Goal: Task Accomplishment & Management: Use online tool/utility

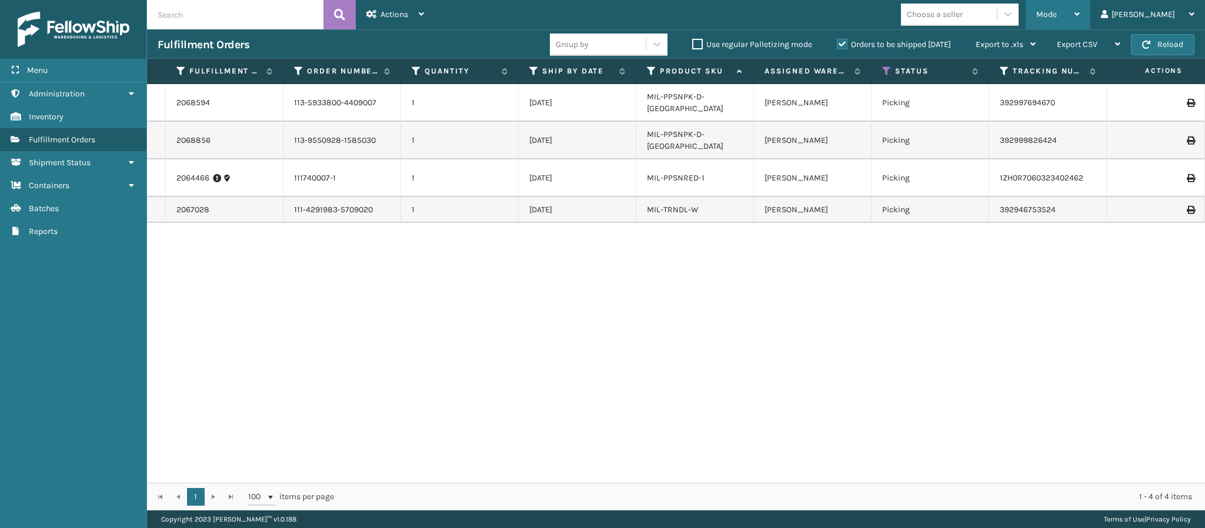
click at [1080, 18] on div "Mode" at bounding box center [1059, 14] width 44 height 29
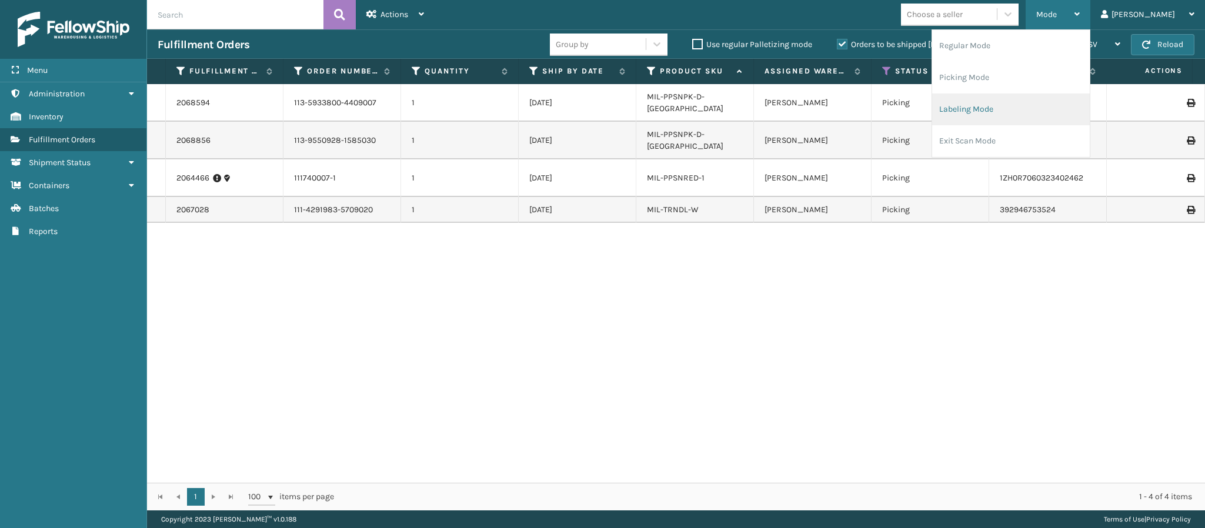
click at [1047, 115] on li "Labeling Mode" at bounding box center [1011, 110] width 158 height 32
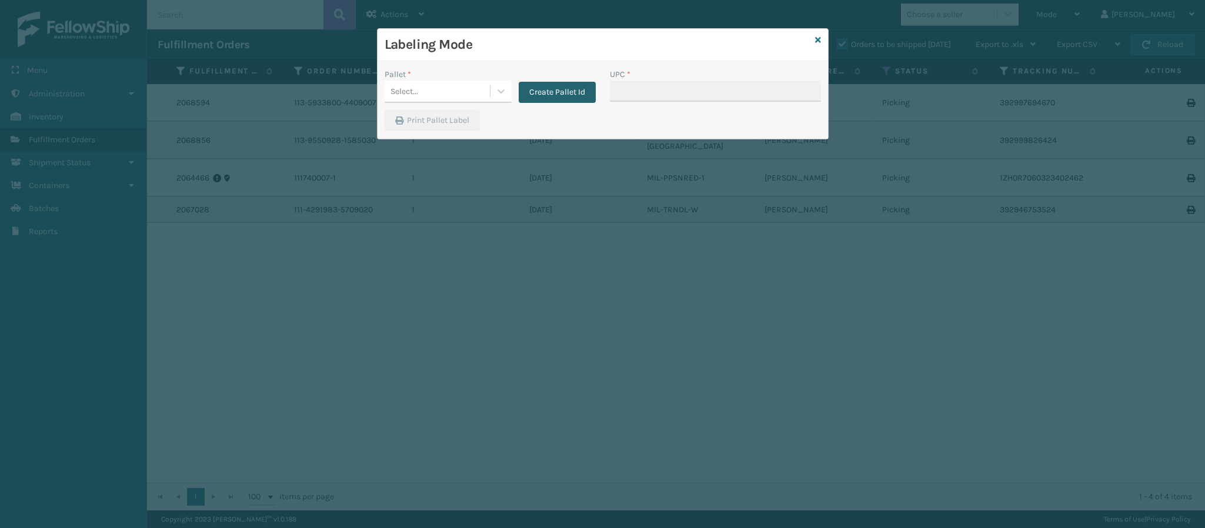
click at [555, 82] on button "Create Pallet Id" at bounding box center [557, 92] width 77 height 21
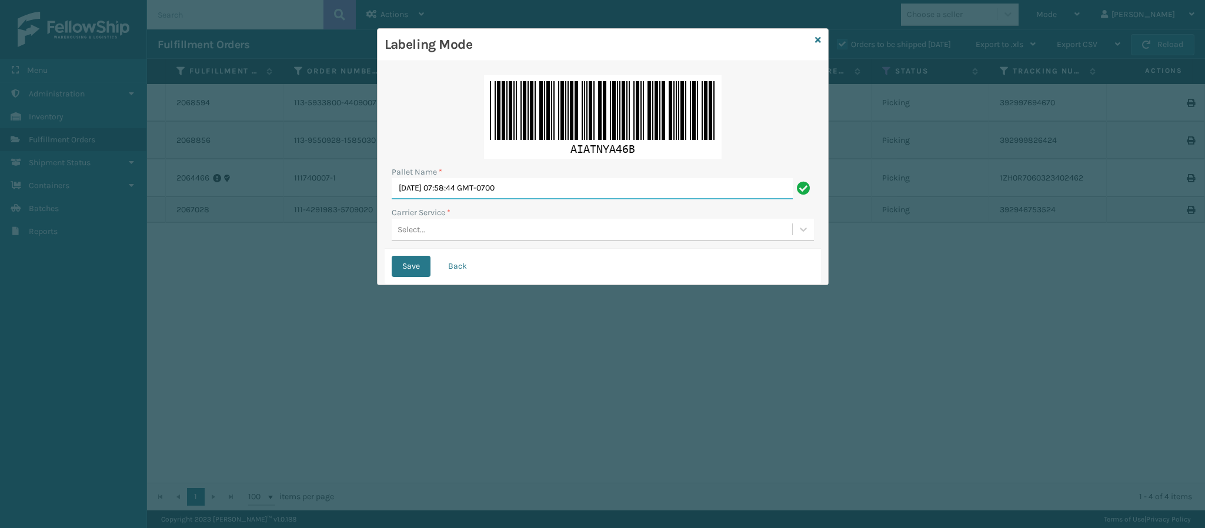
click at [542, 193] on input "[DATE] 07:58:44 GMT-0700" at bounding box center [592, 188] width 401 height 21
type input "FedEx Ground T949283"
click at [392, 256] on button "Save" at bounding box center [411, 266] width 39 height 21
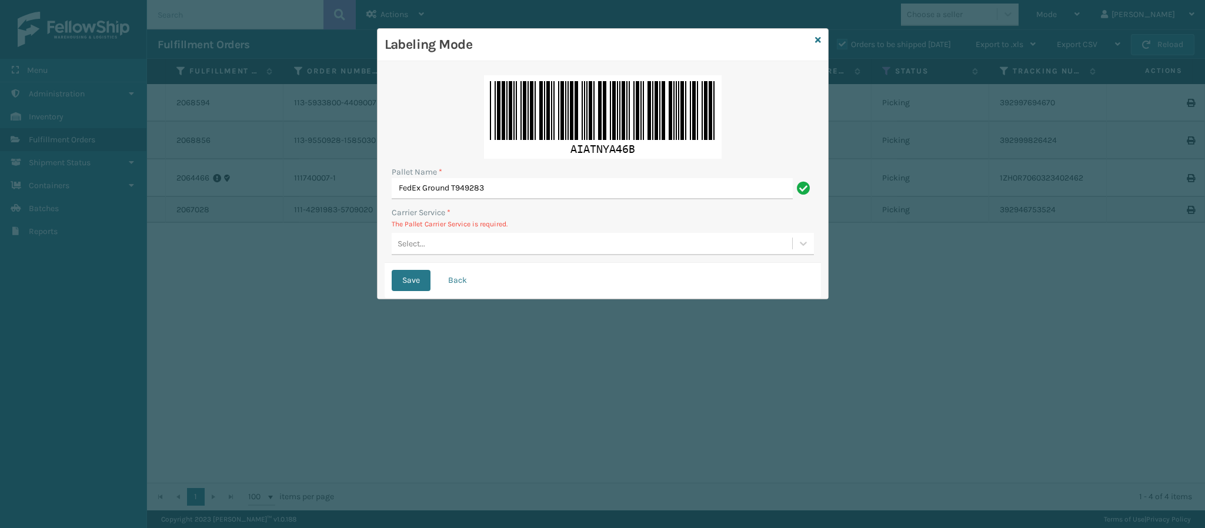
click at [431, 246] on div "Select..." at bounding box center [592, 243] width 401 height 19
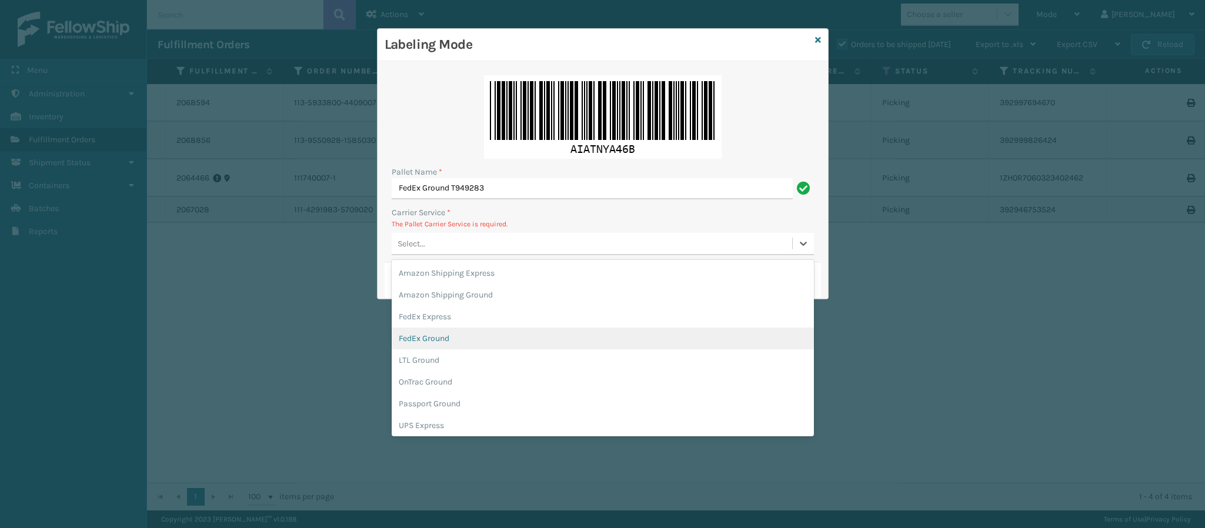
click at [479, 341] on div "FedEx Ground" at bounding box center [603, 339] width 422 height 22
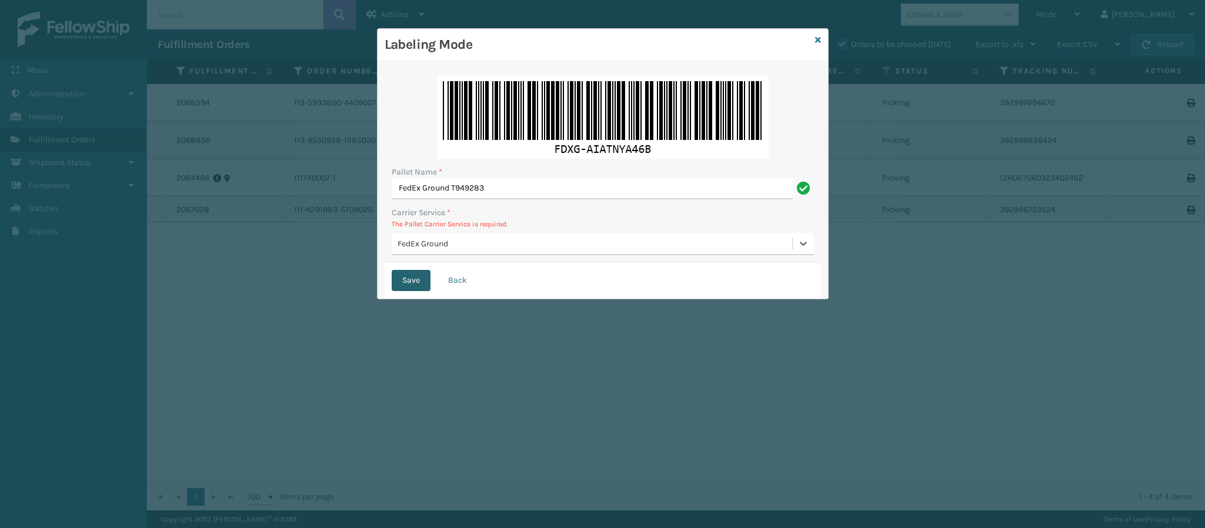
click at [419, 279] on button "Save" at bounding box center [411, 280] width 39 height 21
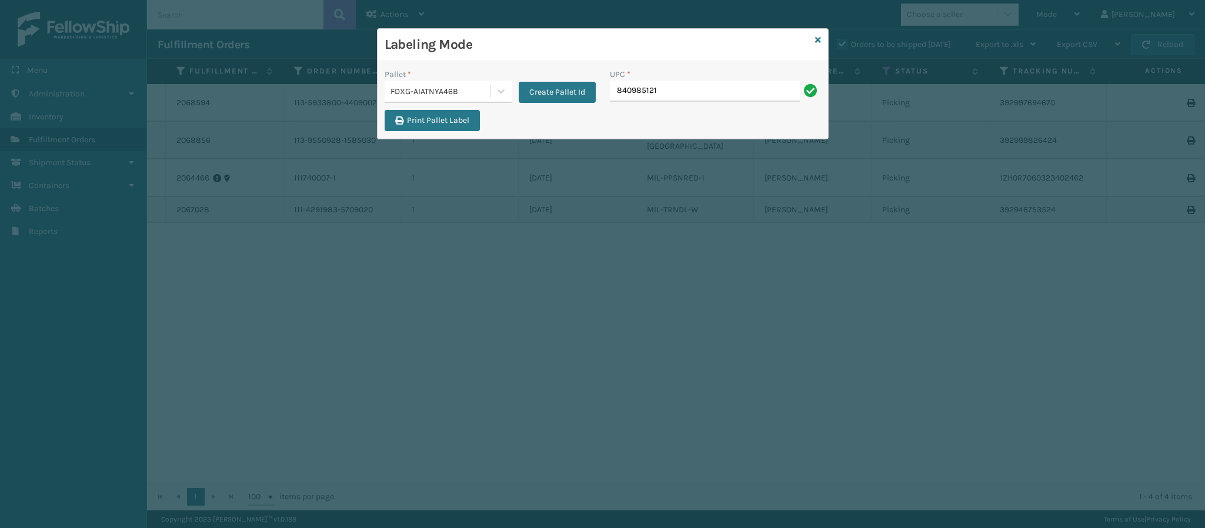
type input "8409851219"
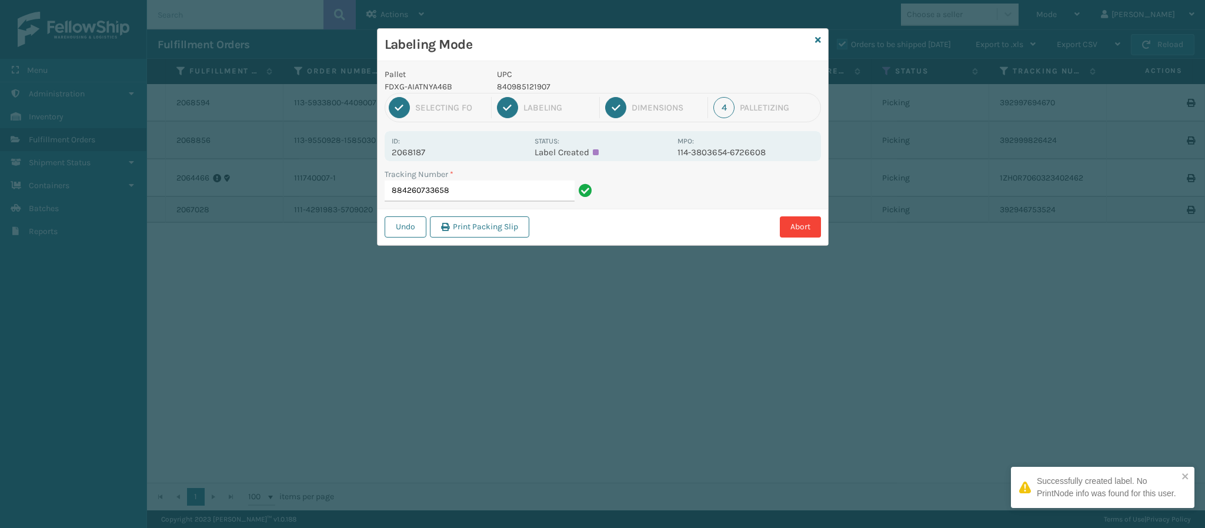
click at [424, 150] on p "2068187" at bounding box center [460, 152] width 136 height 11
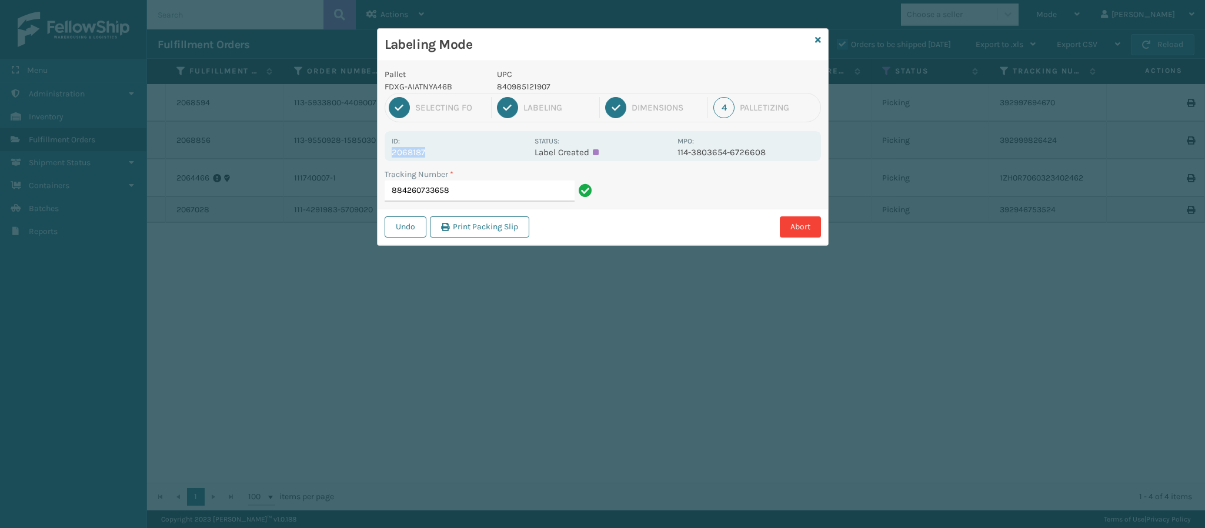
copy p "2068187"
click at [471, 198] on input "884260733658" at bounding box center [480, 191] width 190 height 21
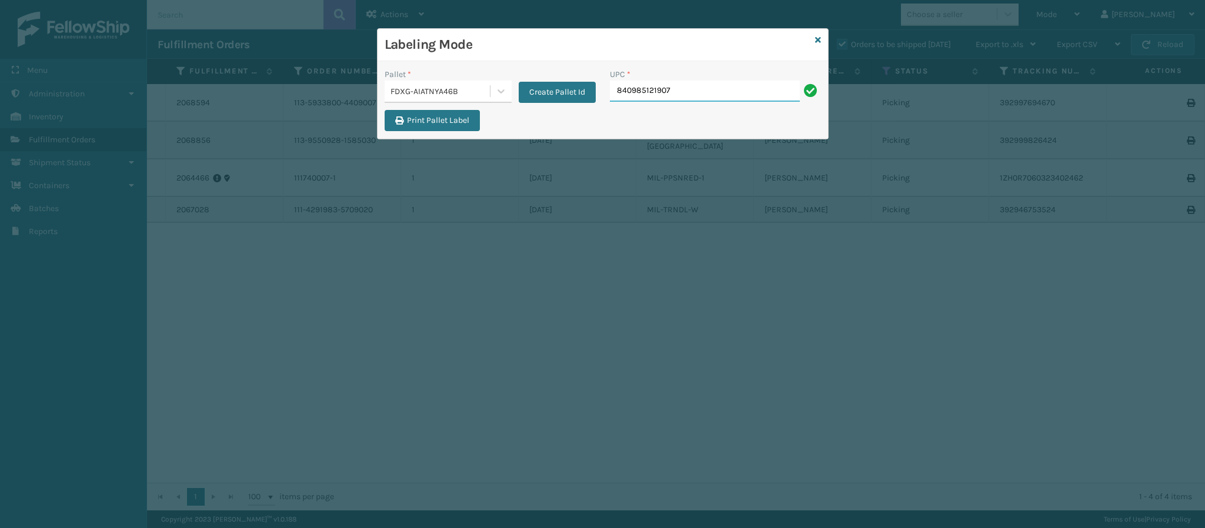
type input "840985121907"
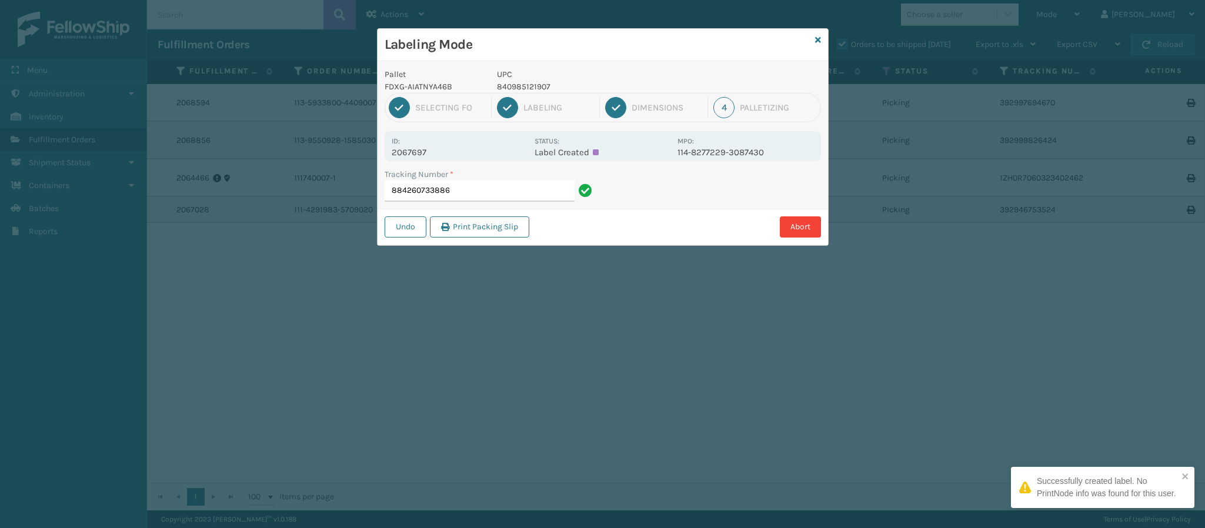
click at [436, 150] on p "2067697" at bounding box center [460, 152] width 136 height 11
copy p "2067697"
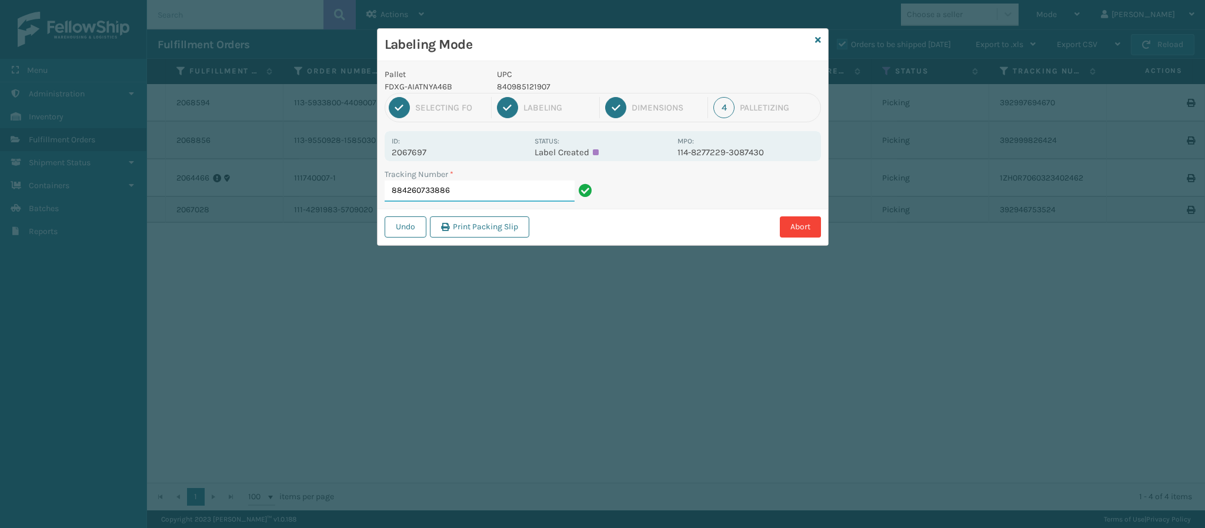
click at [470, 193] on input "884260733886" at bounding box center [480, 191] width 190 height 21
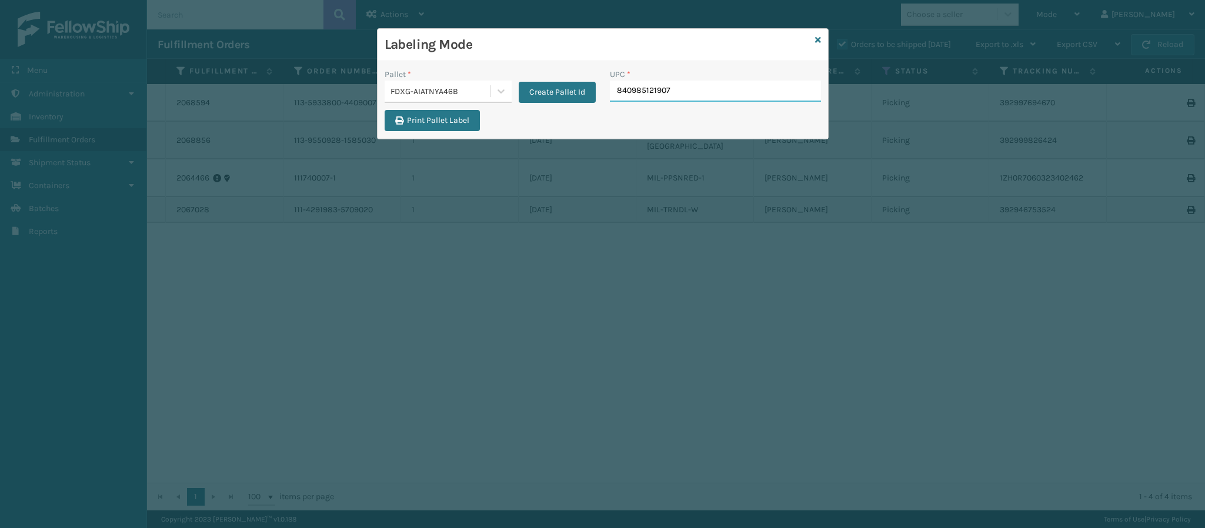
type input "840985121907"
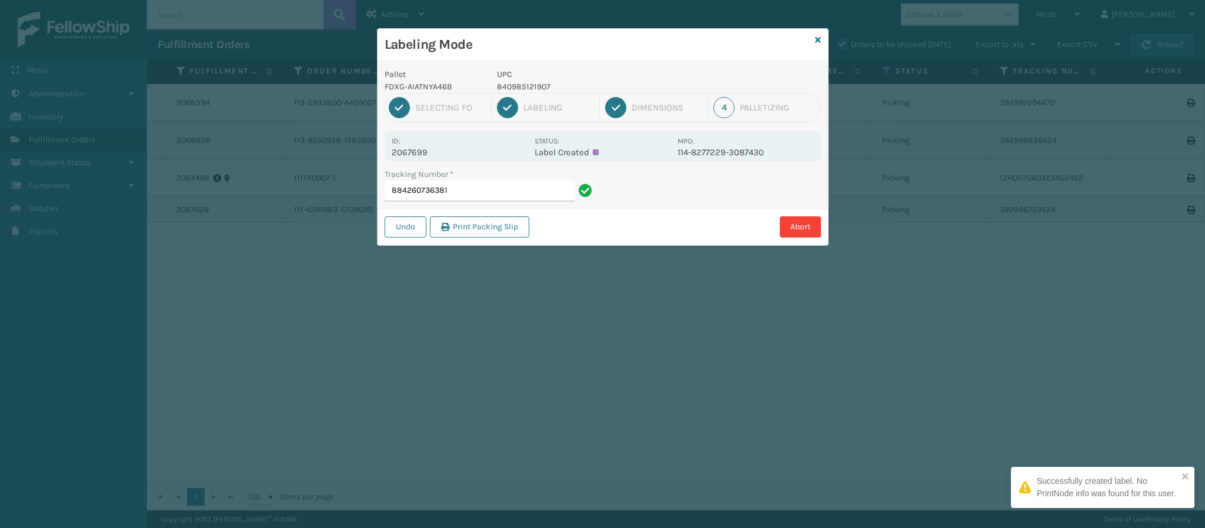
click at [427, 150] on p "2067699" at bounding box center [460, 152] width 136 height 11
copy p "2067699"
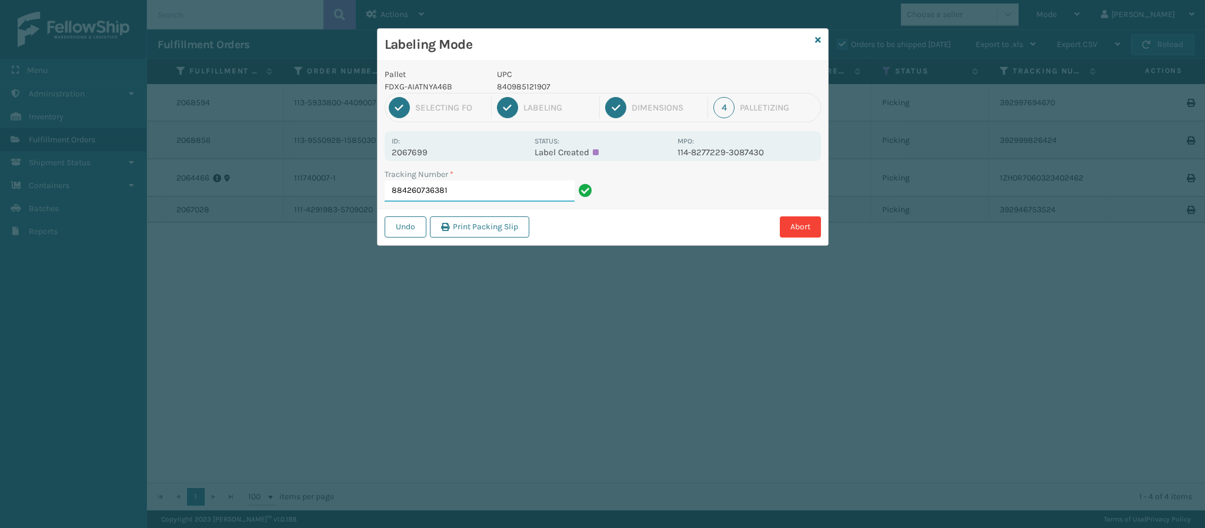
click at [480, 195] on input "884260736381" at bounding box center [480, 191] width 190 height 21
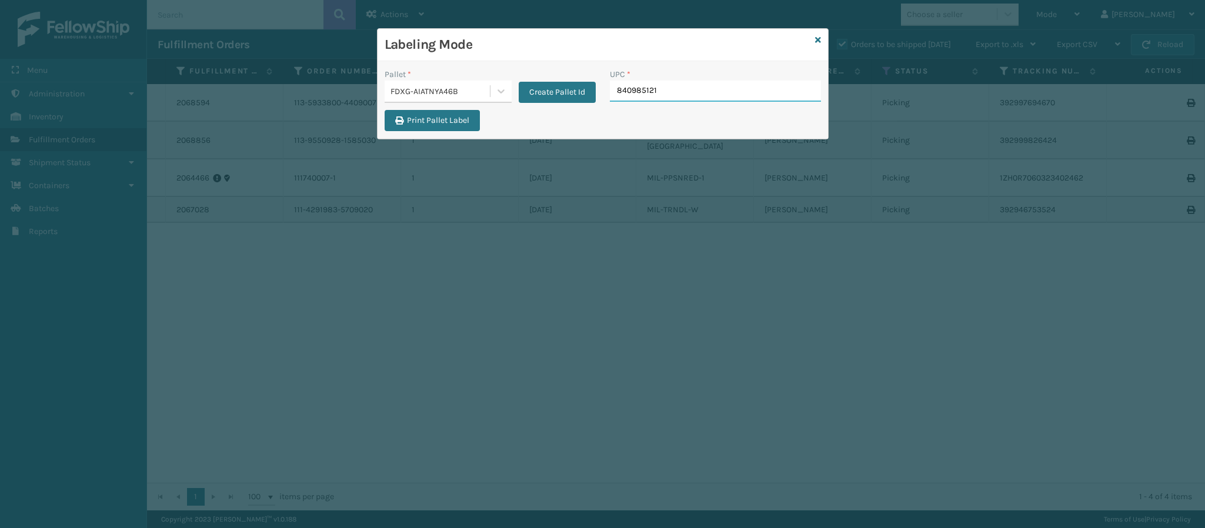
type input "8409851219"
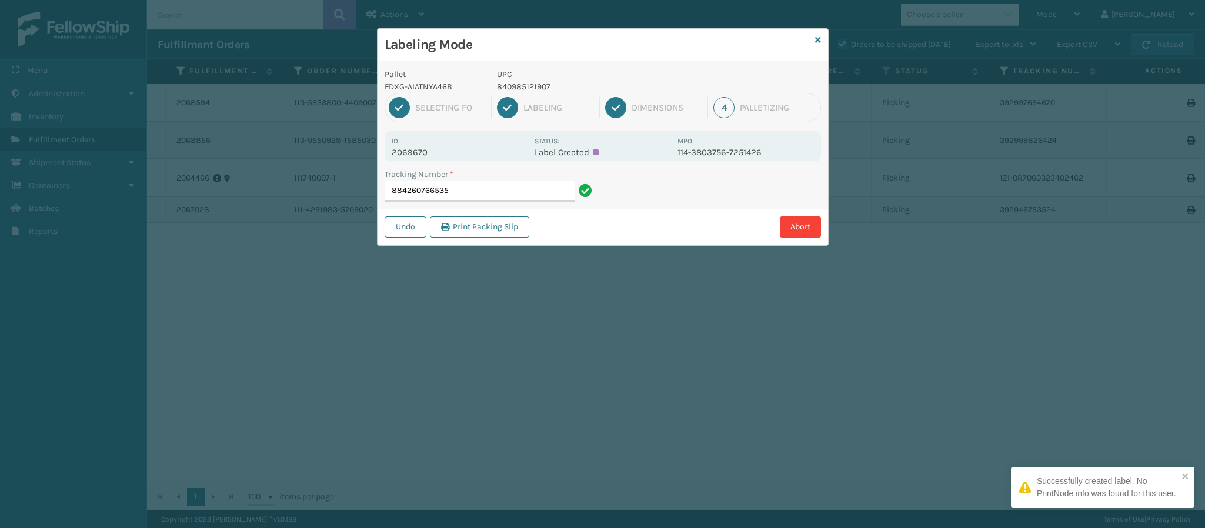
click at [421, 154] on p "2069670" at bounding box center [460, 152] width 136 height 11
copy p "2069670"
click at [470, 193] on input "884260766535" at bounding box center [480, 191] width 190 height 21
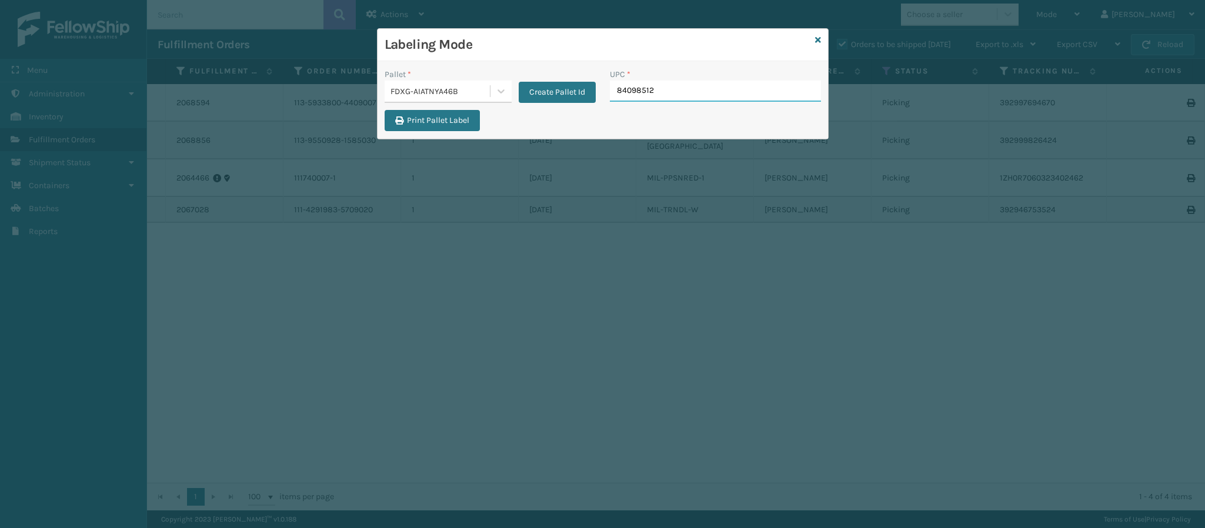
type input "840985121"
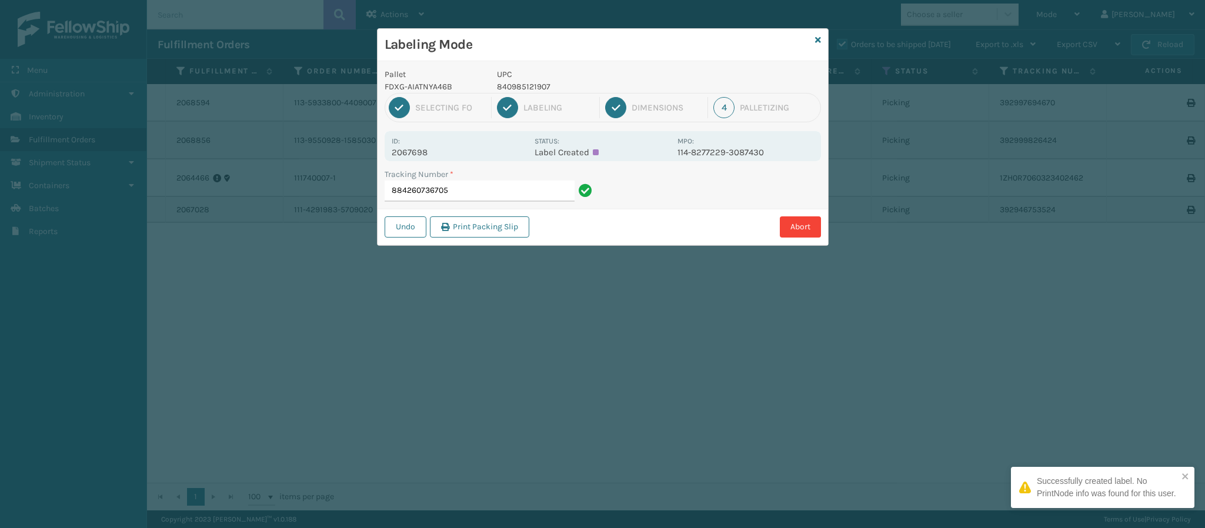
click at [424, 150] on p "2067698" at bounding box center [460, 152] width 136 height 11
copy p "2067698"
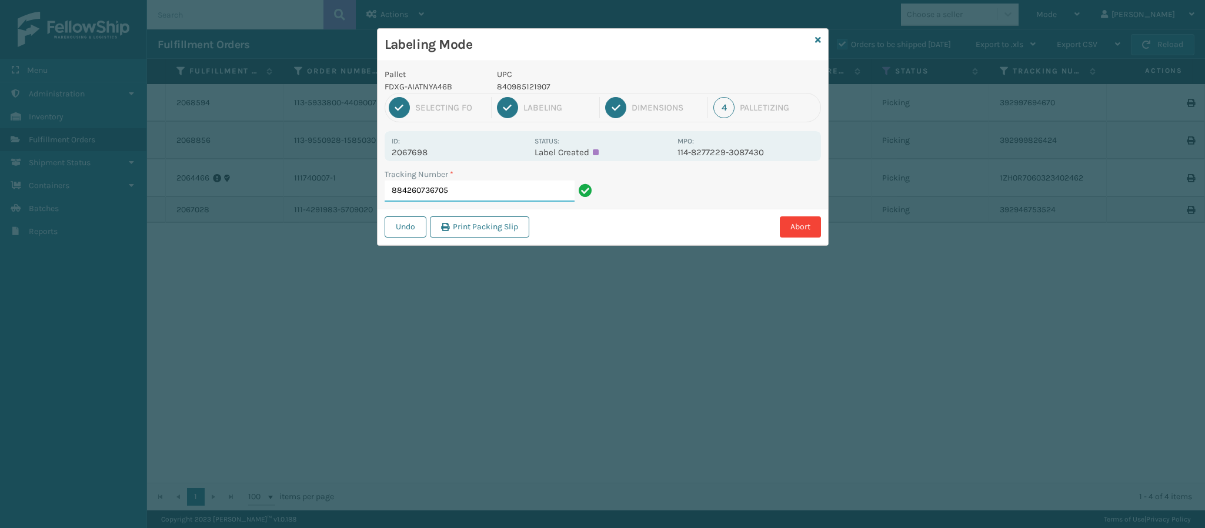
click at [466, 194] on input "884260736705" at bounding box center [480, 191] width 190 height 21
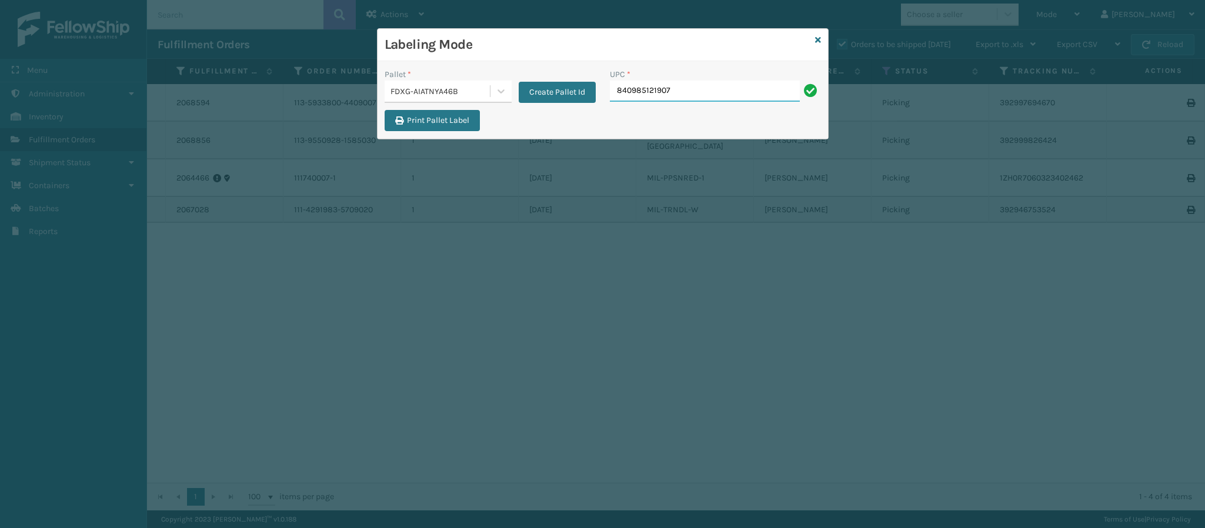
type input "840985121907"
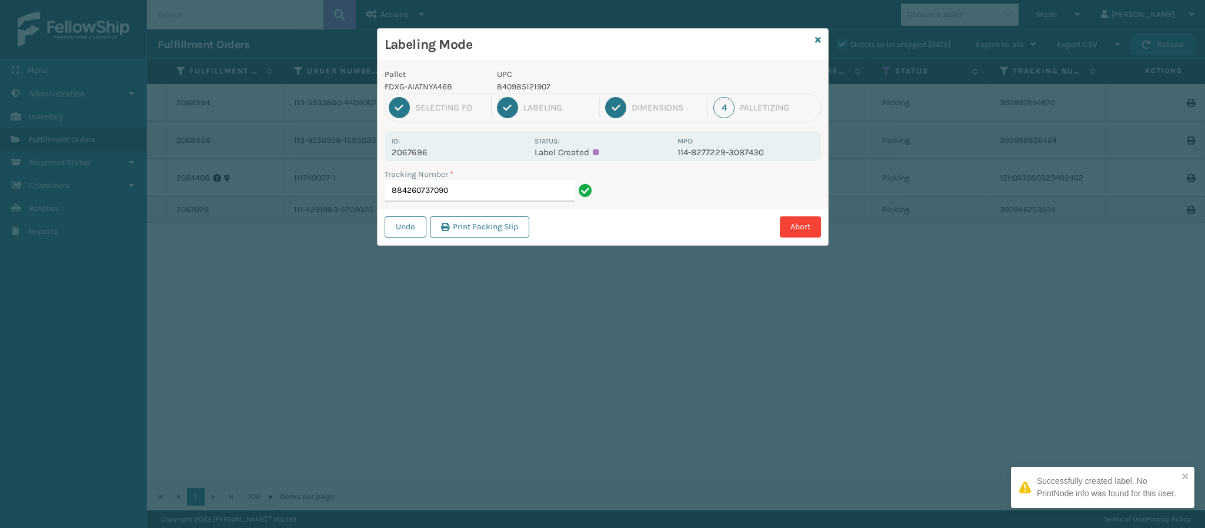
click at [424, 152] on p "2067696" at bounding box center [460, 152] width 136 height 11
copy p "2067696"
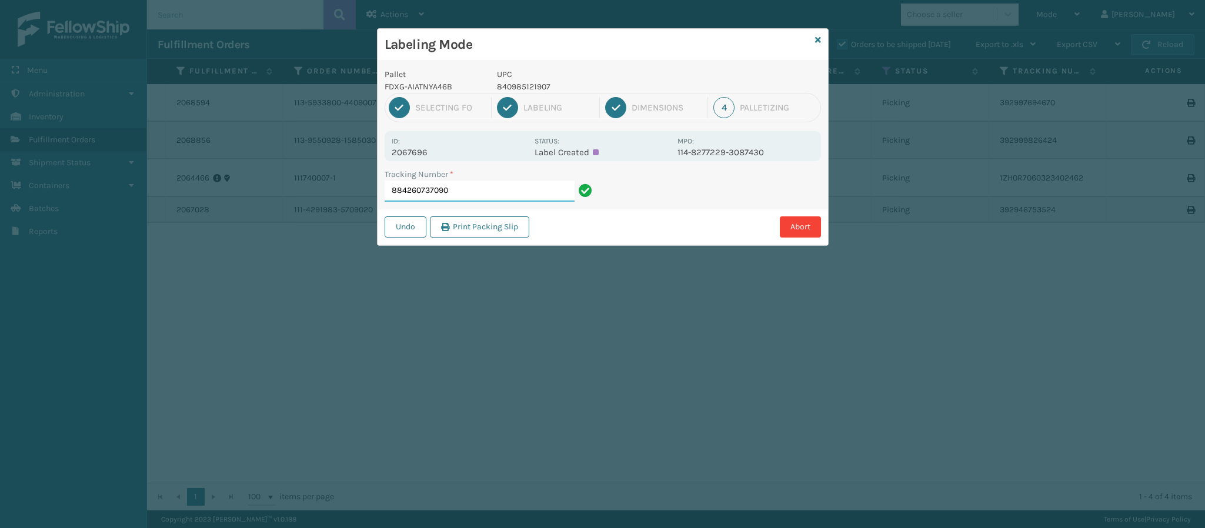
click at [474, 196] on input "884260737090" at bounding box center [480, 191] width 190 height 21
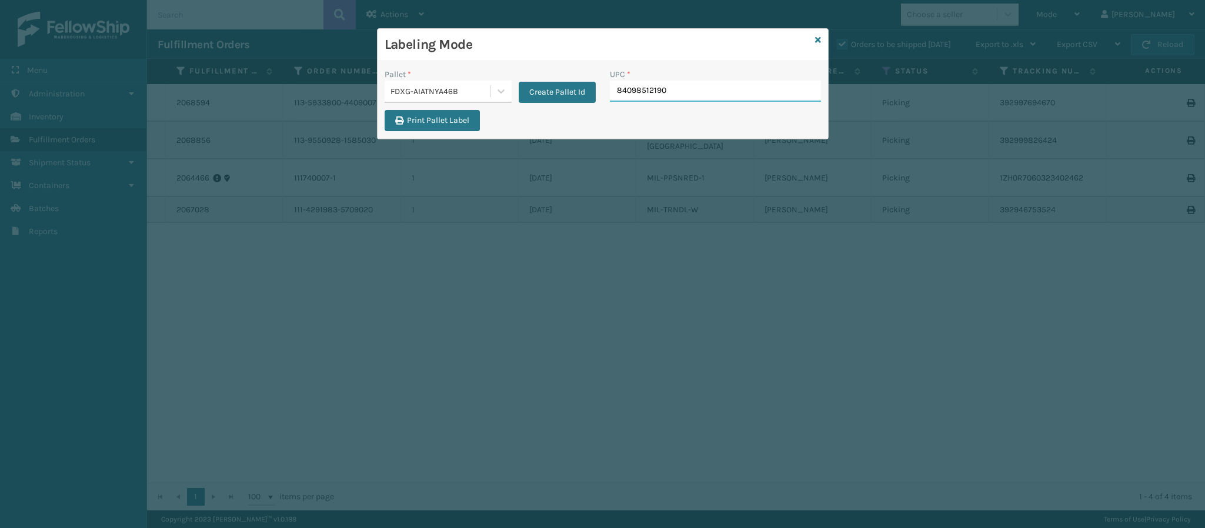
type input "840985121907"
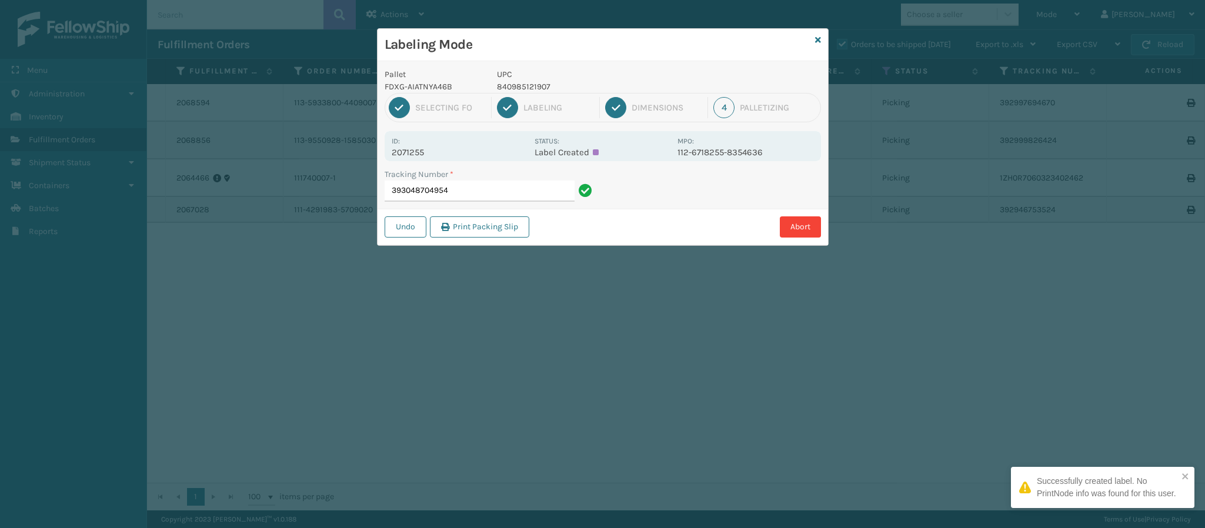
click at [408, 157] on p "2071255" at bounding box center [460, 152] width 136 height 11
copy p "2071255"
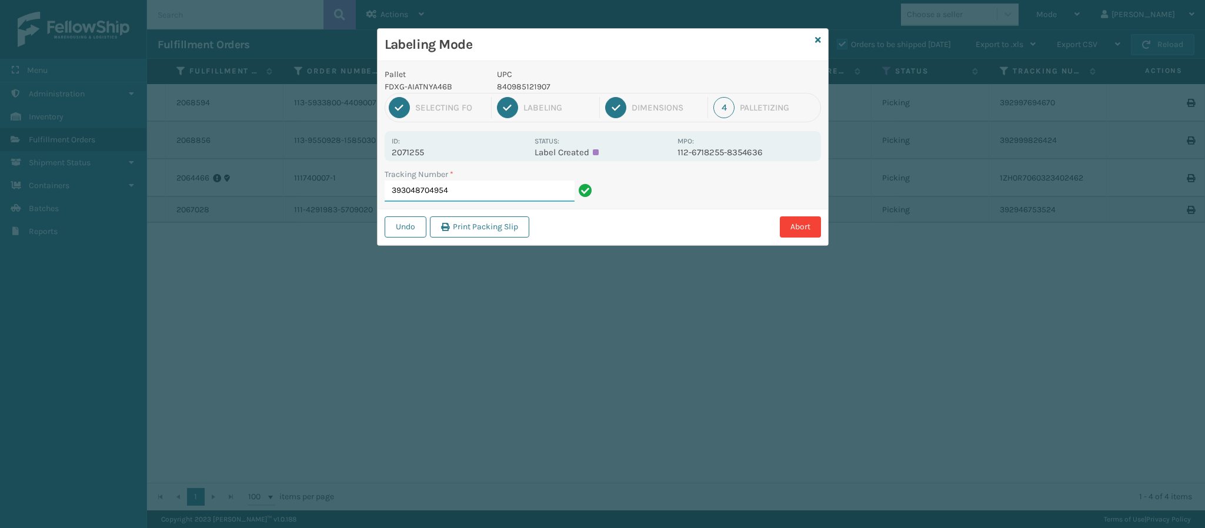
click at [493, 189] on input "393048704954" at bounding box center [480, 191] width 190 height 21
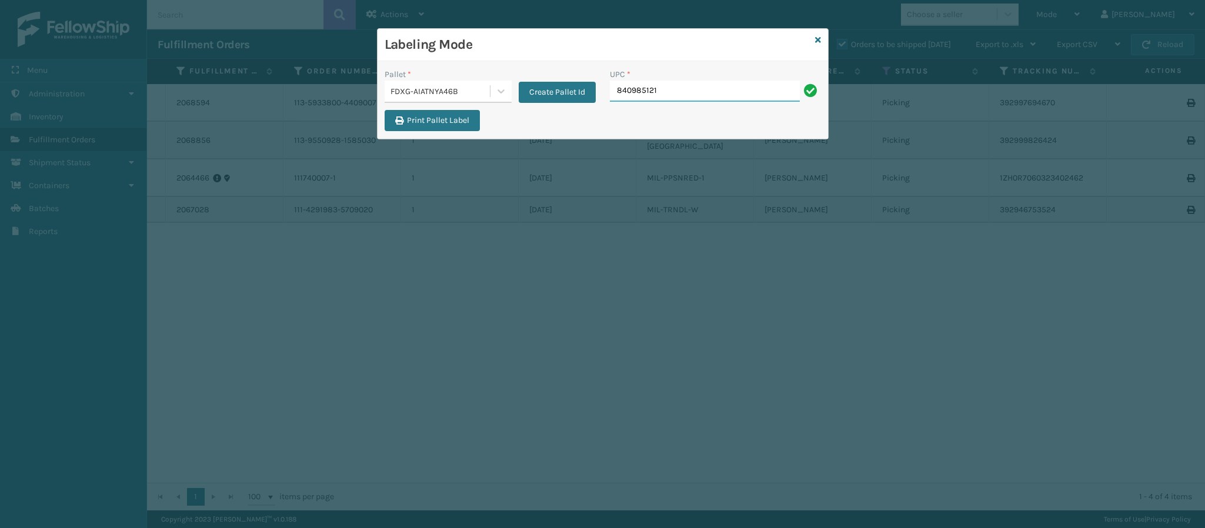
type input "8409851219"
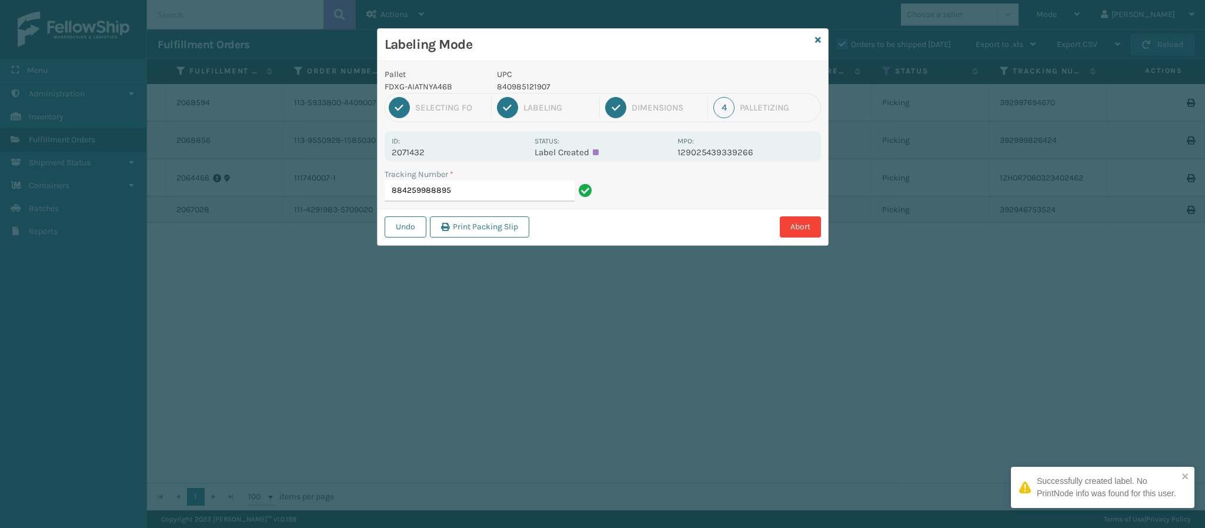
click at [417, 154] on p "2071432" at bounding box center [460, 152] width 136 height 11
copy p "2071432"
click at [496, 196] on input "884259988895" at bounding box center [480, 191] width 190 height 21
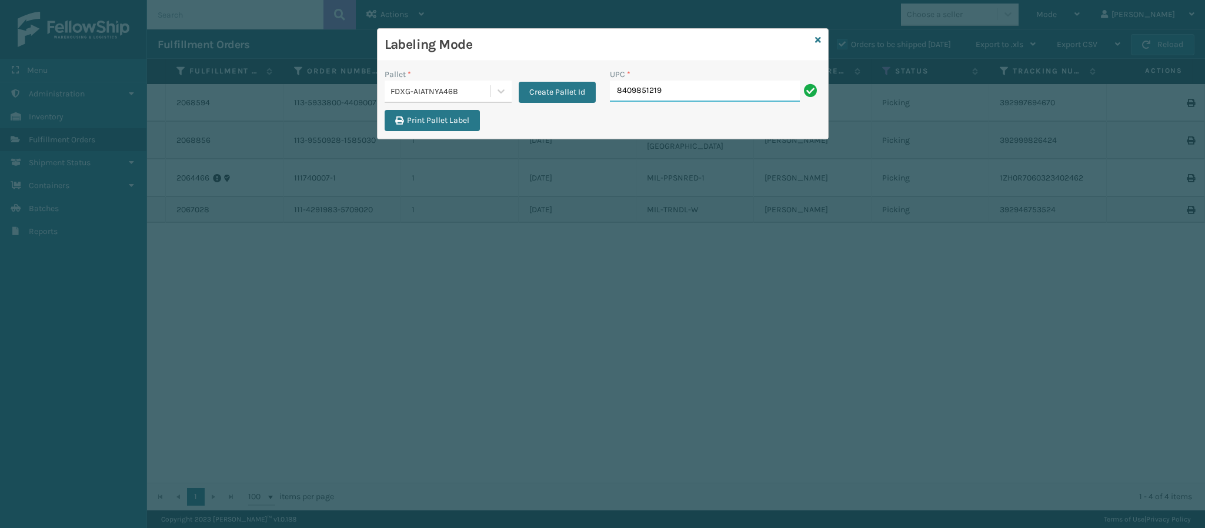
type input "84098512190"
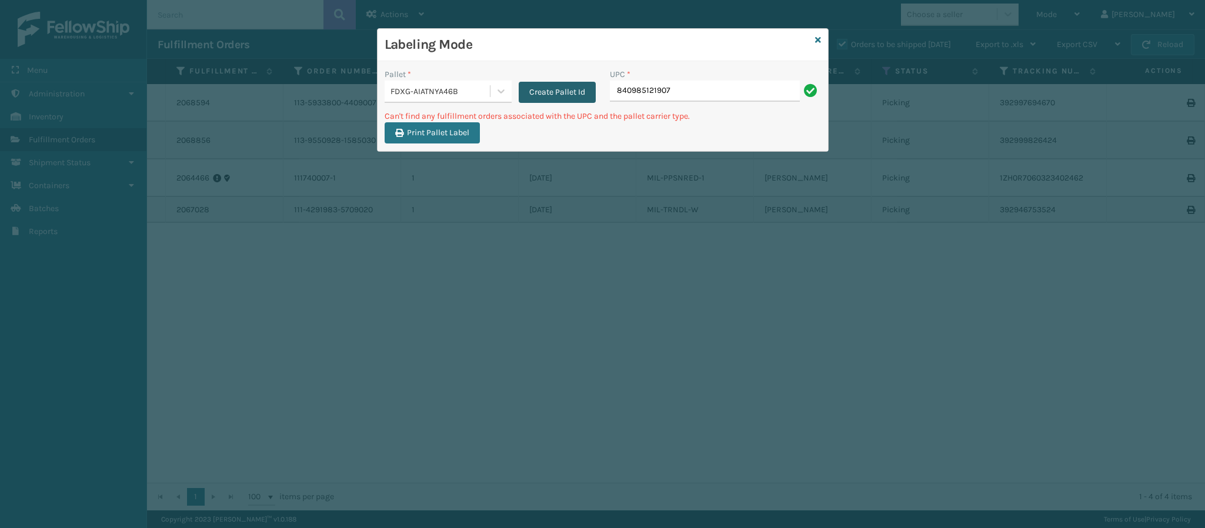
click at [552, 89] on button "Create Pallet Id" at bounding box center [557, 92] width 77 height 21
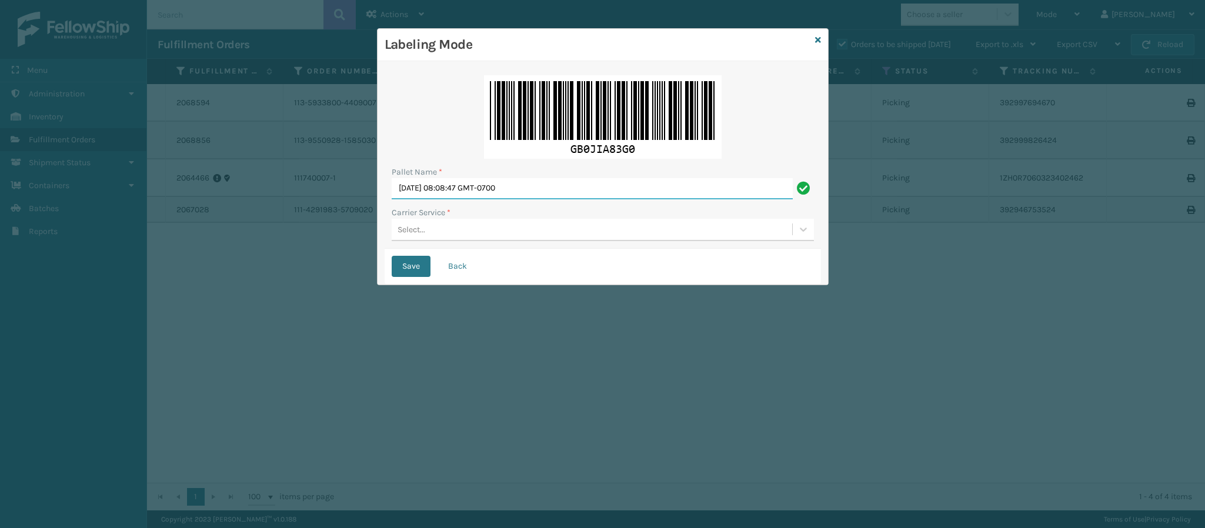
click at [507, 193] on input "[DATE] 08:08:47 GMT-0700" at bounding box center [592, 188] width 401 height 21
click at [507, 189] on input "[DATE] 08:08:47 GMT-0700" at bounding box center [592, 188] width 401 height 21
type input "Ups Ground Box Truck"
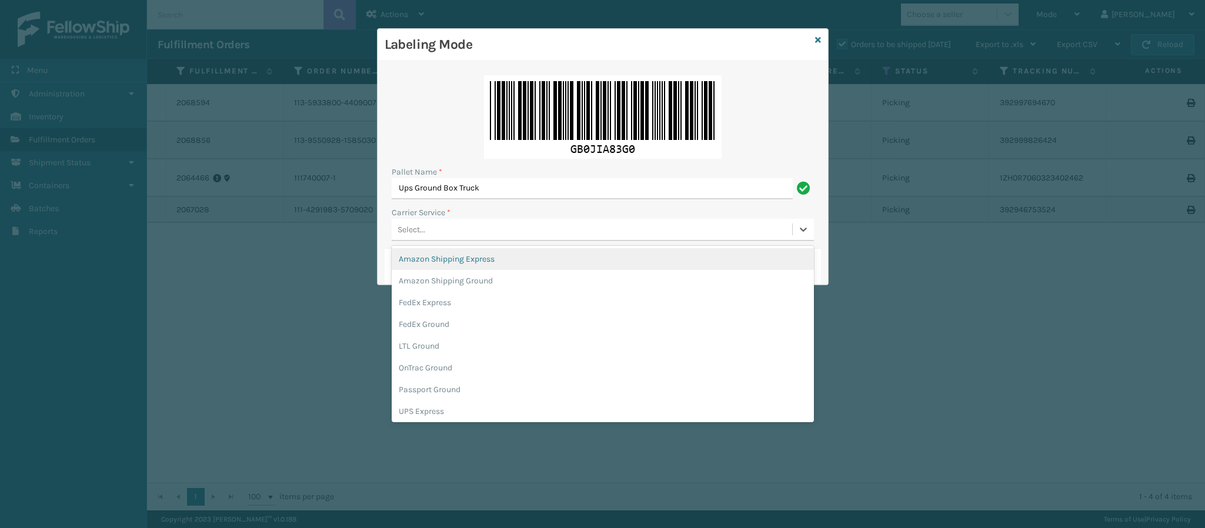
click at [515, 230] on div "Select..." at bounding box center [592, 229] width 401 height 19
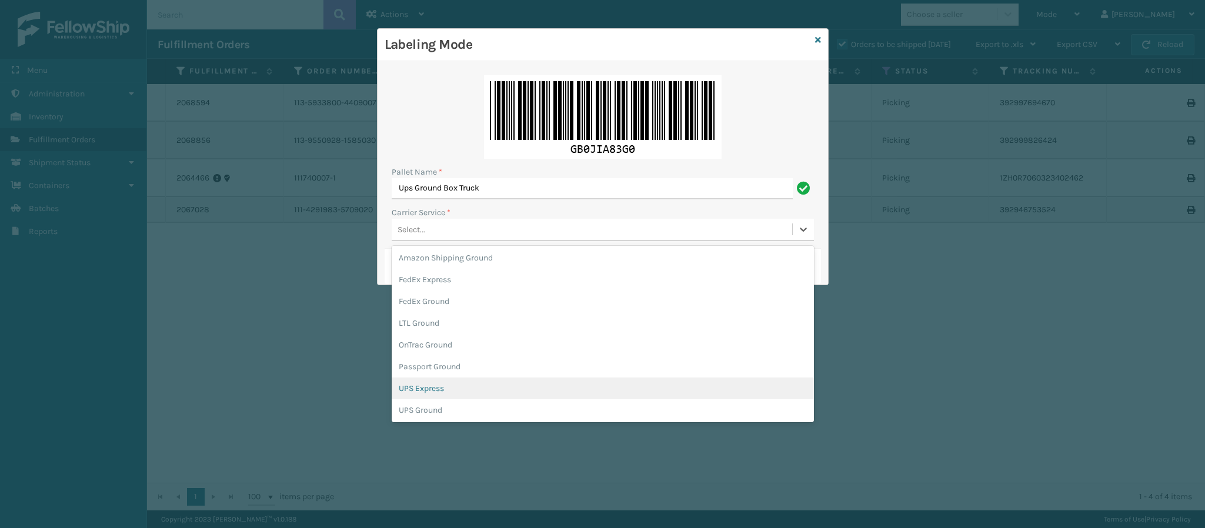
scroll to position [35, 0]
click at [469, 392] on div "UPS Ground" at bounding box center [603, 398] width 422 height 22
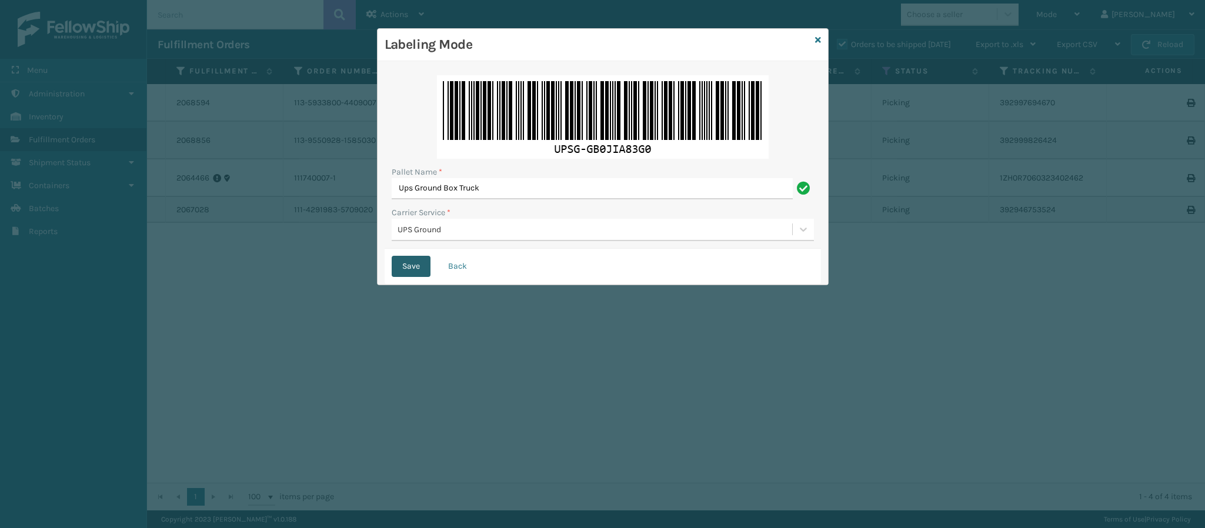
click at [406, 265] on button "Save" at bounding box center [411, 266] width 39 height 21
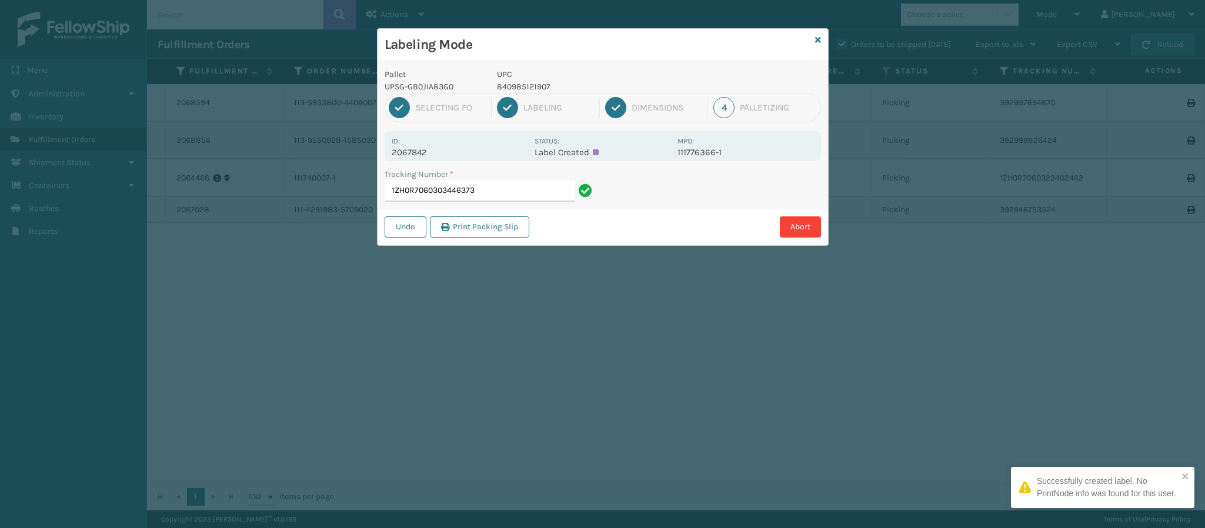
click at [415, 154] on p "2067842" at bounding box center [460, 152] width 136 height 11
copy p "2067842"
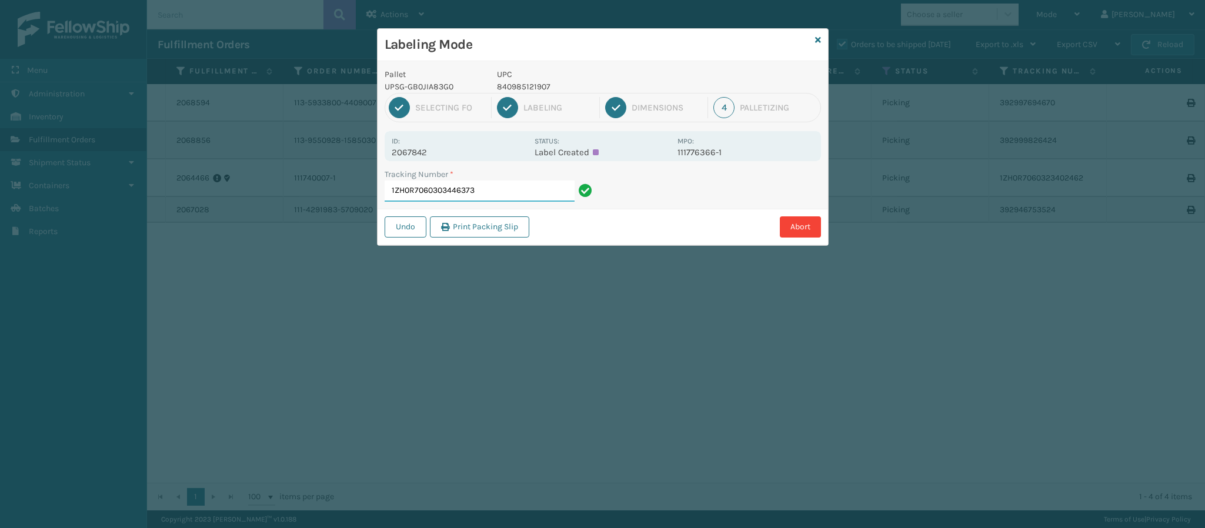
click at [493, 196] on input "1ZH0R7060303446373" at bounding box center [480, 191] width 190 height 21
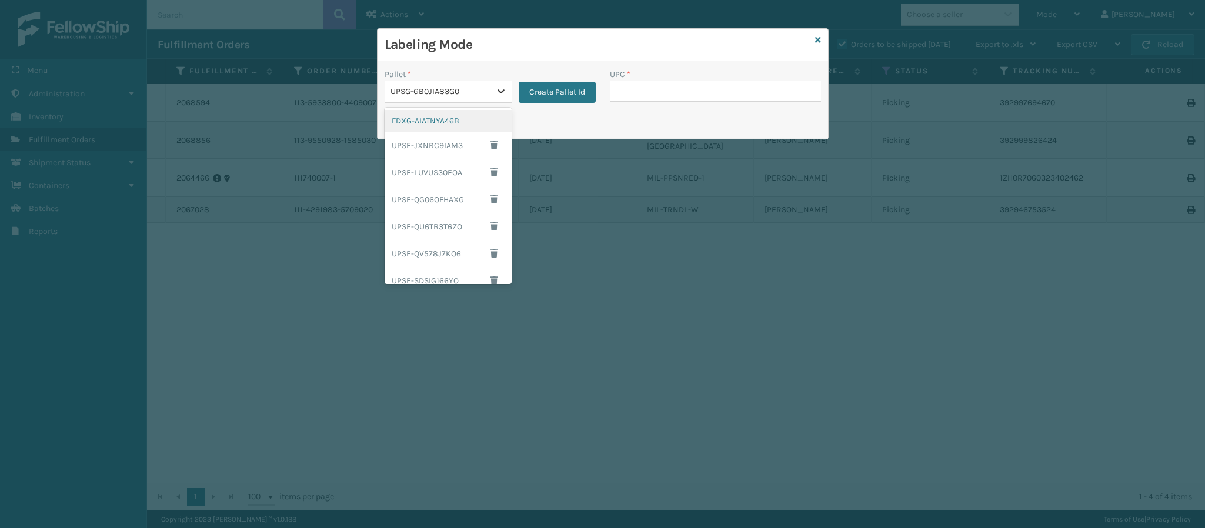
click at [498, 86] on icon at bounding box center [501, 91] width 12 height 12
click at [435, 128] on div "FDXG-AIATNYA46B" at bounding box center [448, 121] width 127 height 22
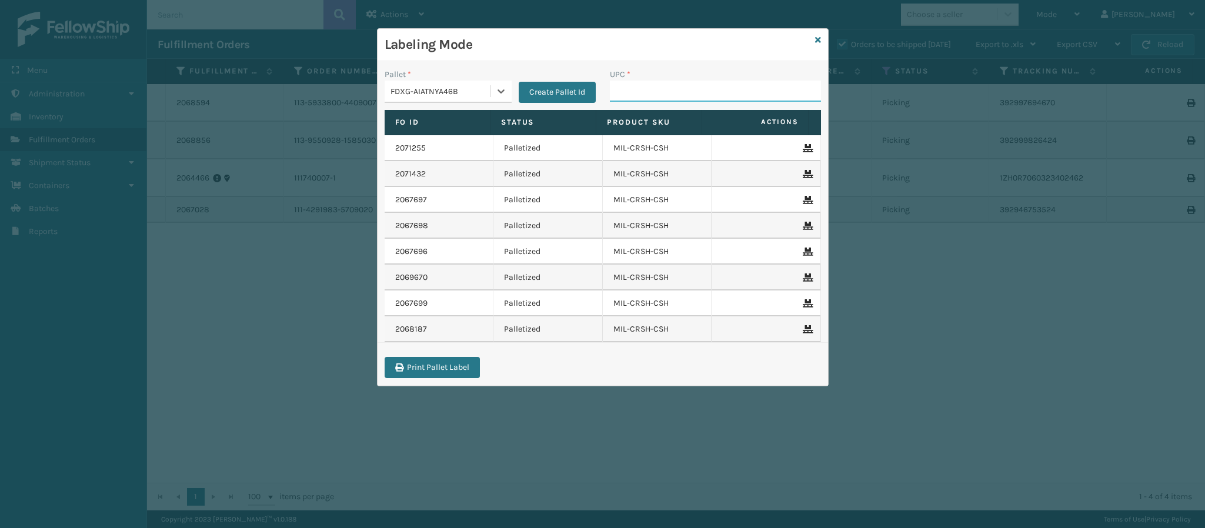
click at [674, 90] on input "UPC *" at bounding box center [715, 91] width 211 height 21
type input "8409851126"
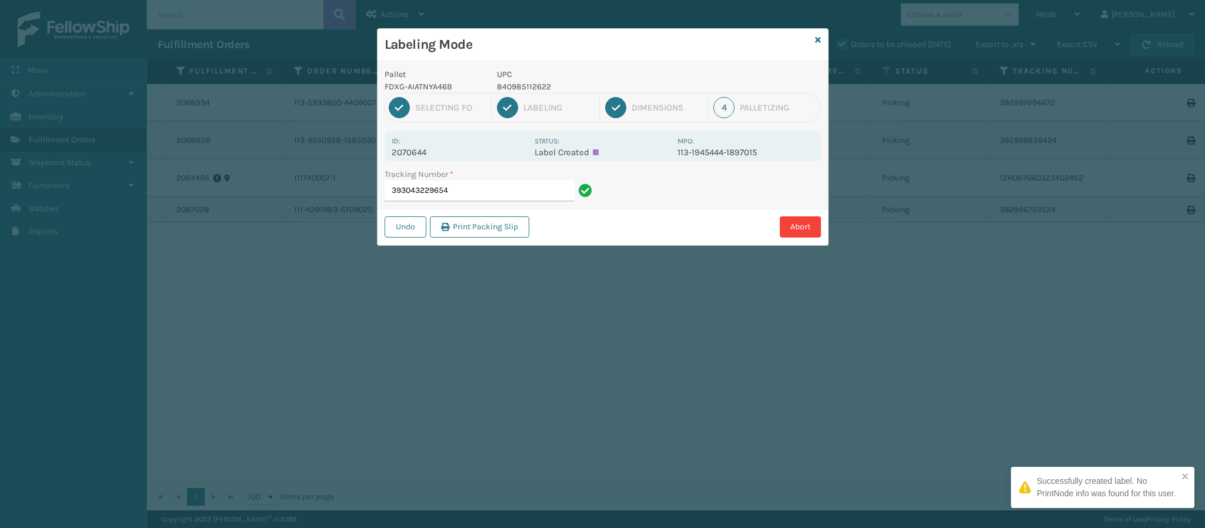
click at [419, 154] on p "2070644" at bounding box center [460, 152] width 136 height 11
copy p "2070644"
click at [473, 194] on input "393043229654" at bounding box center [480, 191] width 190 height 21
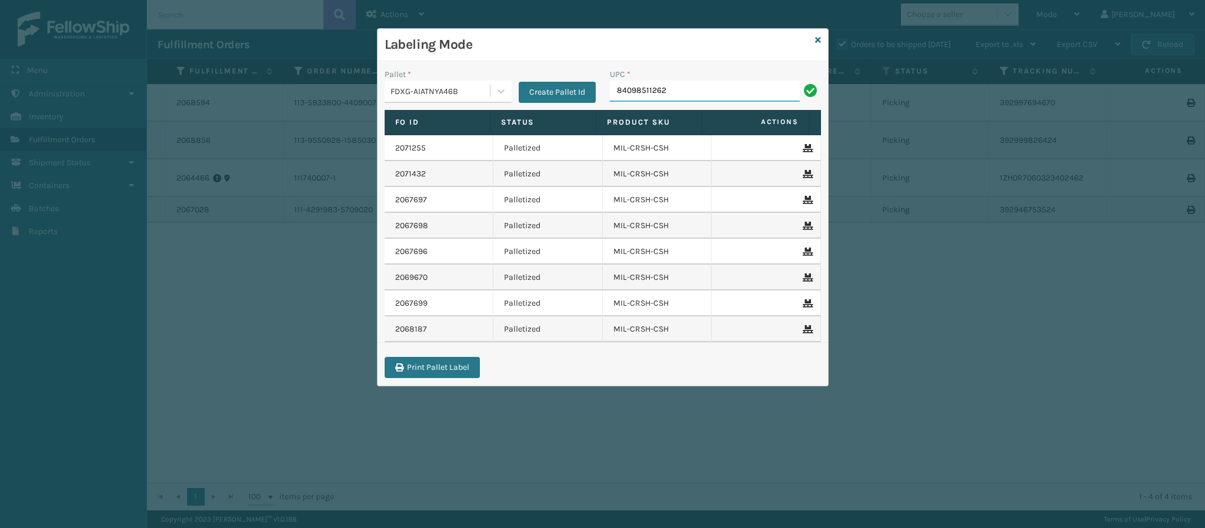
type input "840985112622"
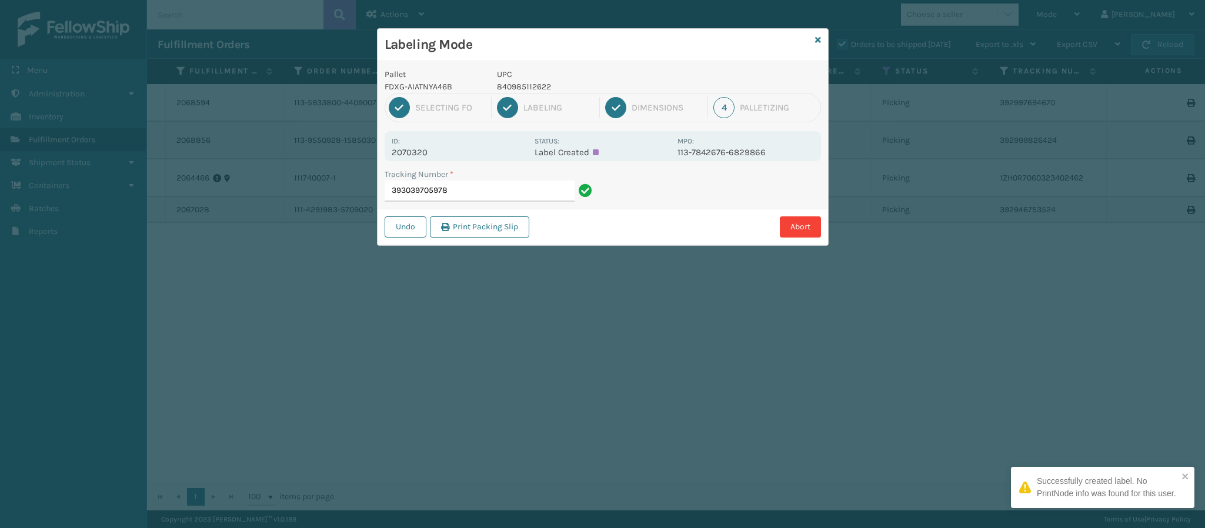
click at [431, 152] on p "2070320" at bounding box center [460, 152] width 136 height 11
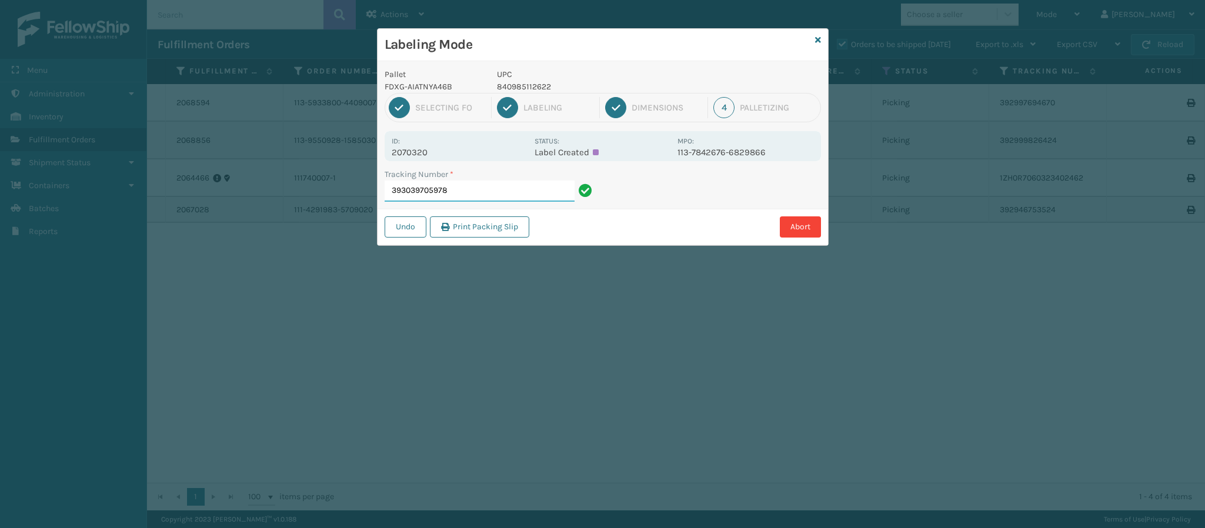
click at [458, 199] on input "393039705978" at bounding box center [480, 191] width 190 height 21
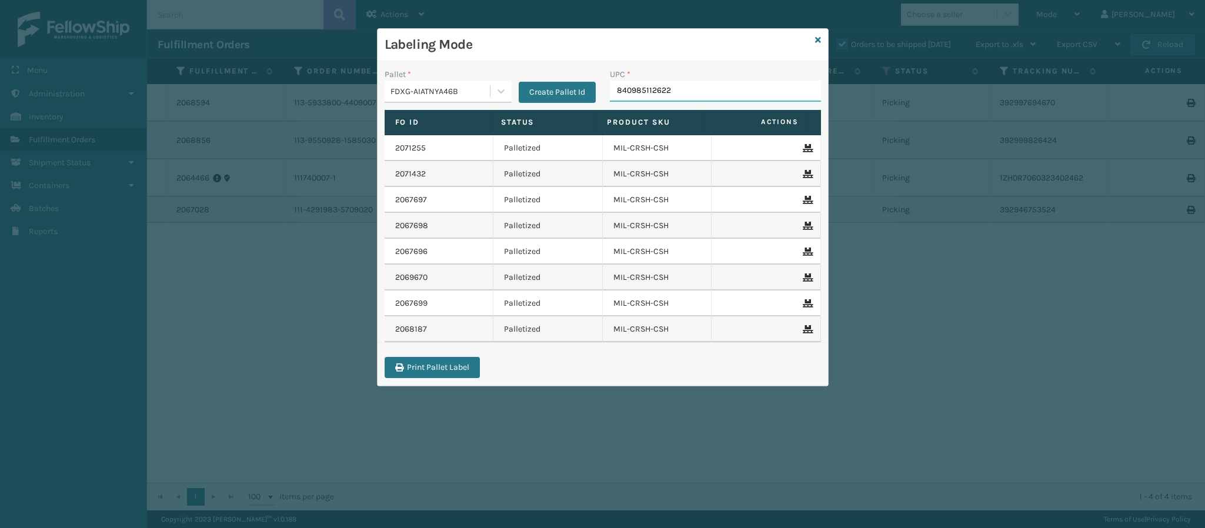
type input "840985112622"
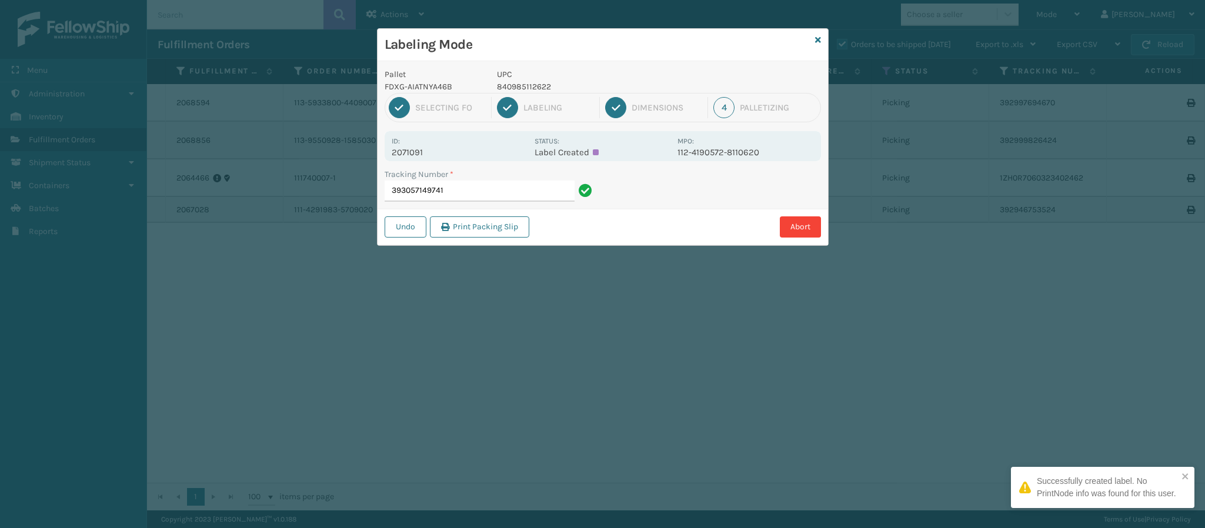
click at [427, 152] on p "2071091" at bounding box center [460, 152] width 136 height 11
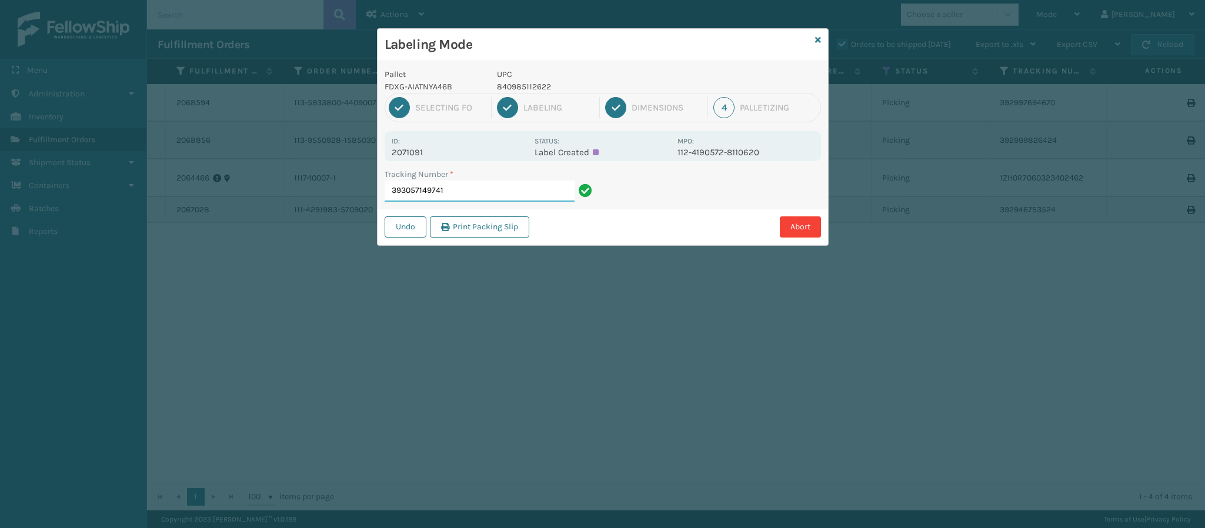
click at [456, 198] on input "393057149741" at bounding box center [480, 191] width 190 height 21
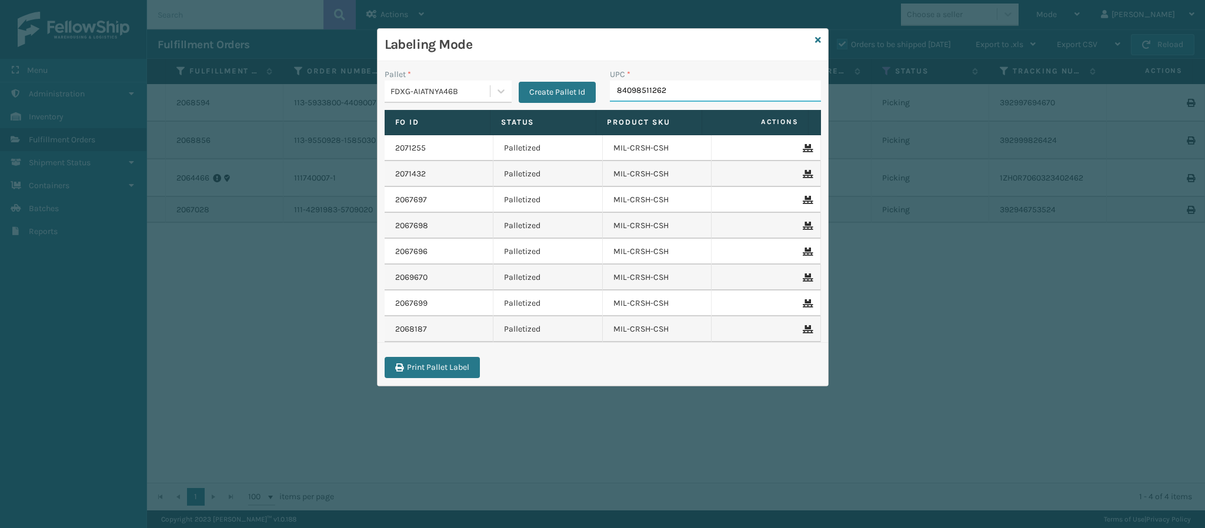
type input "840985112622"
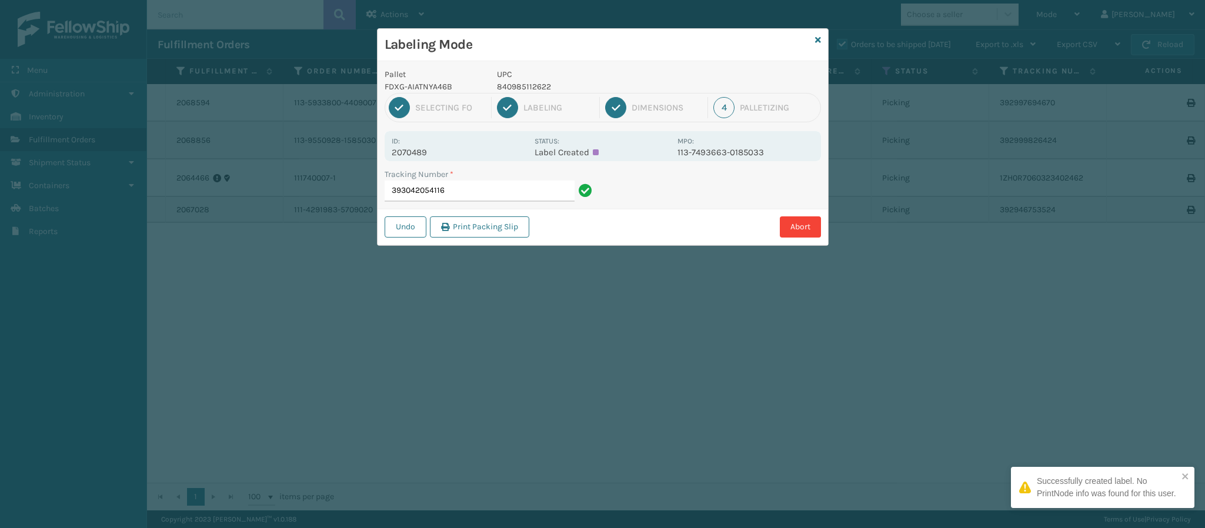
click at [422, 155] on p "2070489" at bounding box center [460, 152] width 136 height 11
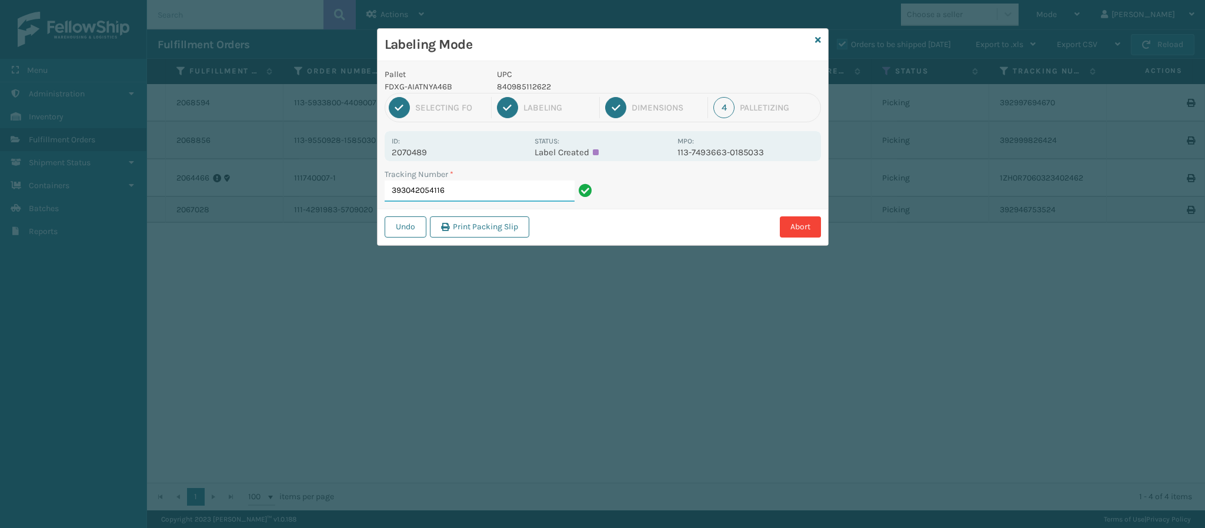
click at [465, 195] on input "393042054116" at bounding box center [480, 191] width 190 height 21
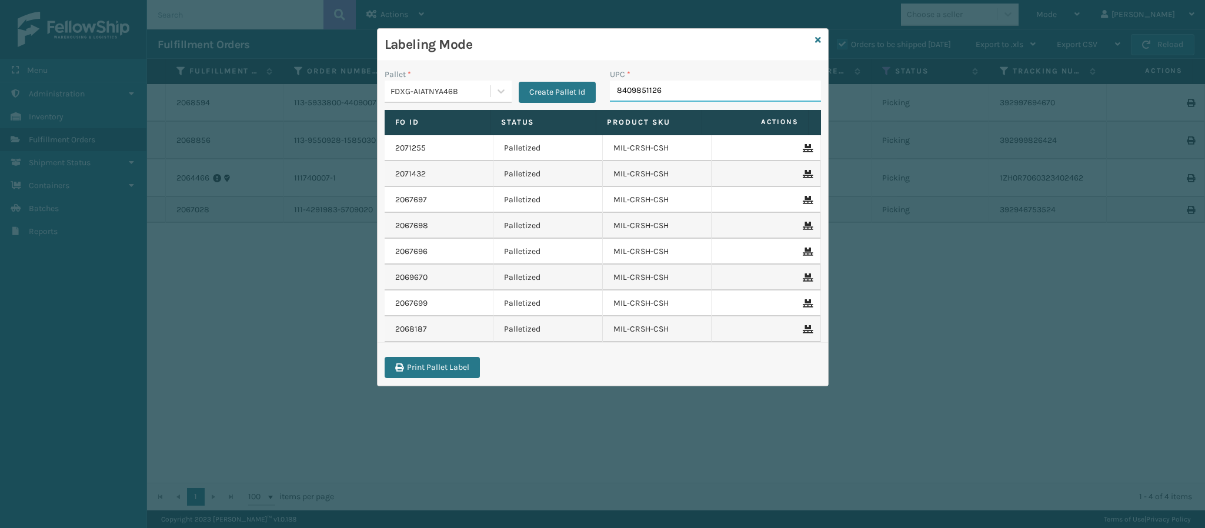
type input "84098511262"
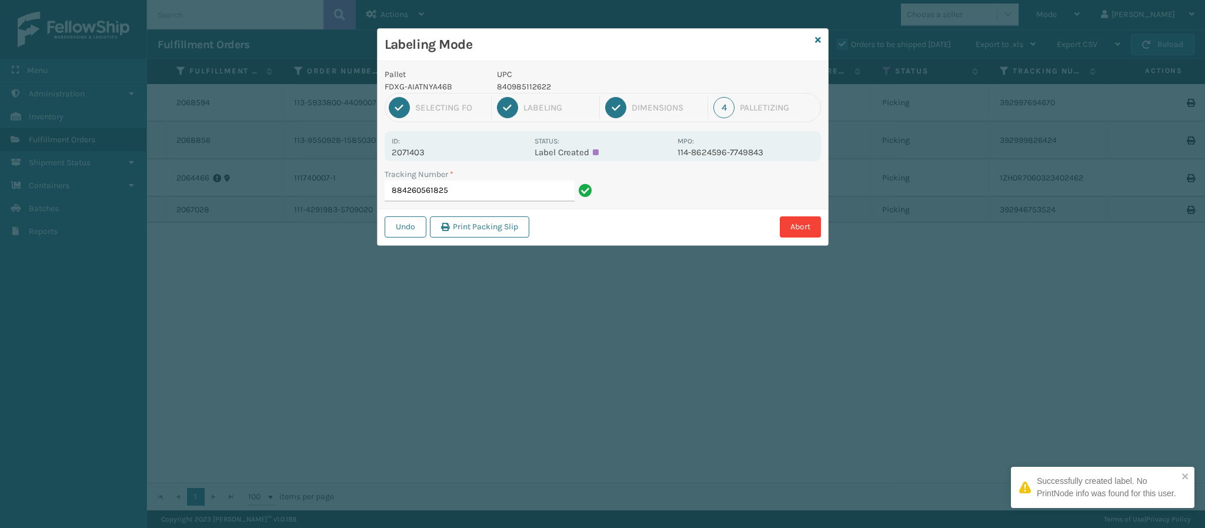
click at [412, 159] on div "Id: 2071403 Status: Label Created MPO: 114-8624596-7749843" at bounding box center [603, 146] width 436 height 30
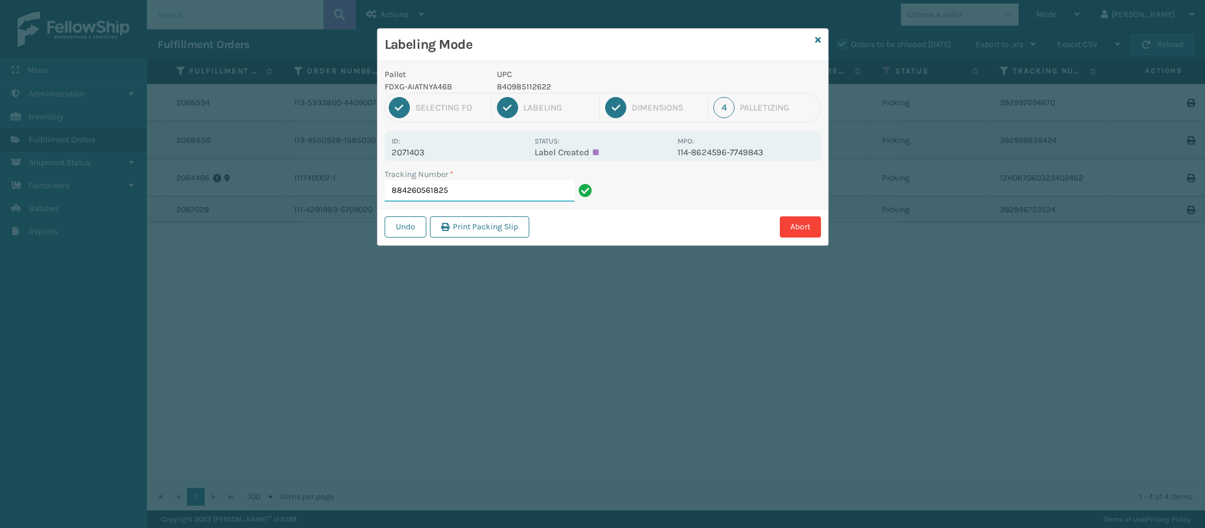
click at [461, 196] on input "884260561825" at bounding box center [480, 191] width 190 height 21
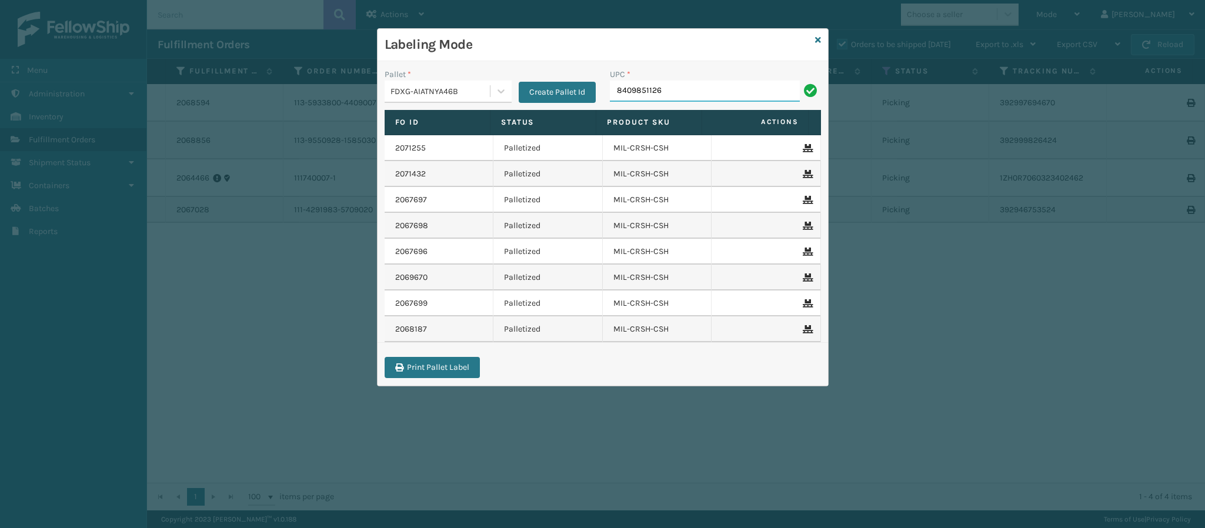
type input "84098511262"
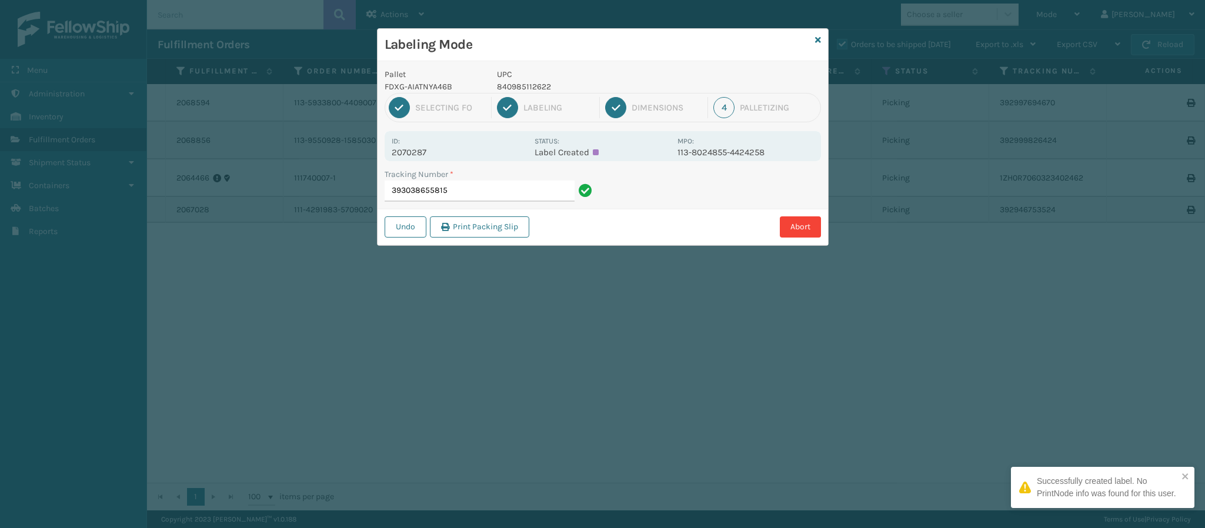
click at [427, 148] on p "2070287" at bounding box center [460, 152] width 136 height 11
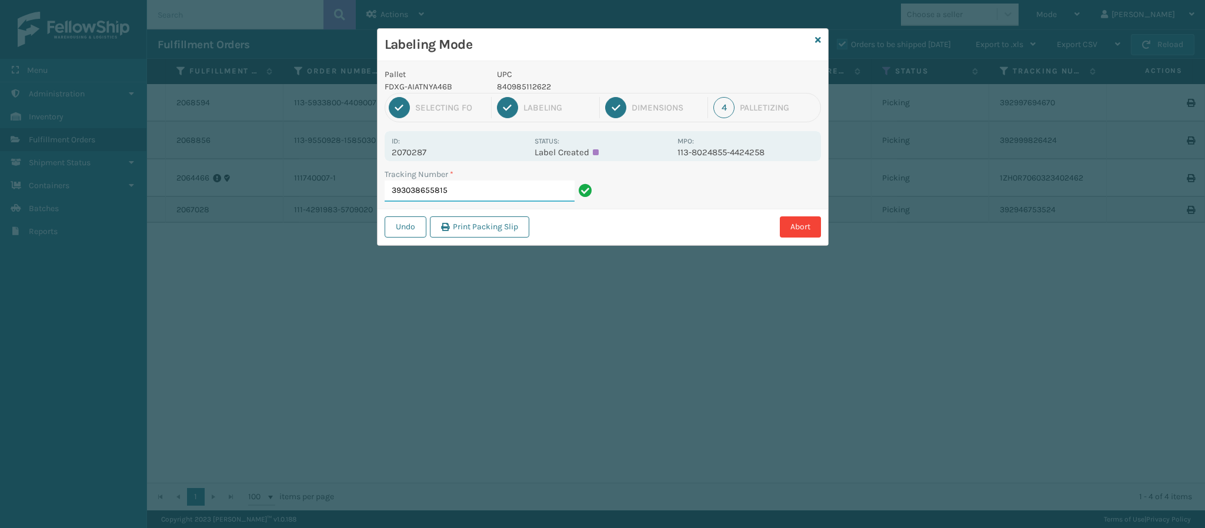
click at [466, 194] on input "393038655815" at bounding box center [480, 191] width 190 height 21
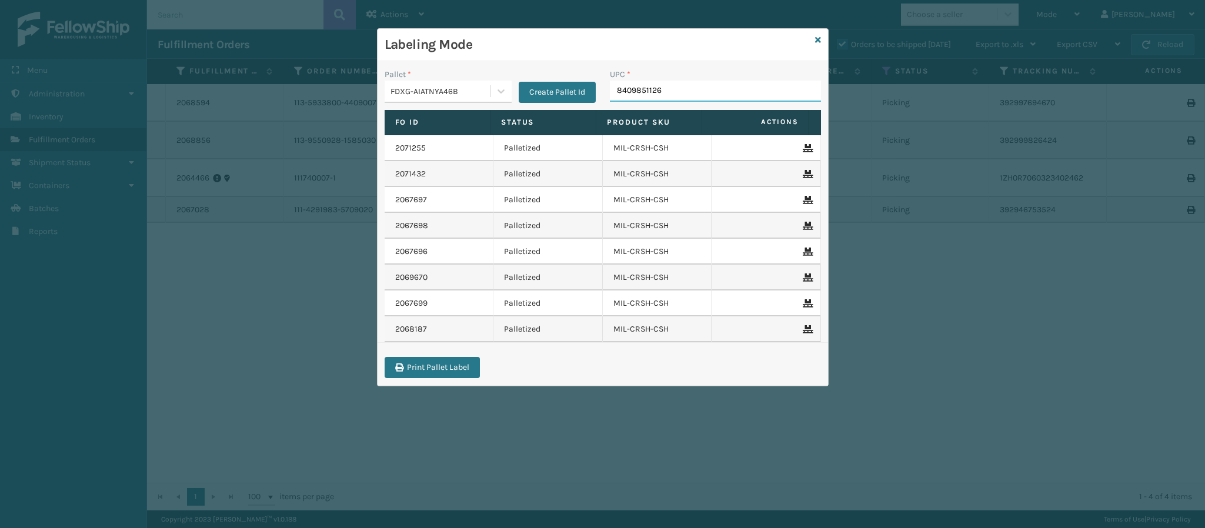
type input "84098511262"
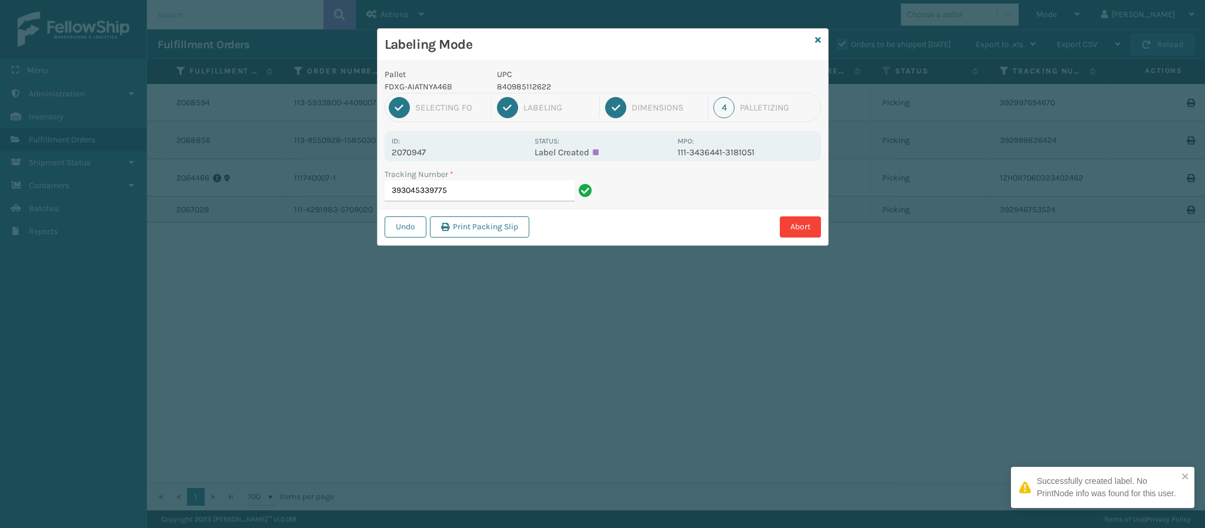
click at [429, 150] on p "2070947" at bounding box center [460, 152] width 136 height 11
click at [454, 185] on input "393045339775" at bounding box center [480, 191] width 190 height 21
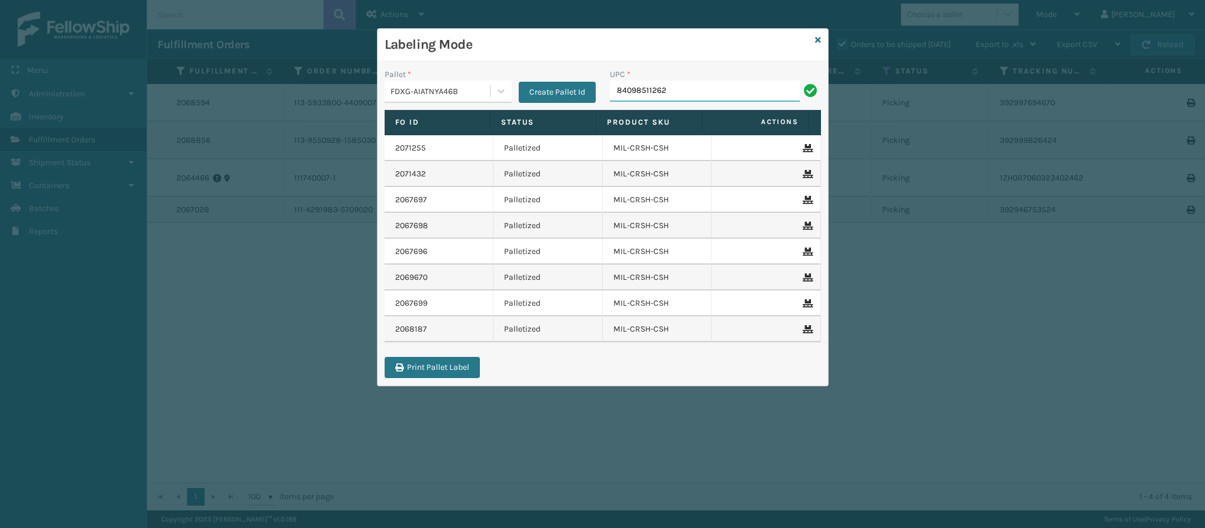
type input "840985112622"
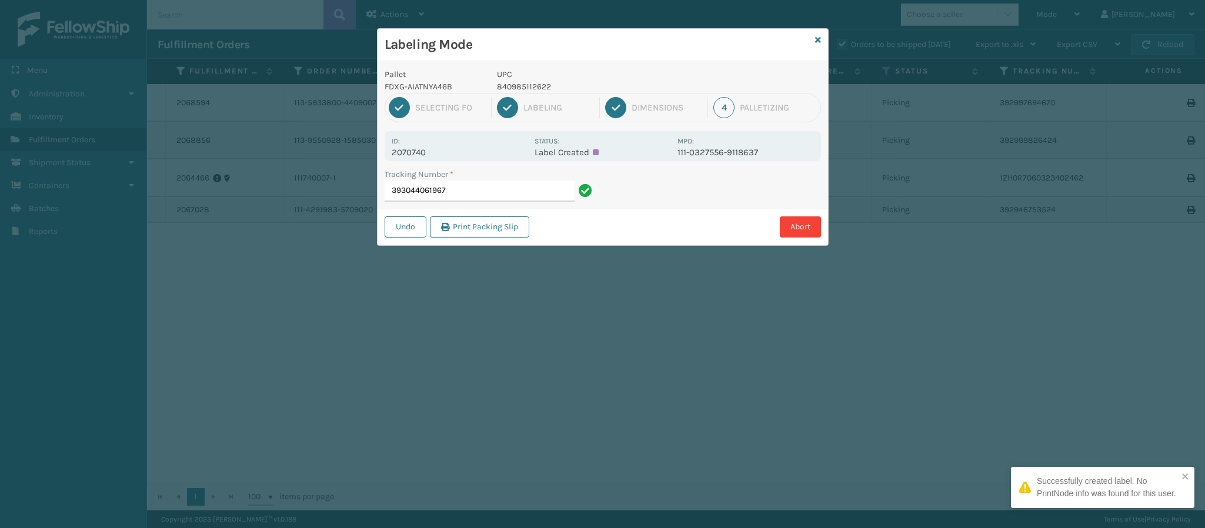
click at [420, 145] on div "Id: 2070740" at bounding box center [460, 146] width 136 height 23
click at [429, 157] on p "2070740" at bounding box center [460, 152] width 136 height 11
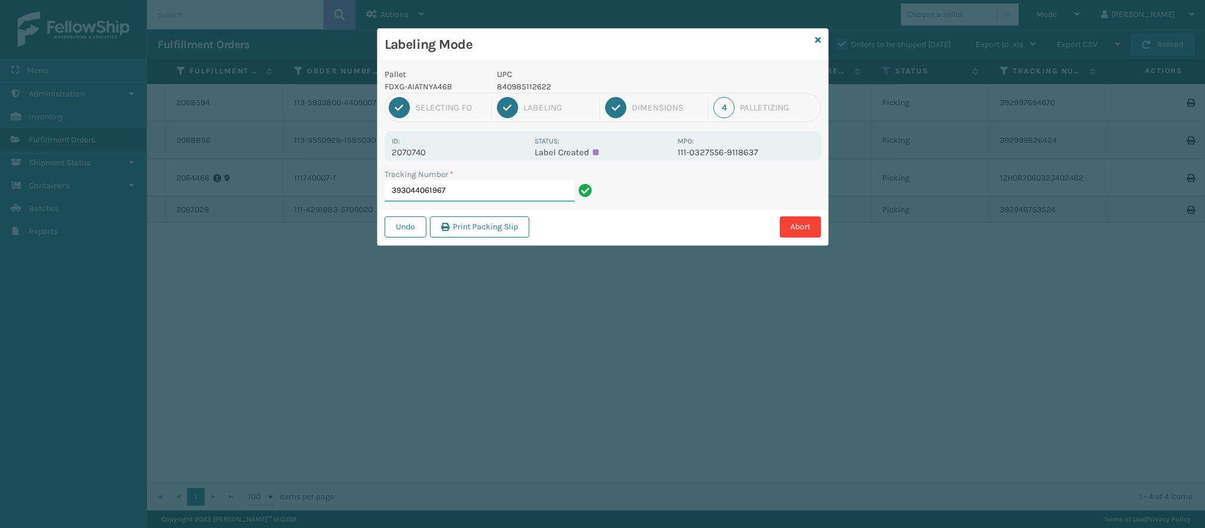
click at [461, 193] on input "393044061967" at bounding box center [480, 191] width 190 height 21
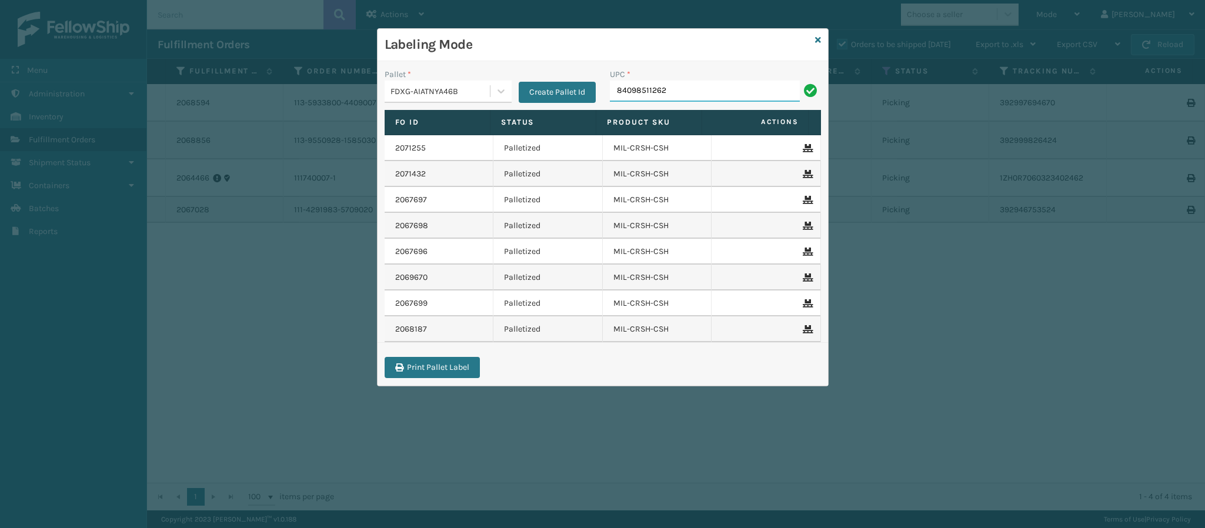
type input "840985112622"
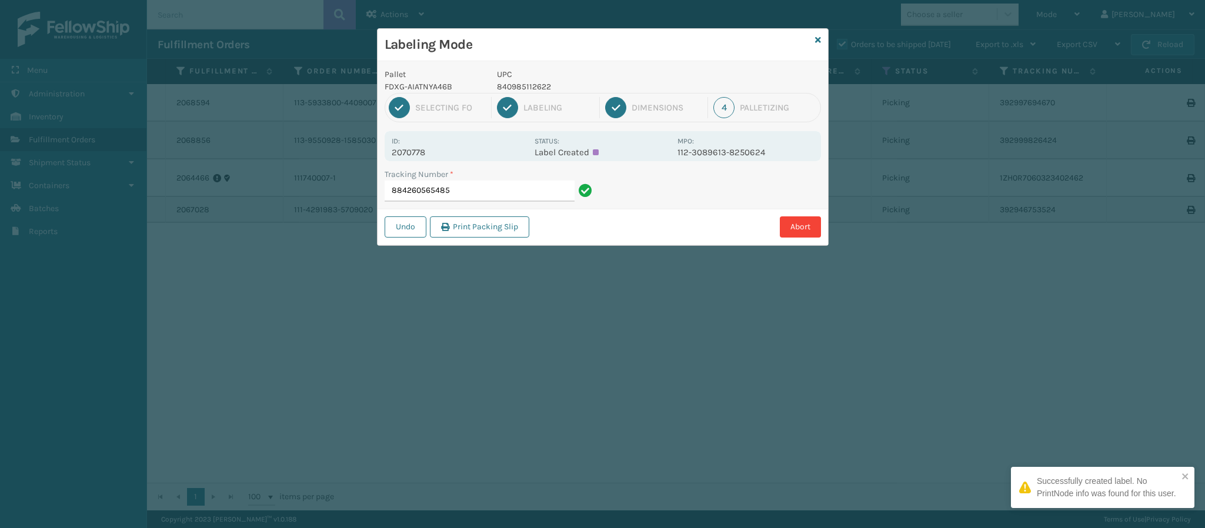
click at [424, 157] on p "2070778" at bounding box center [460, 152] width 136 height 11
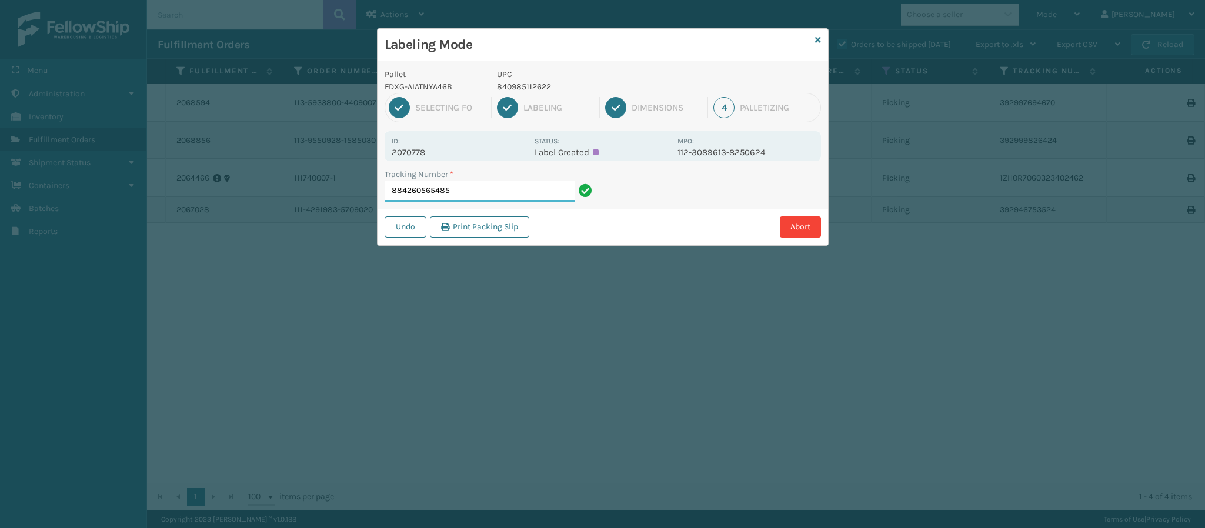
click at [481, 191] on input "884260565485" at bounding box center [480, 191] width 190 height 21
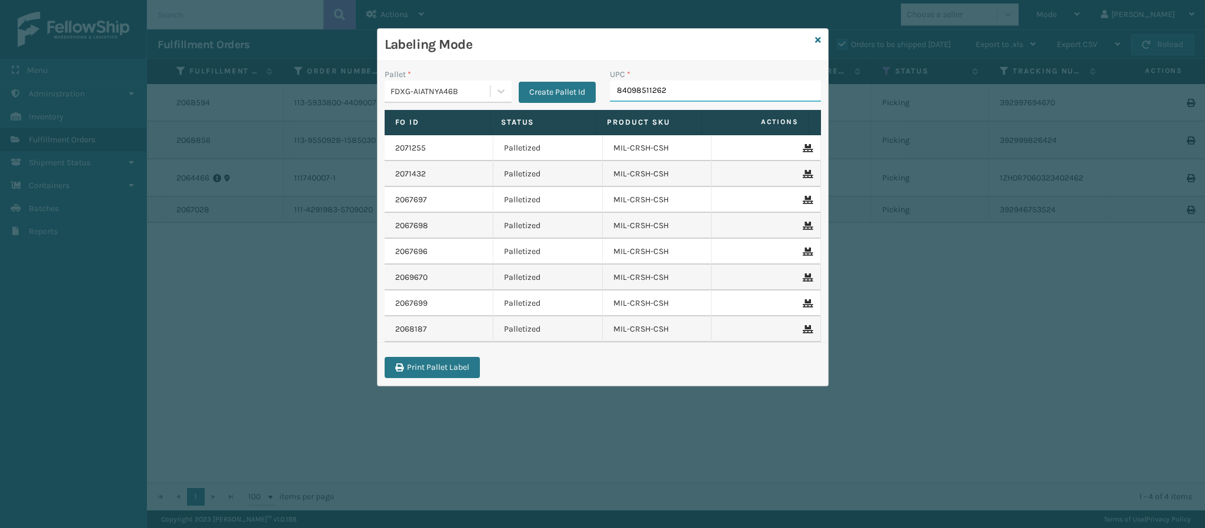
type input "840985112622"
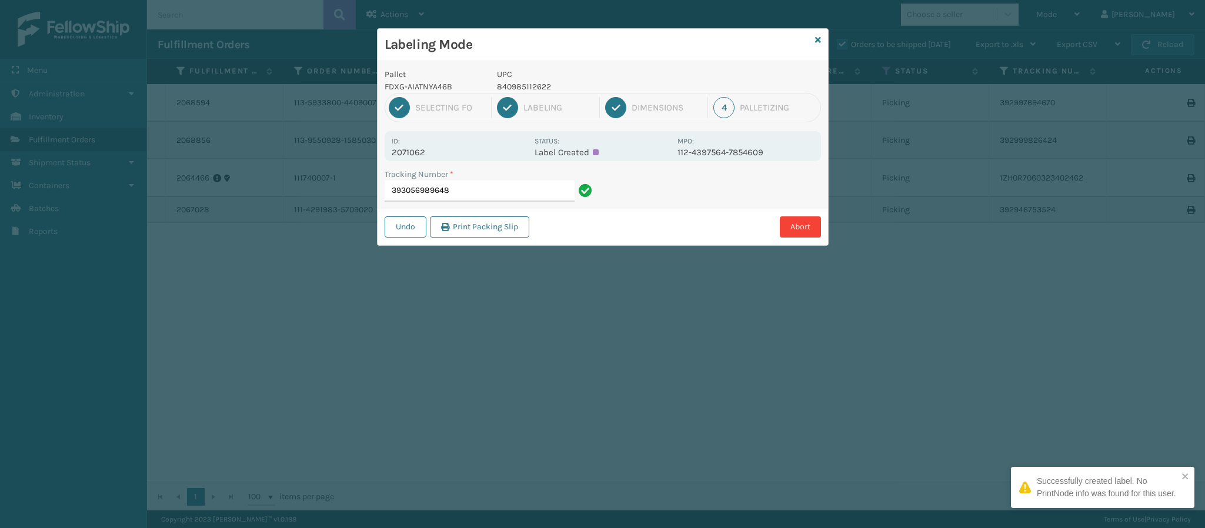
click at [429, 155] on p "2071062" at bounding box center [460, 152] width 136 height 11
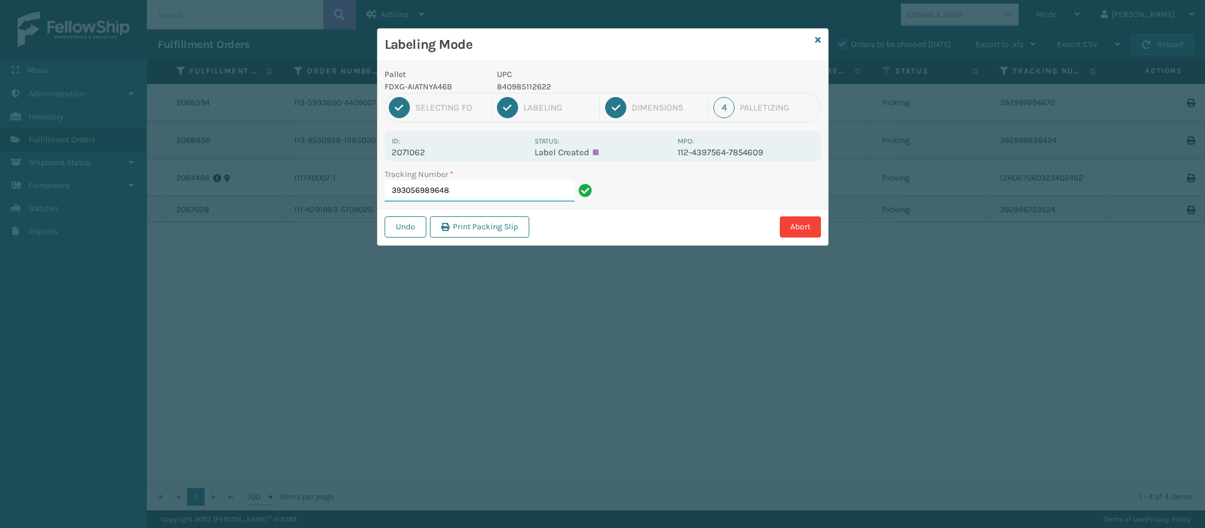
click at [461, 202] on input "393056989648" at bounding box center [480, 191] width 190 height 21
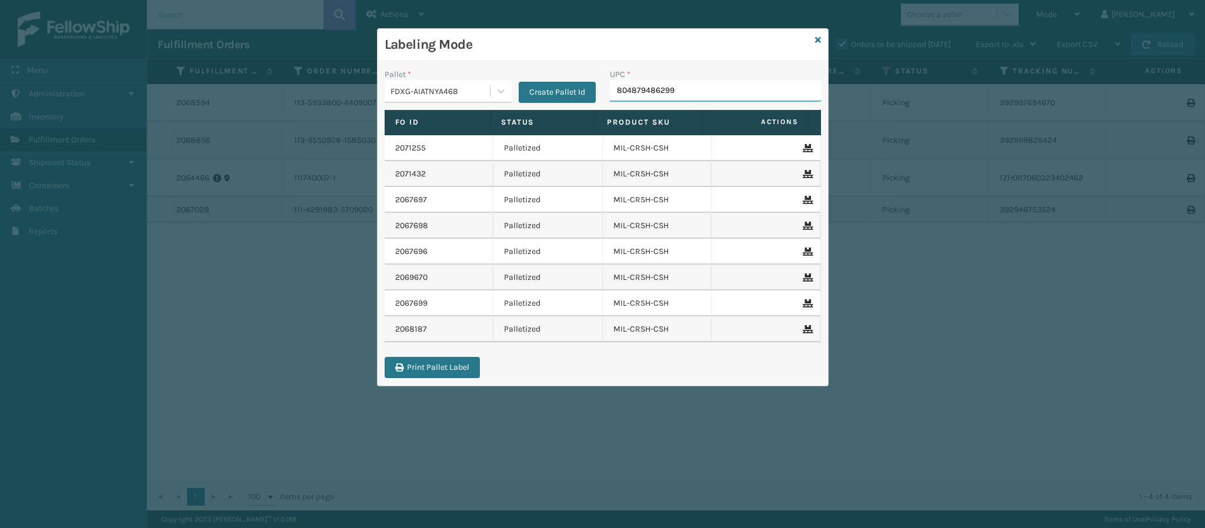
type input "804879486299"
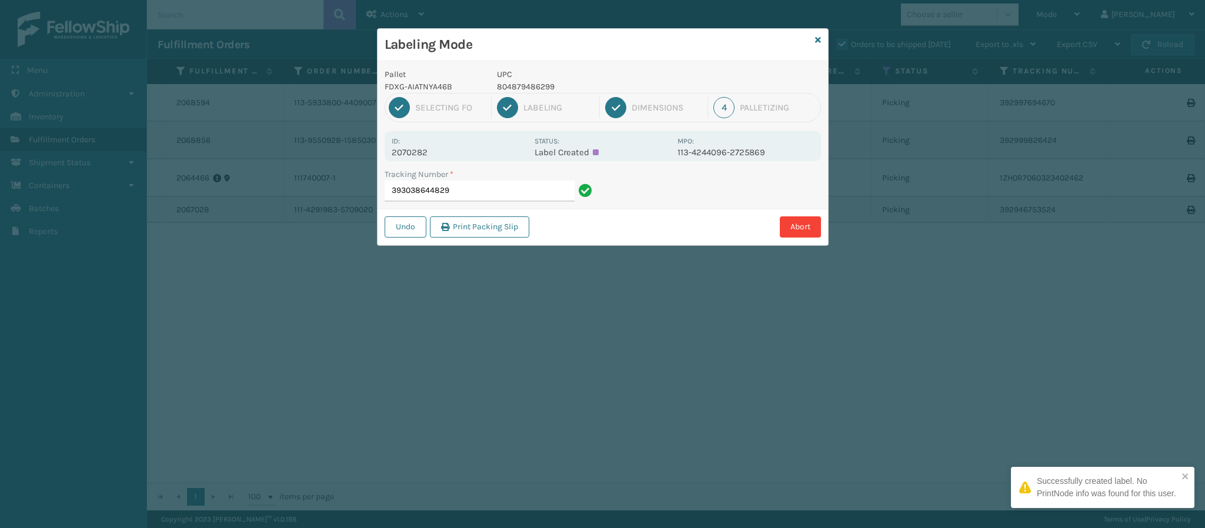
click at [424, 154] on p "2070282" at bounding box center [460, 152] width 136 height 11
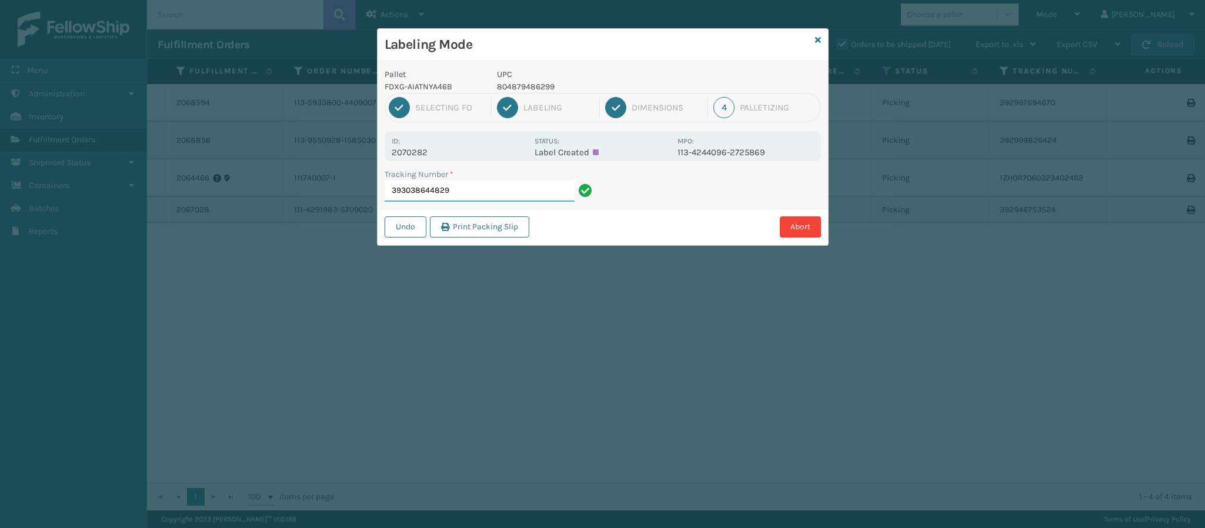
click at [475, 194] on input "393038644829" at bounding box center [480, 191] width 190 height 21
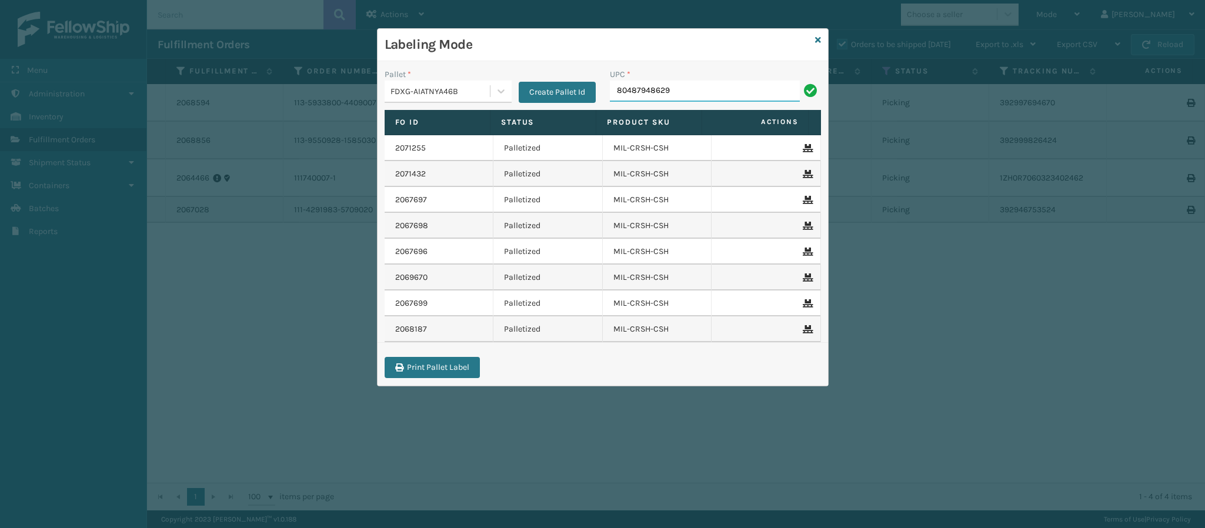
type input "804879486299"
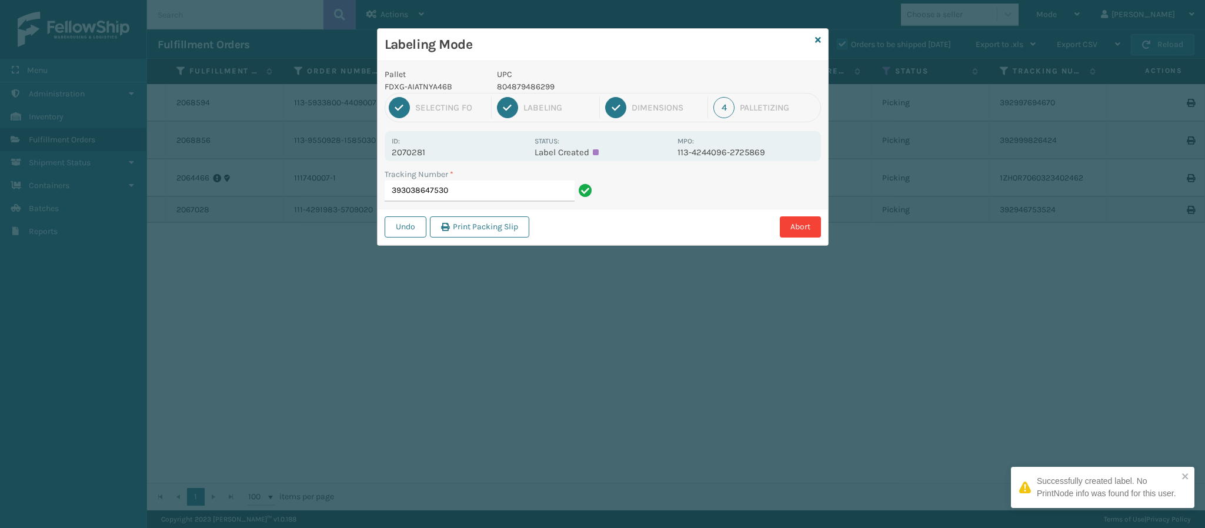
click at [410, 154] on p "2070281" at bounding box center [460, 152] width 136 height 11
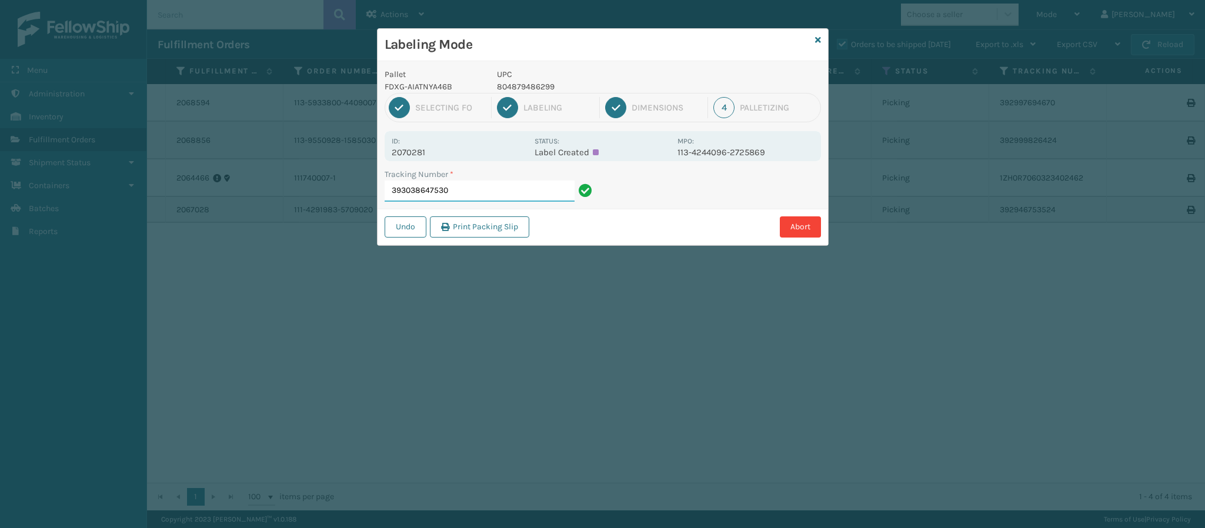
click at [496, 196] on input "393038647530" at bounding box center [480, 191] width 190 height 21
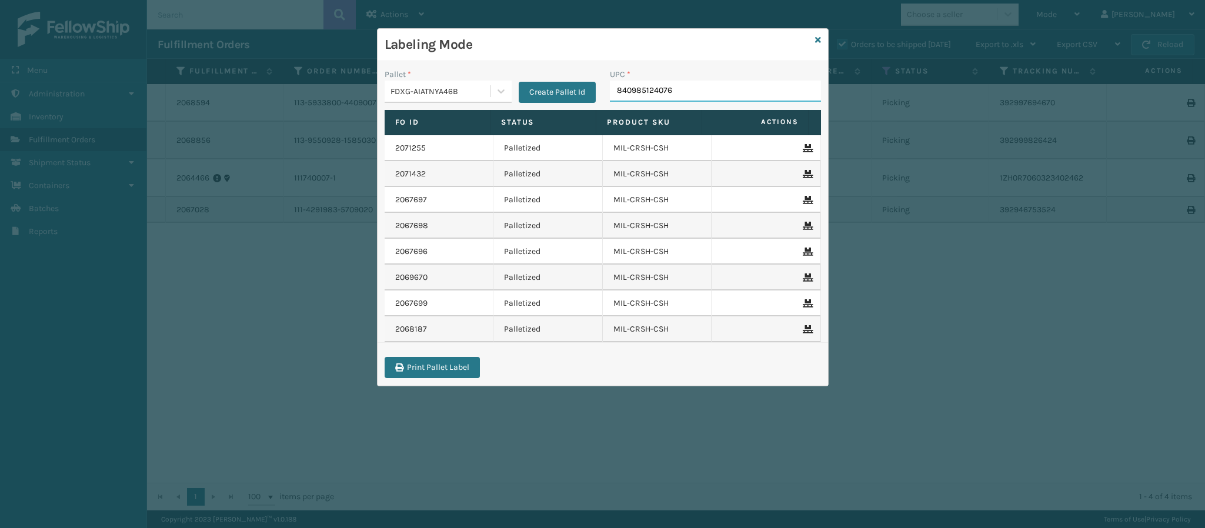
type input "840985124076"
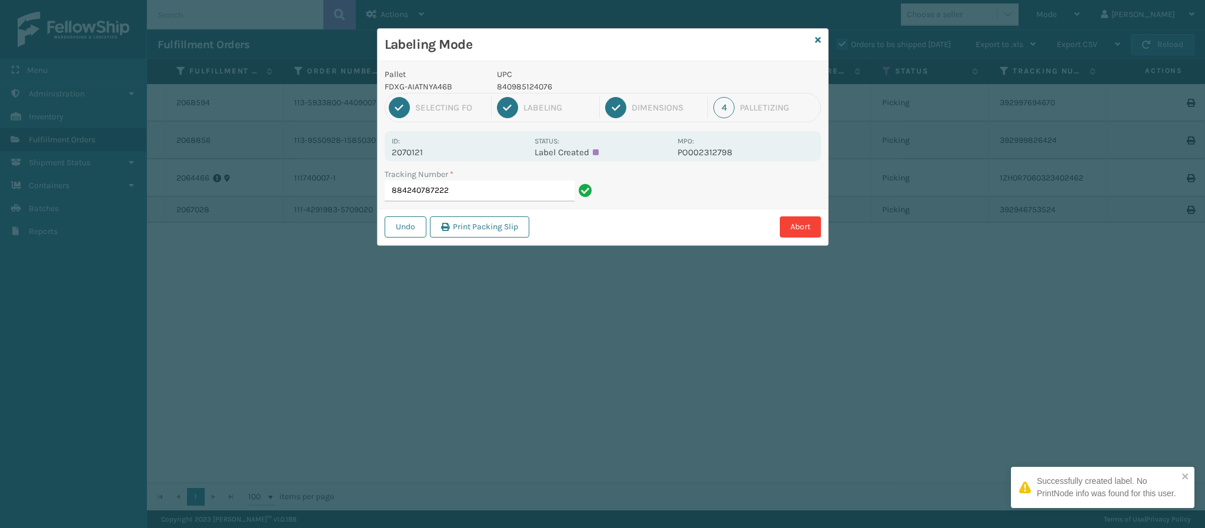
click at [424, 149] on p "2070121" at bounding box center [460, 152] width 136 height 11
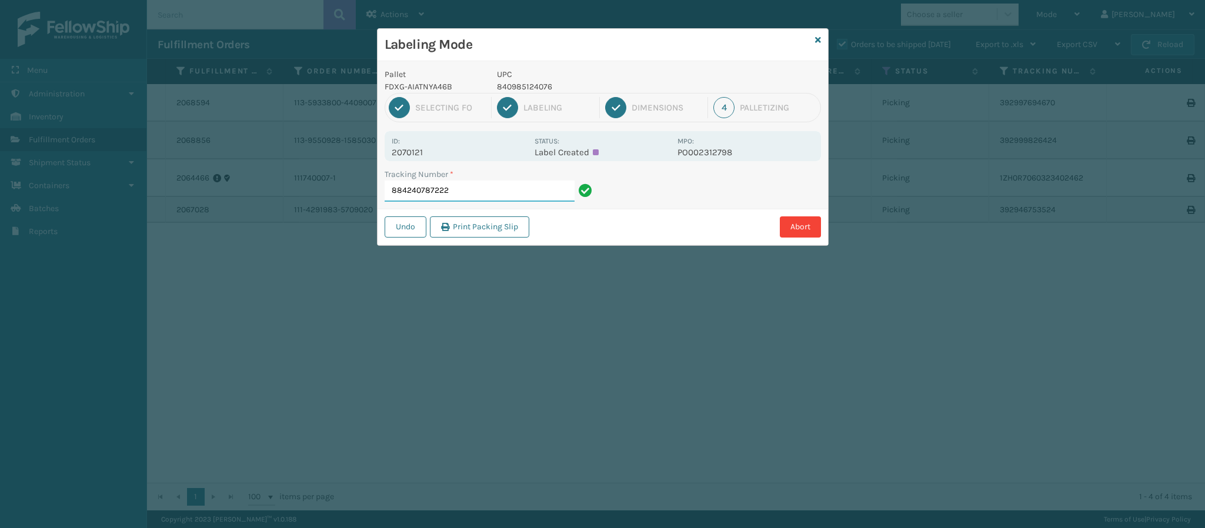
click at [512, 198] on input "884240787222" at bounding box center [480, 191] width 190 height 21
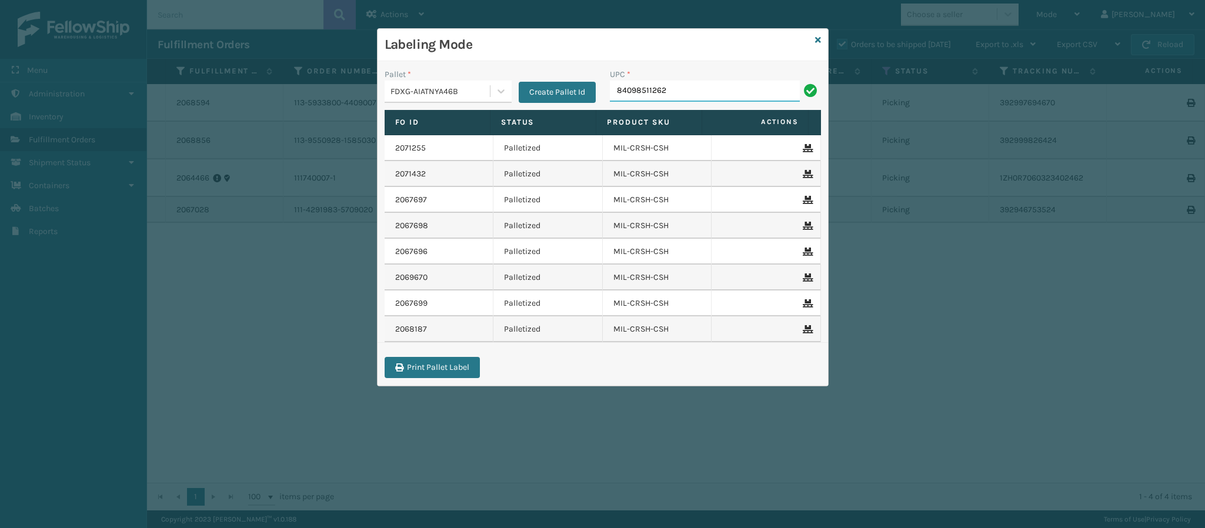
type input "840985112622"
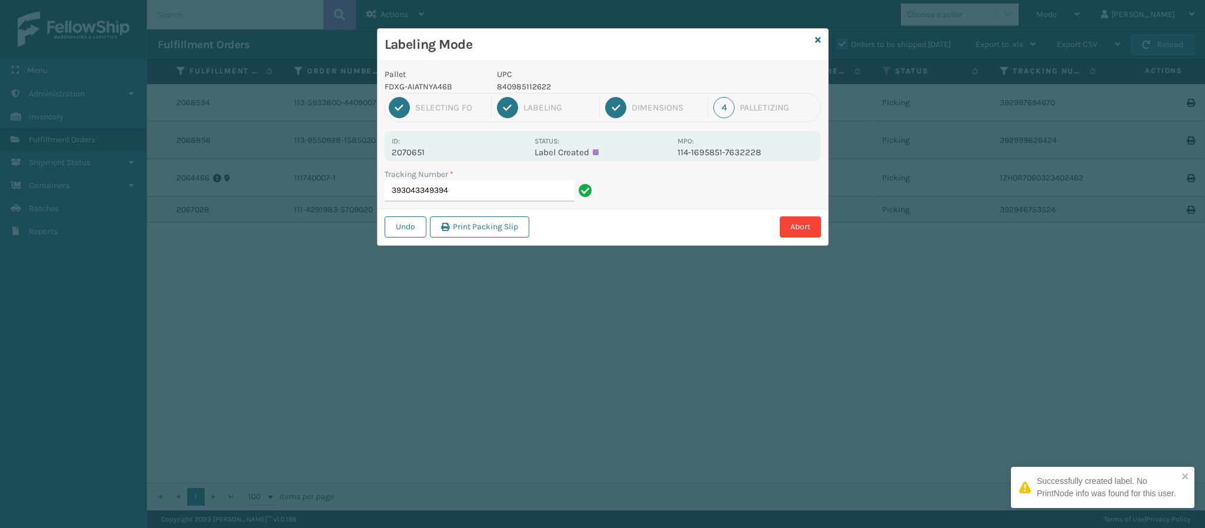
click at [427, 154] on p "2070651" at bounding box center [460, 152] width 136 height 11
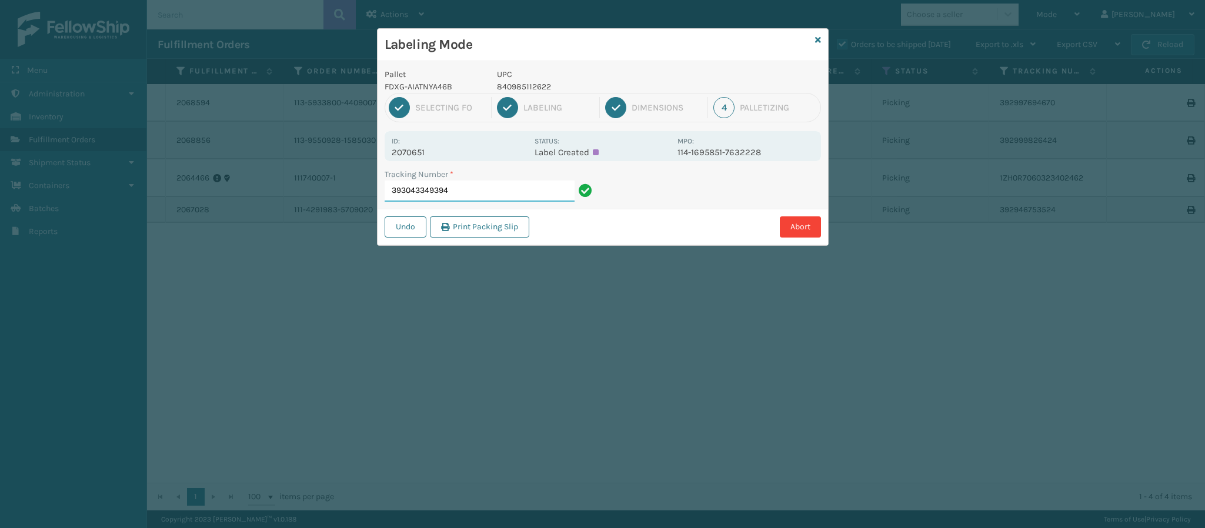
click at [458, 194] on input "393043349394" at bounding box center [480, 191] width 190 height 21
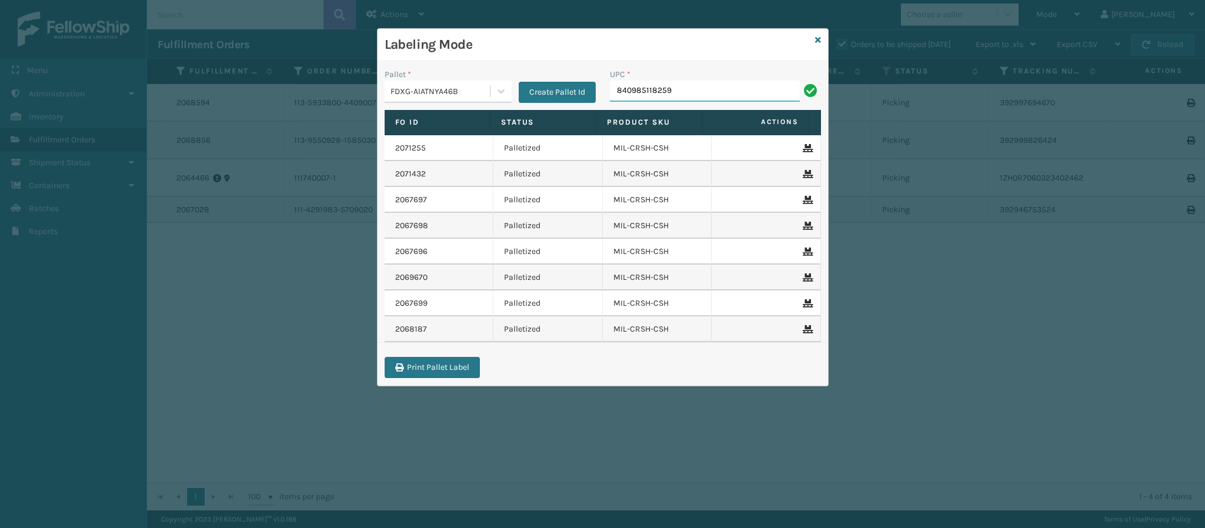
type input "840985118259"
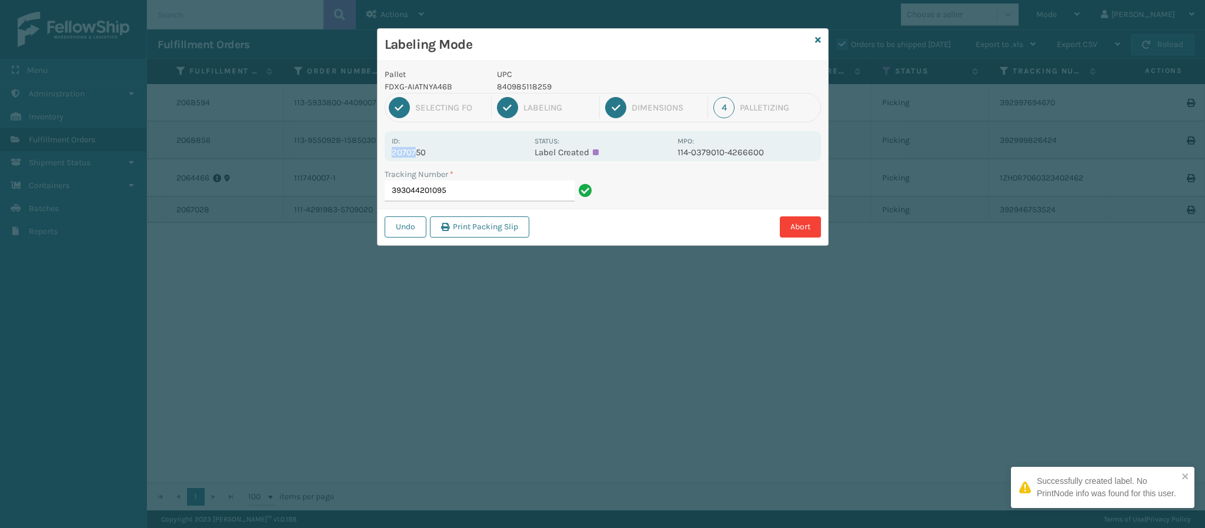
drag, startPoint x: 417, startPoint y: 154, endPoint x: 420, endPoint y: 144, distance: 10.4
click at [420, 144] on div "Id: 2070750" at bounding box center [460, 146] width 136 height 23
click at [426, 158] on p "2070750" at bounding box center [460, 152] width 136 height 11
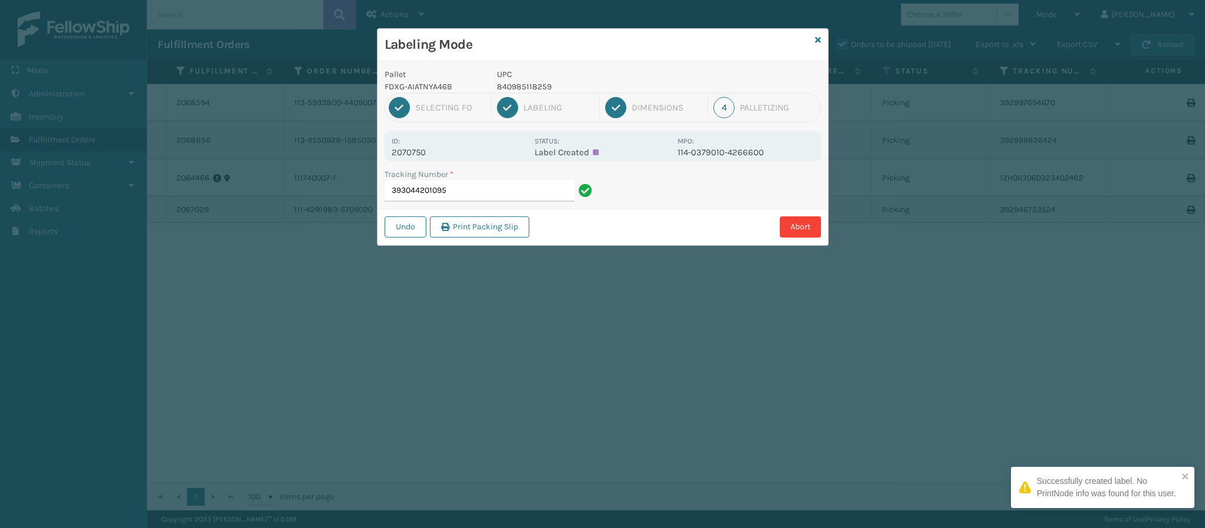
click at [426, 158] on p "2070750" at bounding box center [460, 152] width 136 height 11
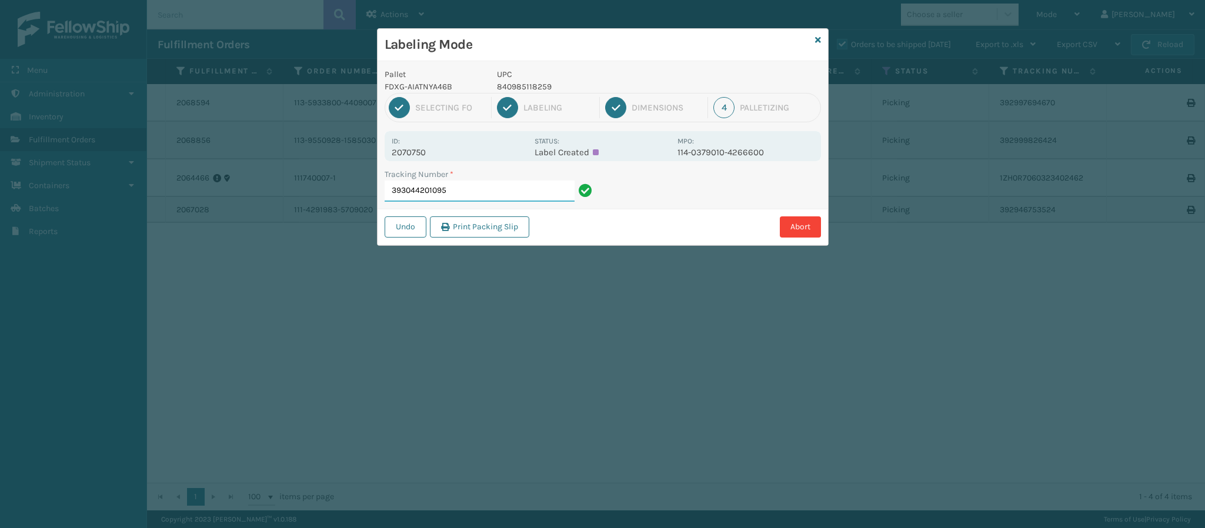
click at [468, 196] on input "393044201095" at bounding box center [480, 191] width 190 height 21
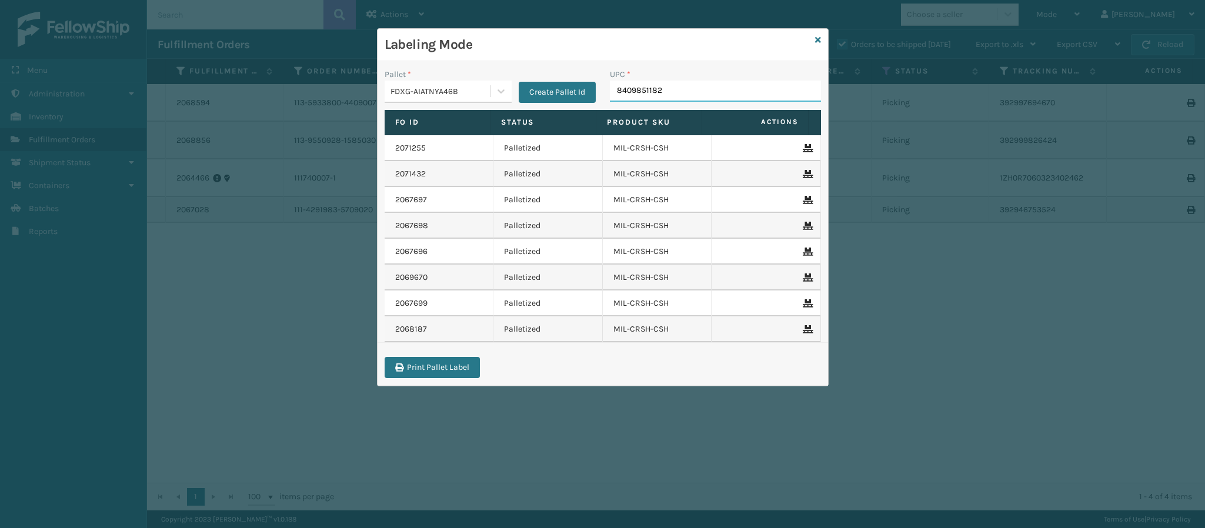
type input "84098511825"
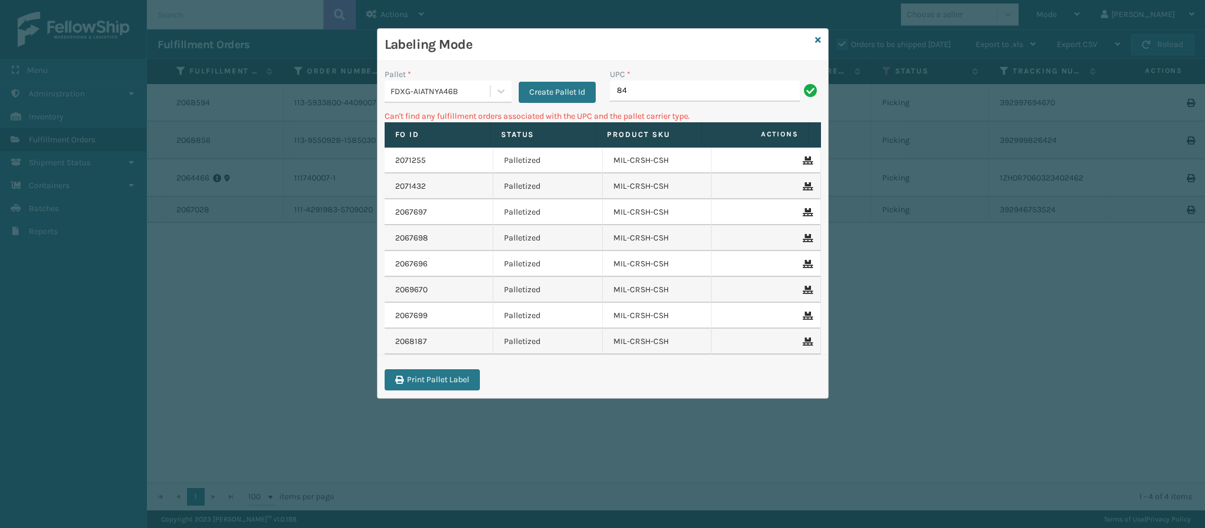
type input "8"
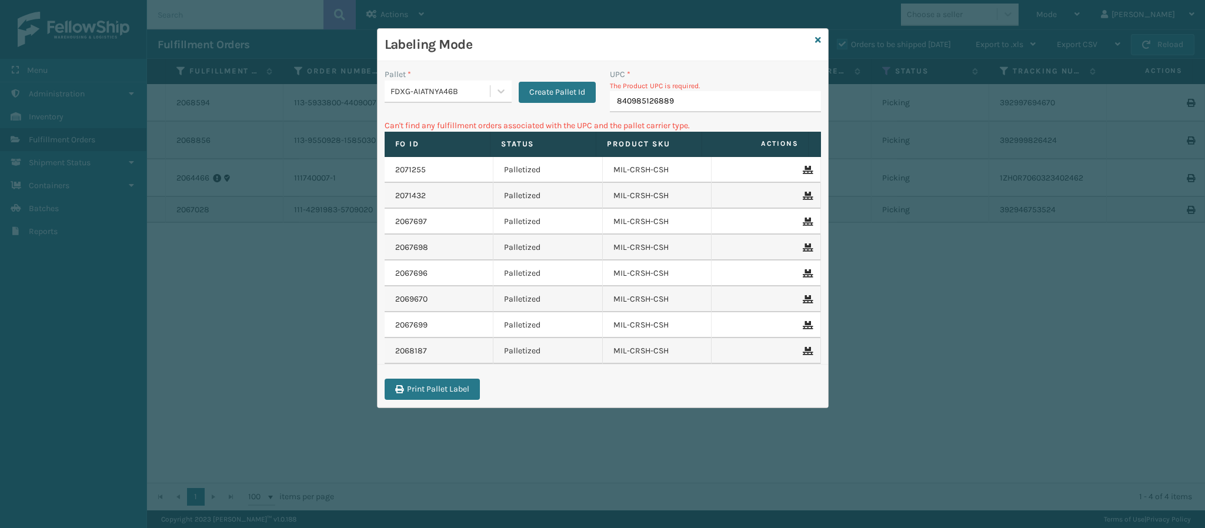
type input "840985126889"
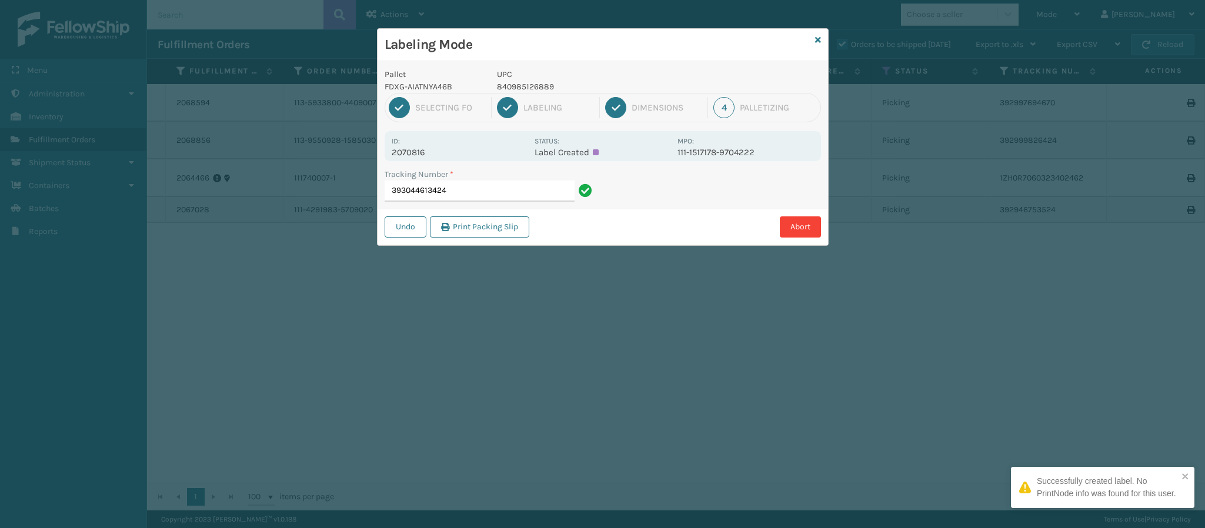
click at [416, 154] on p "2070816" at bounding box center [460, 152] width 136 height 11
click at [493, 191] on input "393044613424" at bounding box center [480, 191] width 190 height 21
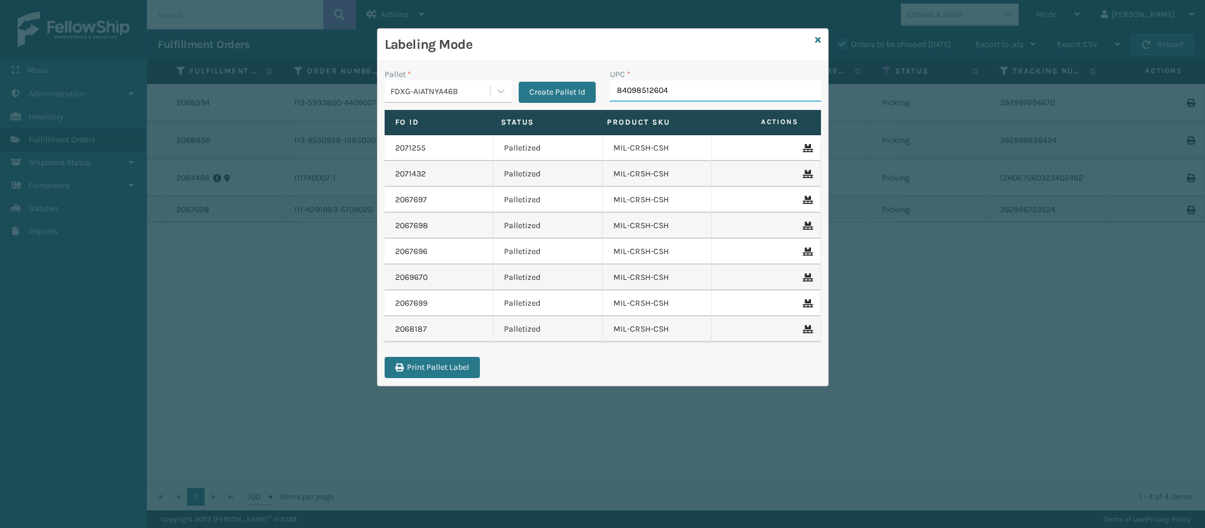
type input "840985126049"
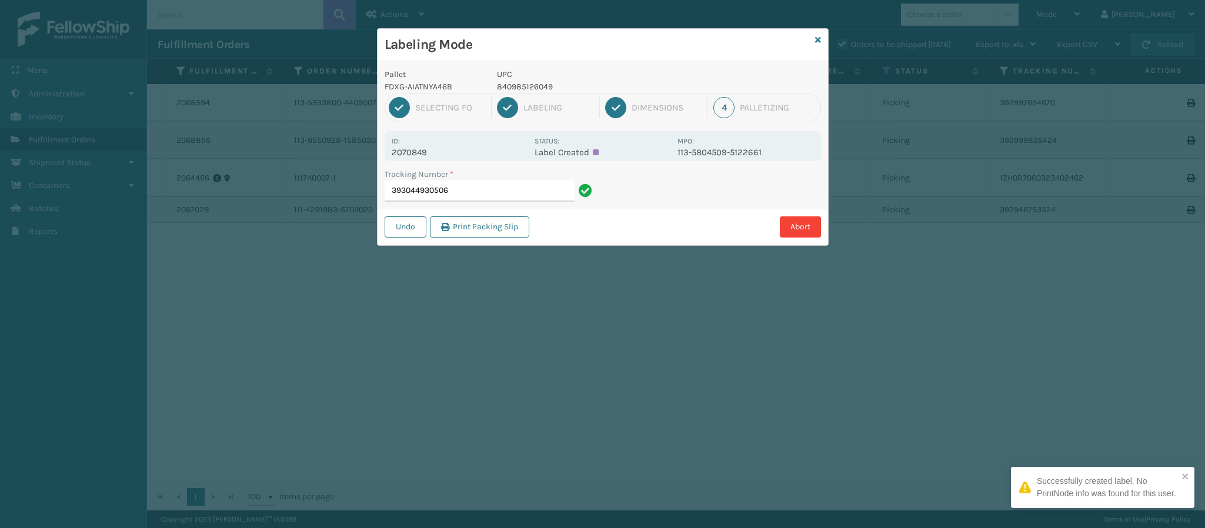
click at [432, 155] on p "2070849" at bounding box center [460, 152] width 136 height 11
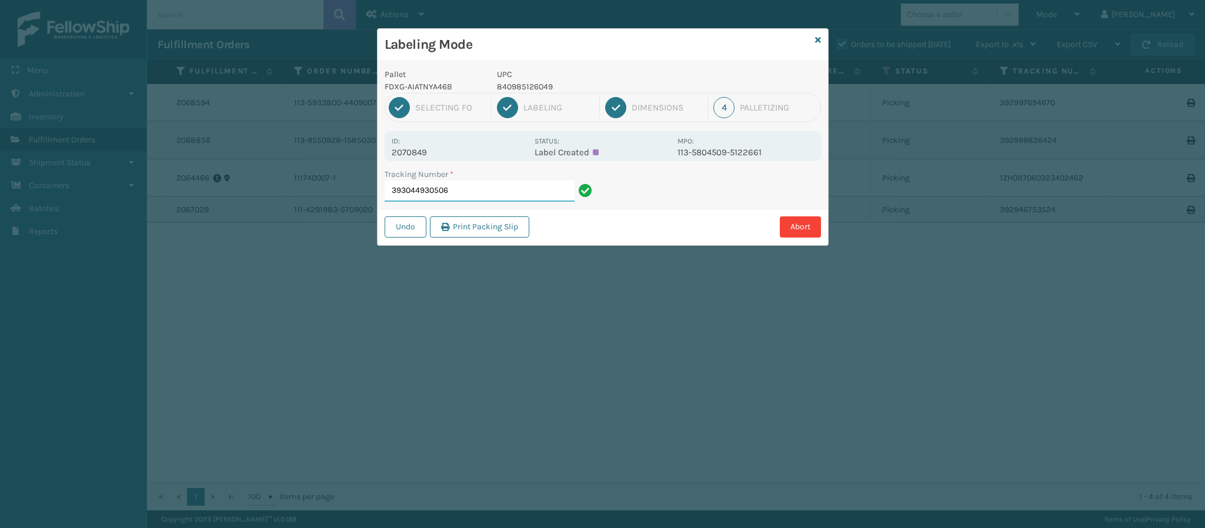
click at [463, 195] on input "393044930506" at bounding box center [480, 191] width 190 height 21
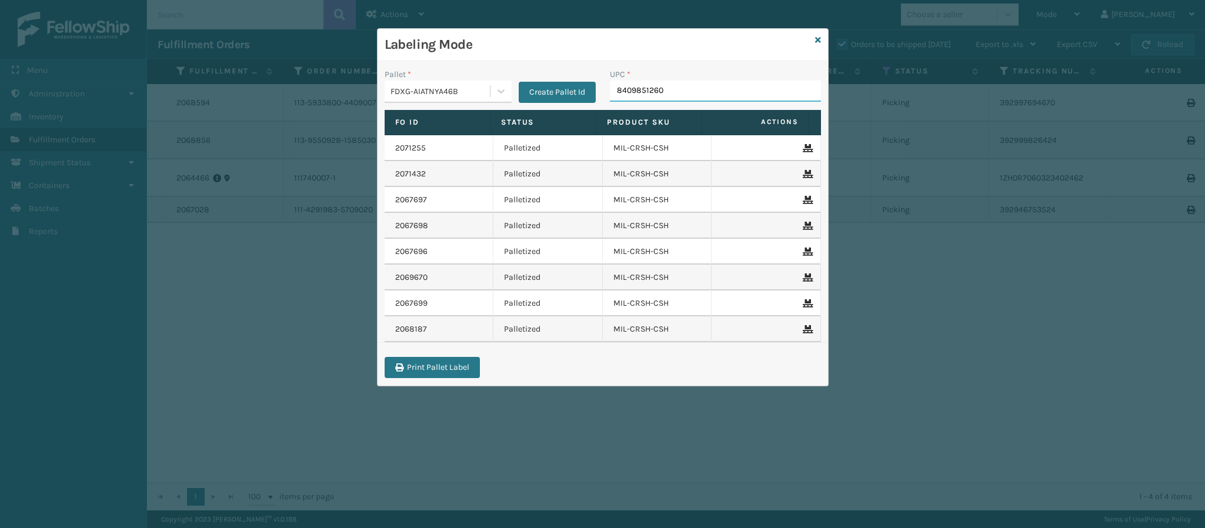
type input "84098512604"
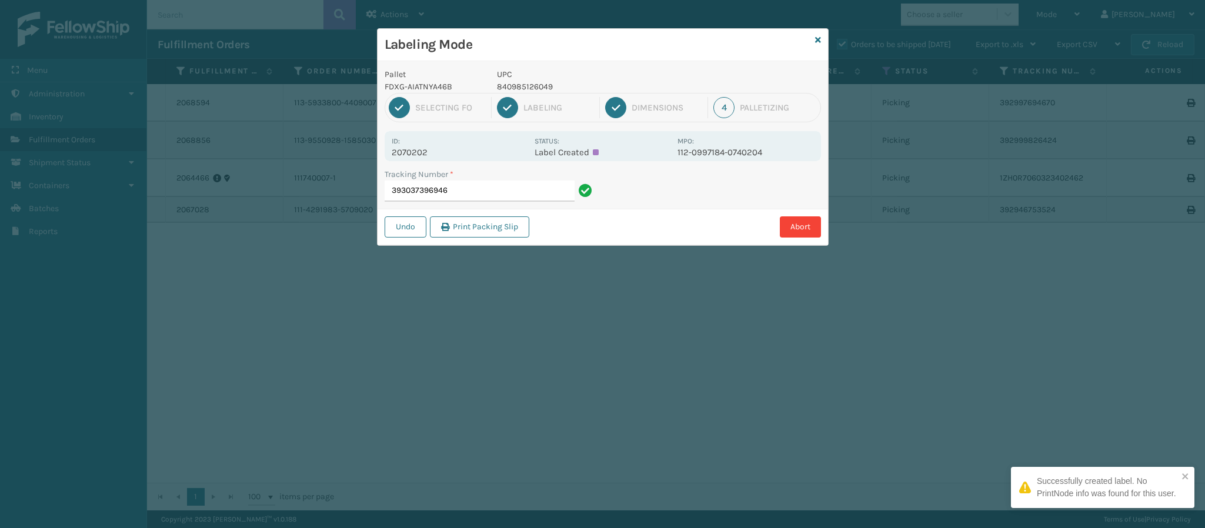
click at [422, 151] on p "2070202" at bounding box center [460, 152] width 136 height 11
click at [474, 189] on input "393037396946" at bounding box center [480, 191] width 190 height 21
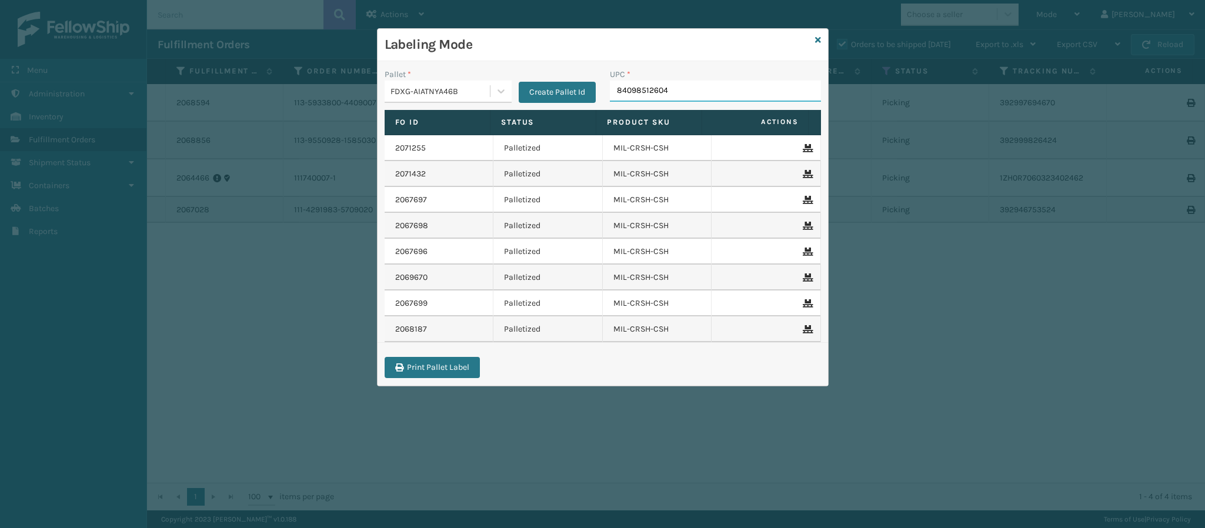
type input "840985126049"
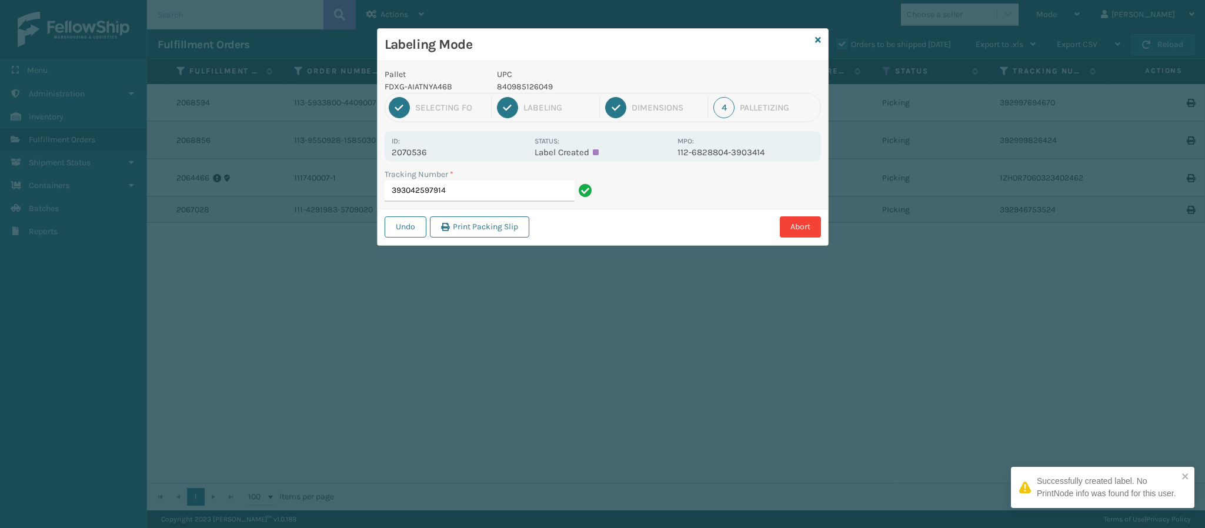
click at [419, 151] on p "2070536" at bounding box center [460, 152] width 136 height 11
click at [465, 191] on input "393042597914" at bounding box center [480, 191] width 190 height 21
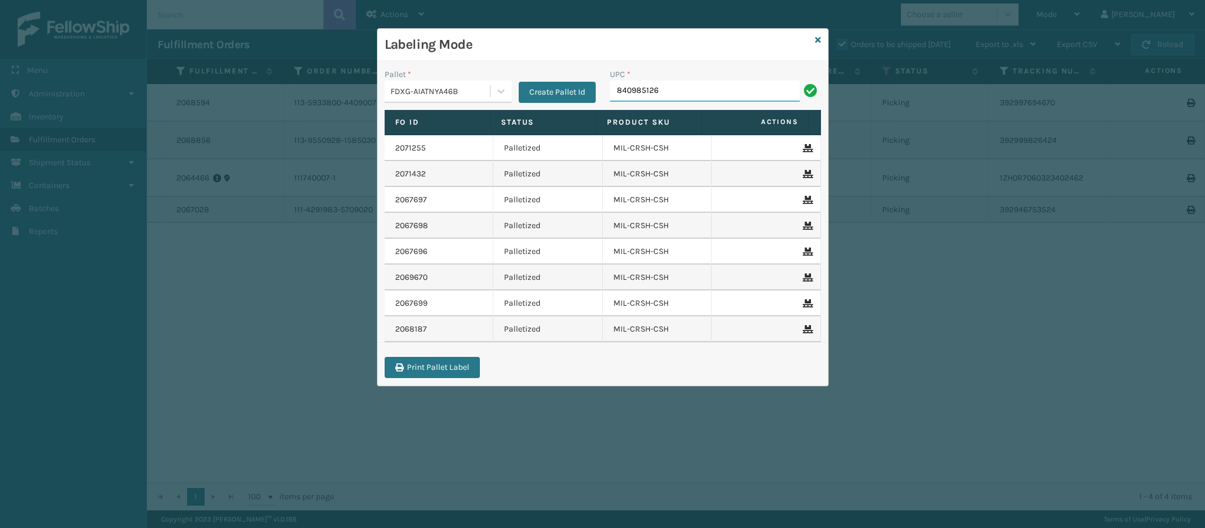
type input "8409851260"
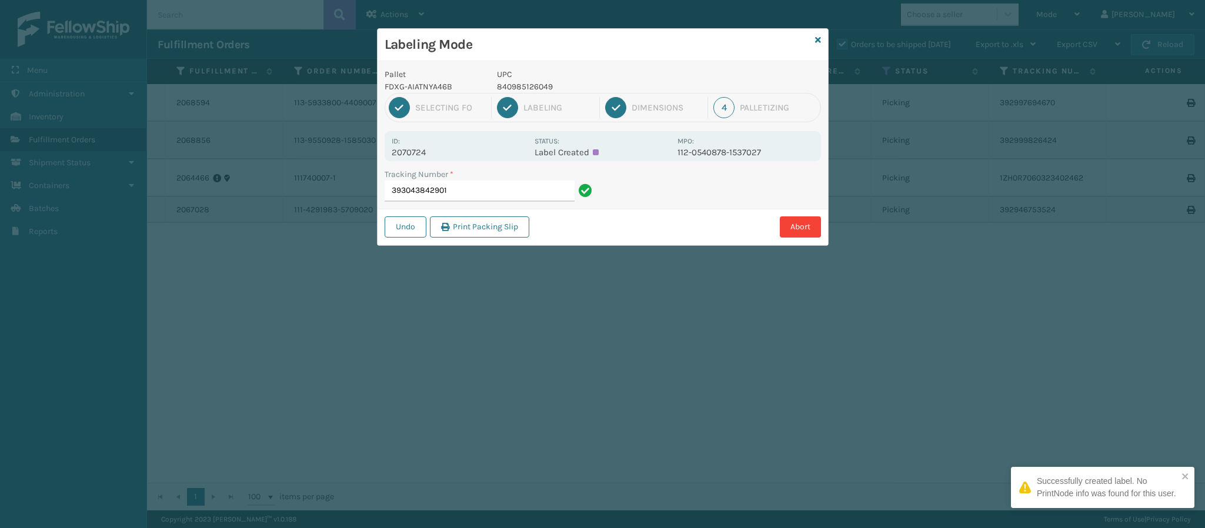
click at [409, 156] on p "2070724" at bounding box center [460, 152] width 136 height 11
click at [466, 191] on input "393043842901" at bounding box center [480, 191] width 190 height 21
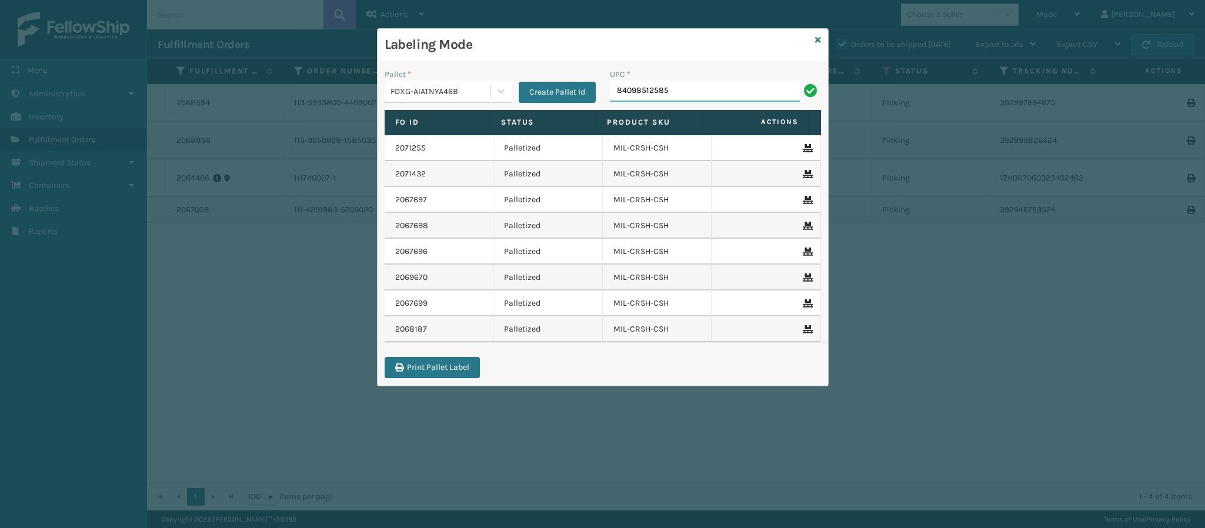
type input "840985125851"
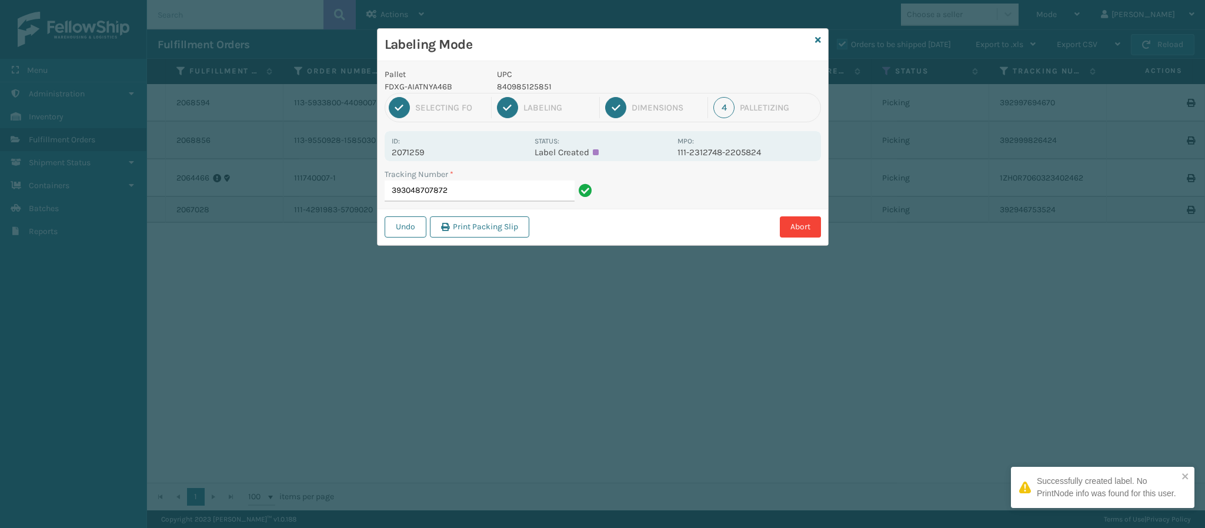
click at [414, 151] on p "2071259" at bounding box center [460, 152] width 136 height 11
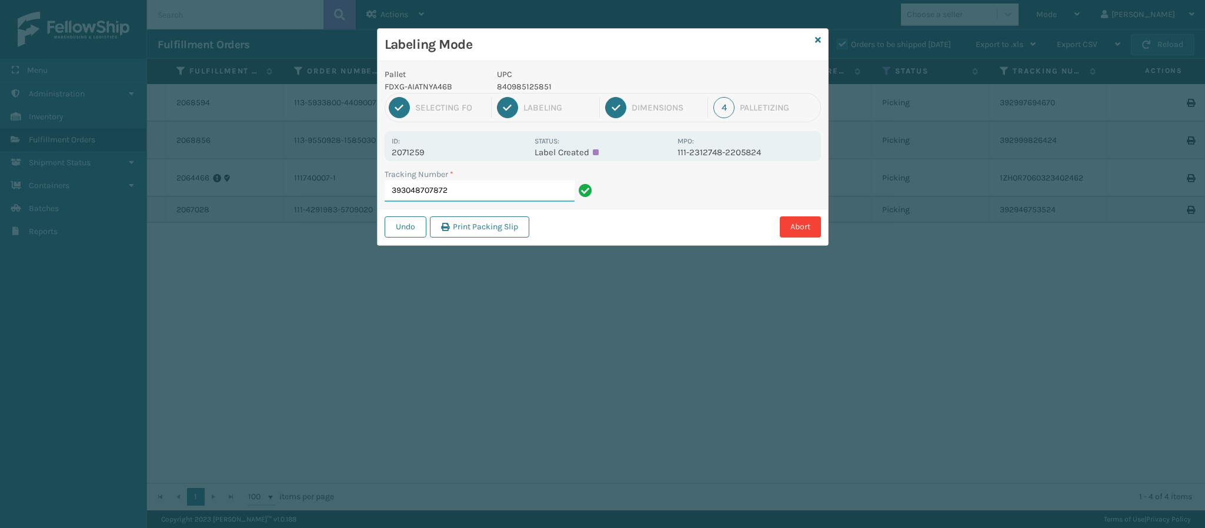
click at [491, 195] on input "393048707872" at bounding box center [480, 191] width 190 height 21
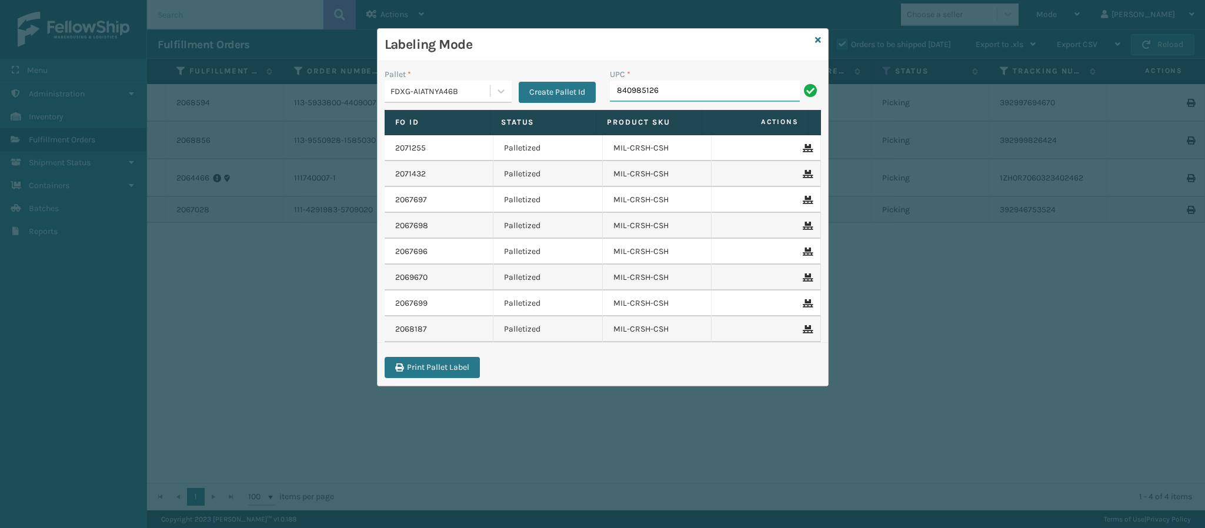
type input "8409851260"
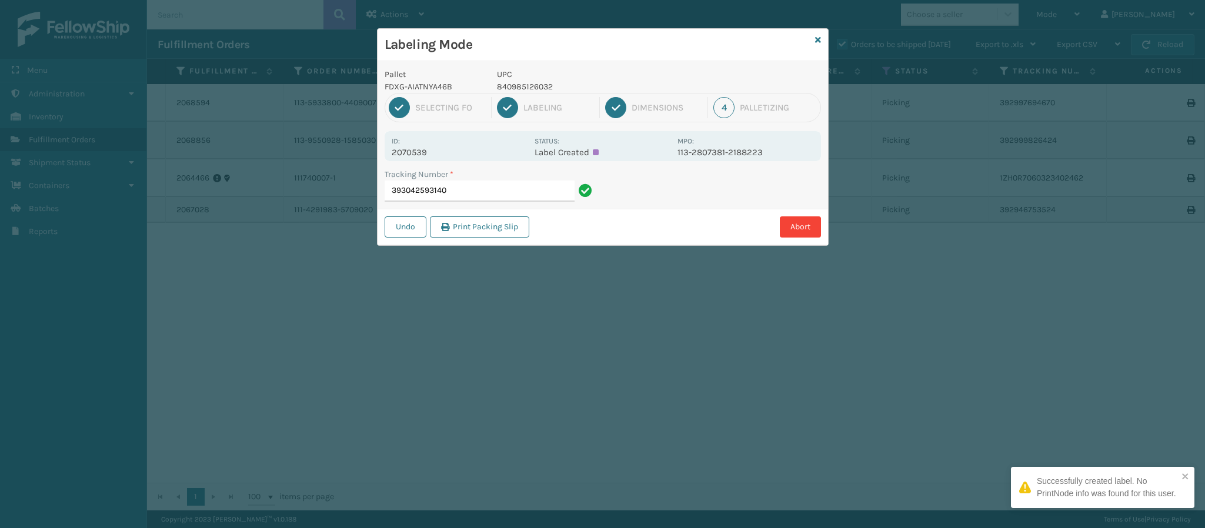
click at [416, 149] on p "2070539" at bounding box center [460, 152] width 136 height 11
click at [466, 195] on input "393042593140" at bounding box center [480, 191] width 190 height 21
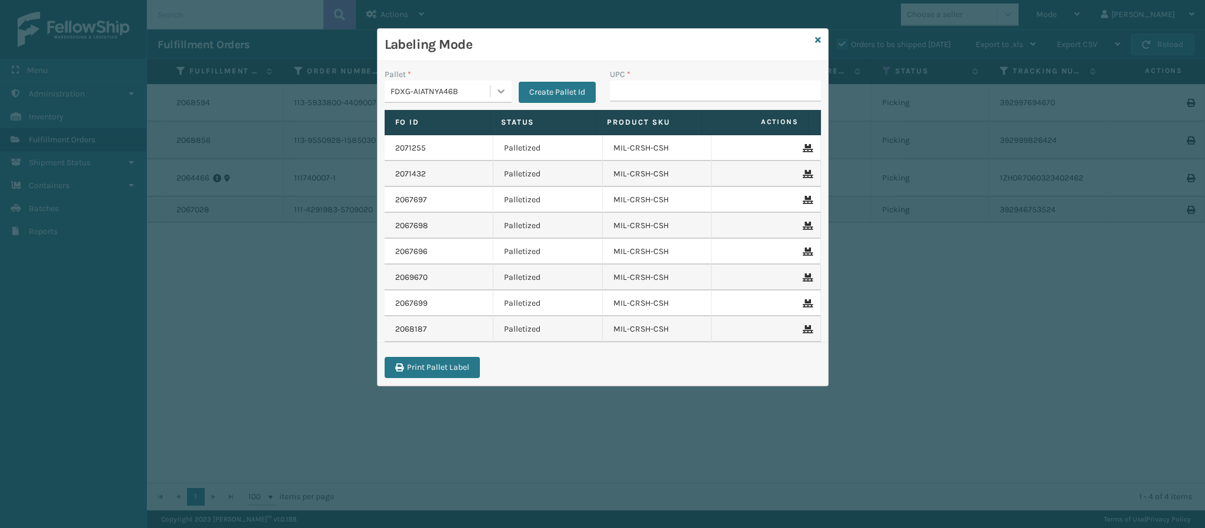
click at [493, 95] on div at bounding box center [501, 91] width 21 height 21
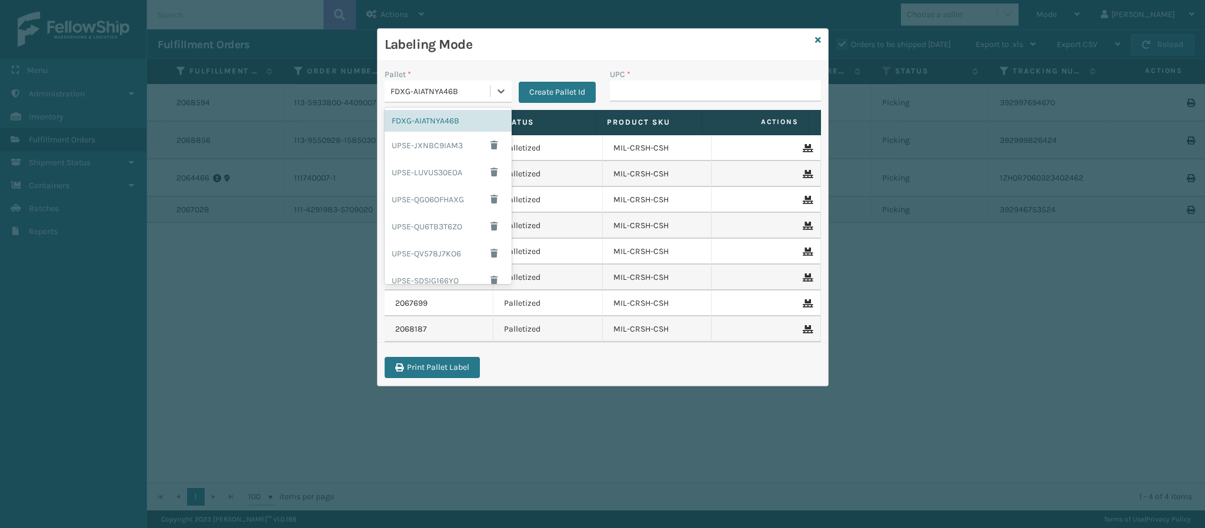
scroll to position [115, 0]
click at [455, 239] on div "UPSG-GB0JIA83G0" at bounding box center [448, 245] width 127 height 22
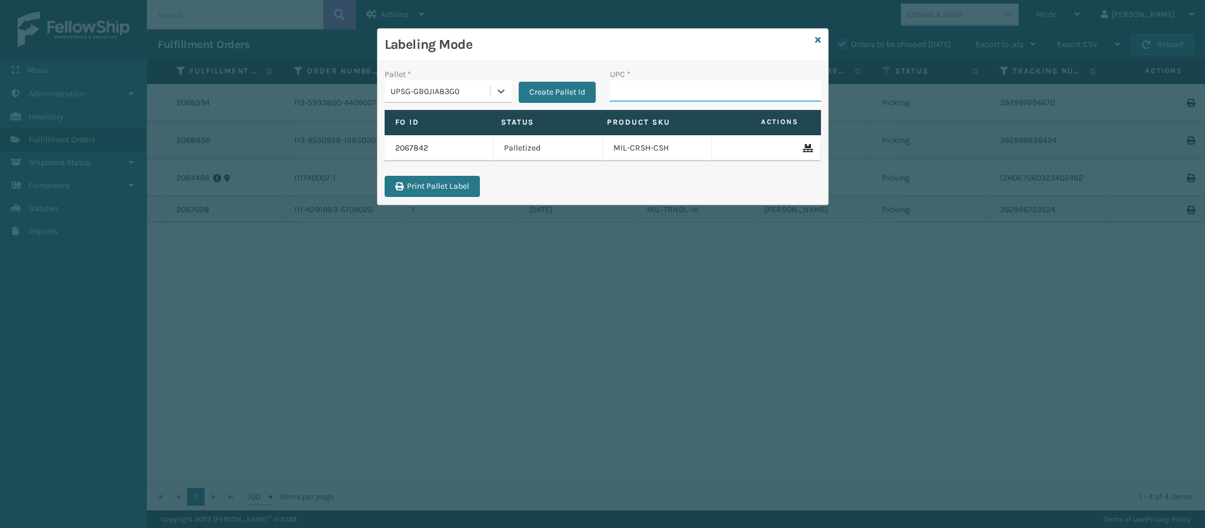
click at [675, 94] on input "UPC *" at bounding box center [715, 91] width 211 height 21
type input "840985125622"
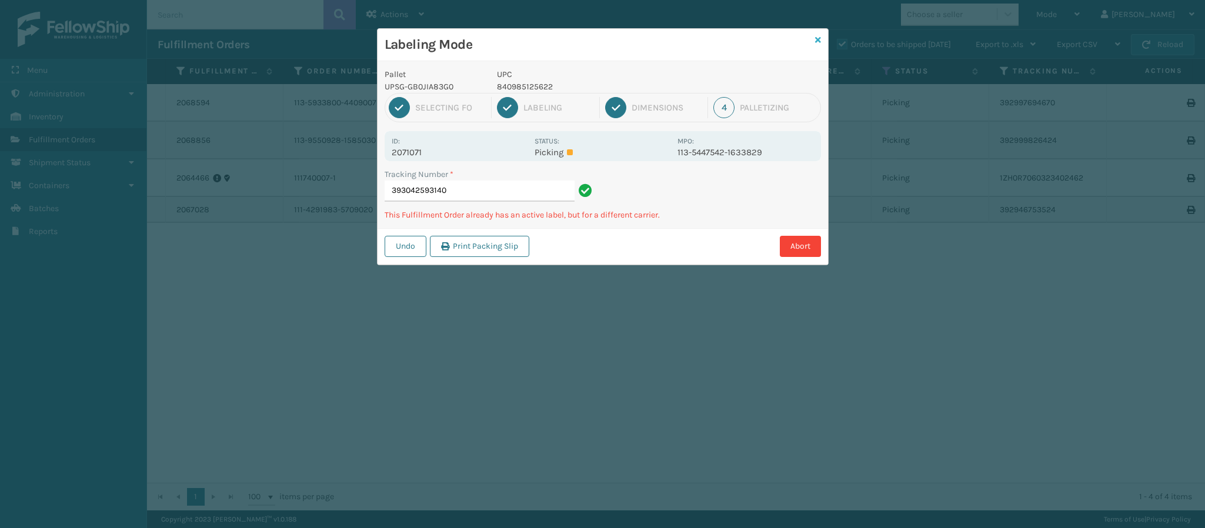
click at [819, 43] on icon at bounding box center [818, 40] width 6 height 8
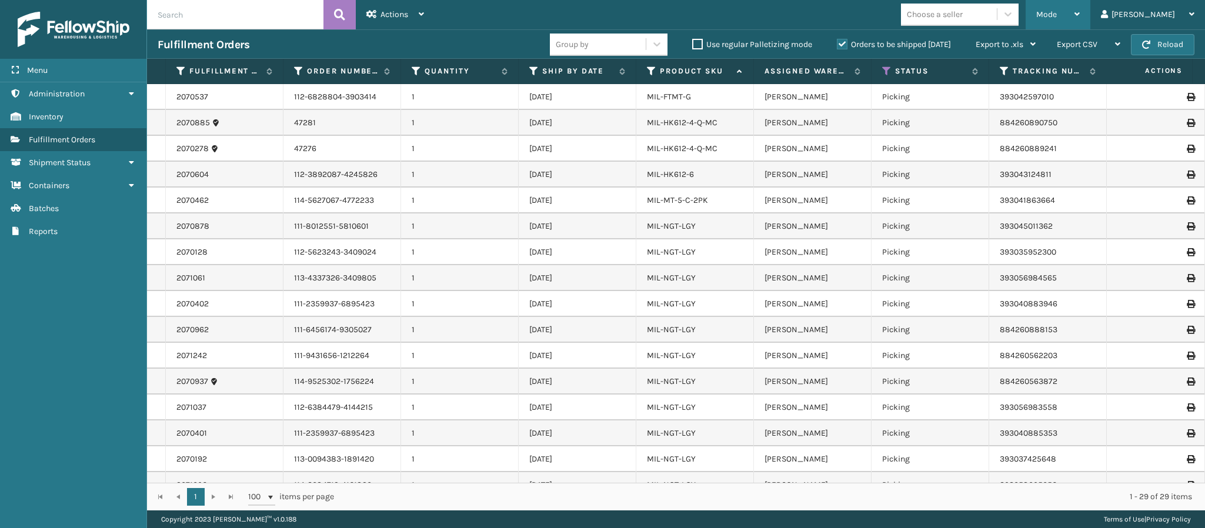
click at [1080, 12] on icon at bounding box center [1077, 14] width 5 height 8
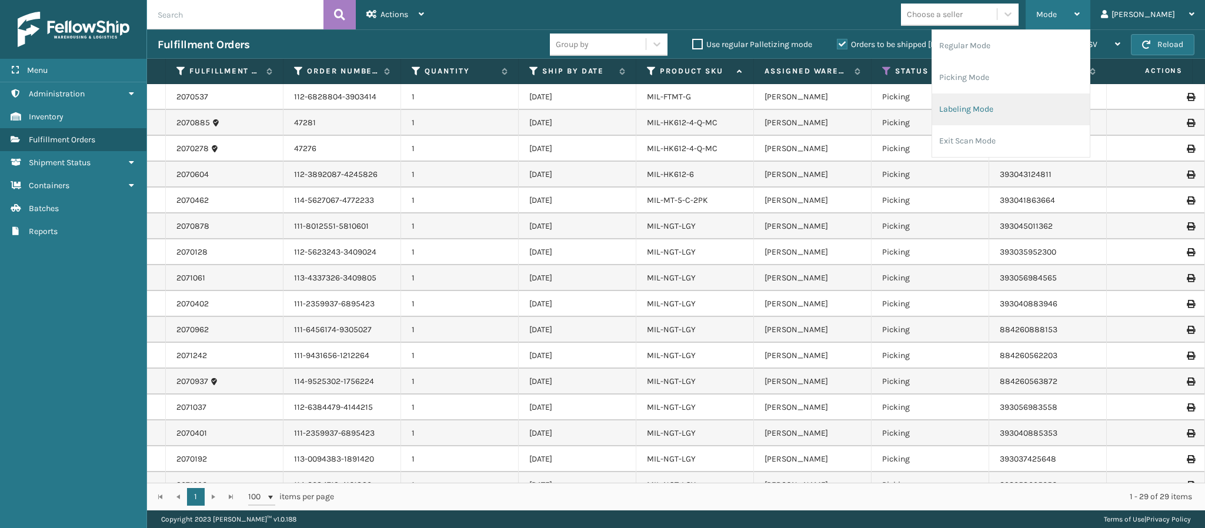
click at [990, 115] on li "Labeling Mode" at bounding box center [1011, 110] width 158 height 32
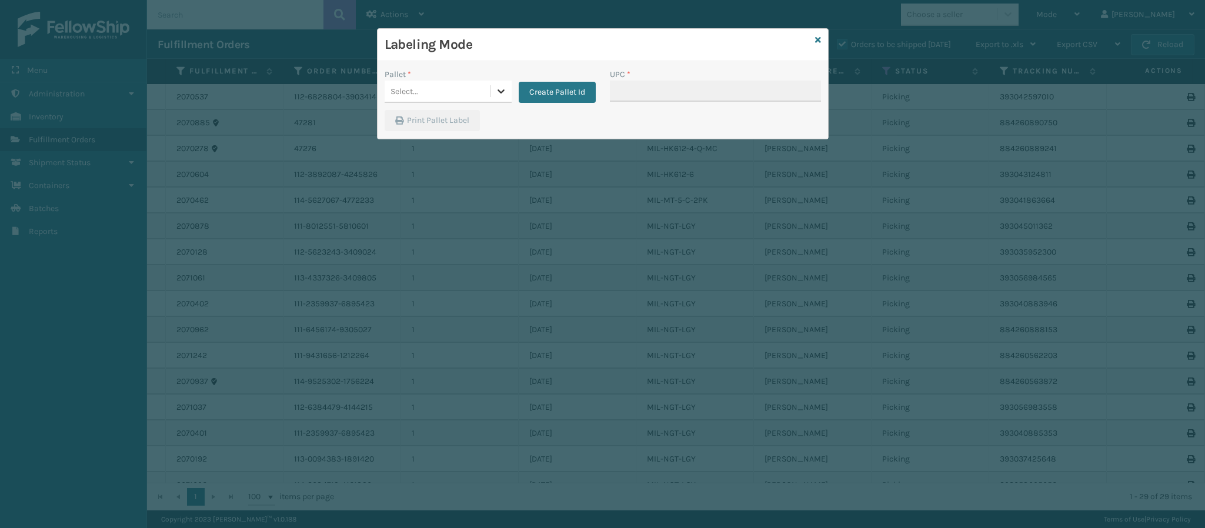
click at [505, 92] on icon at bounding box center [501, 91] width 12 height 12
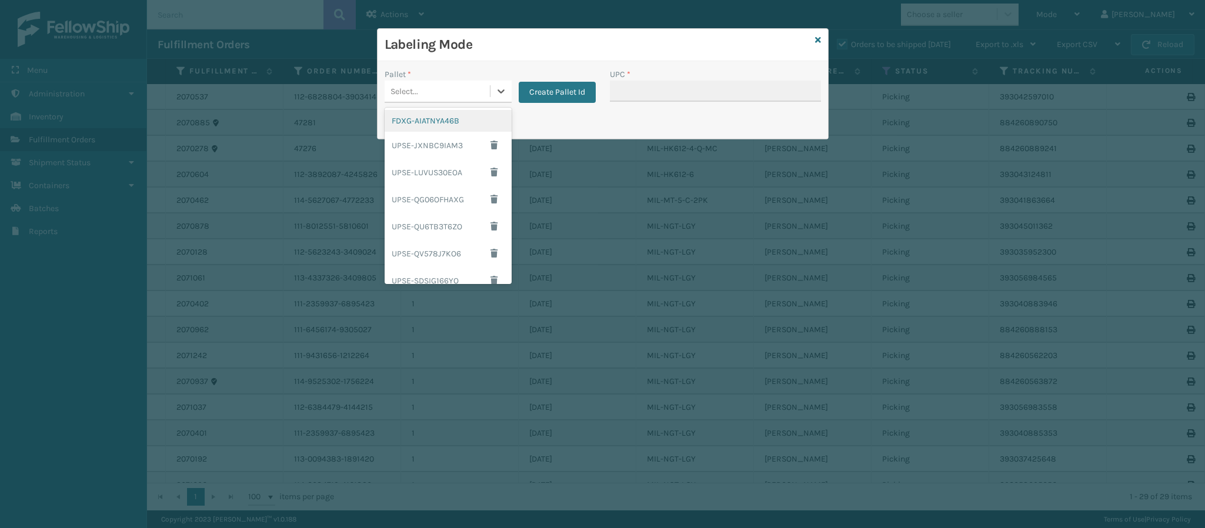
click at [452, 121] on div "FDXG-AIATNYA46B" at bounding box center [448, 121] width 127 height 22
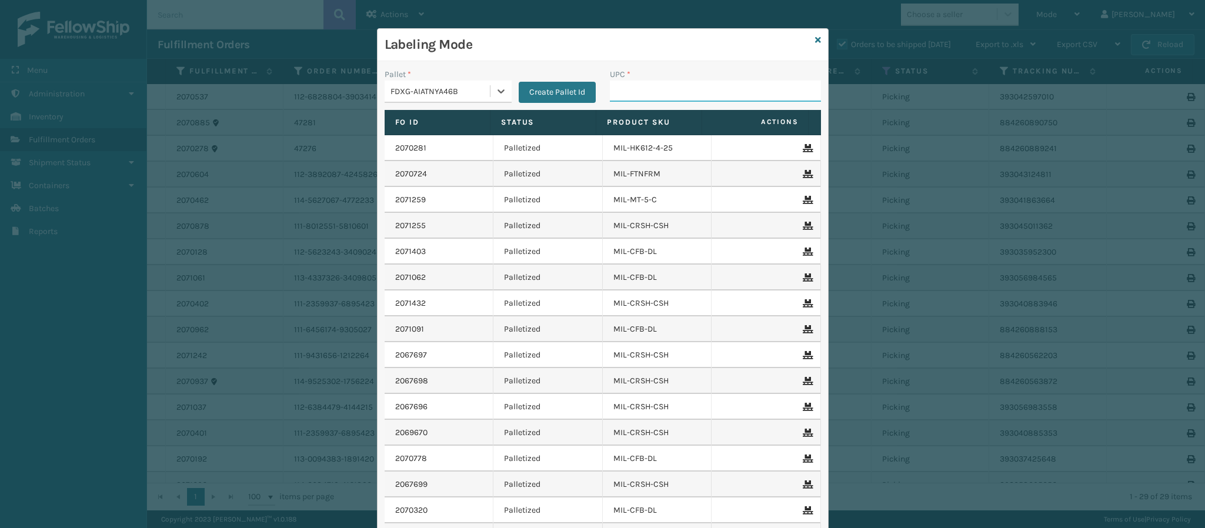
click at [611, 86] on input "UPC *" at bounding box center [715, 91] width 211 height 21
type input "840985125868"
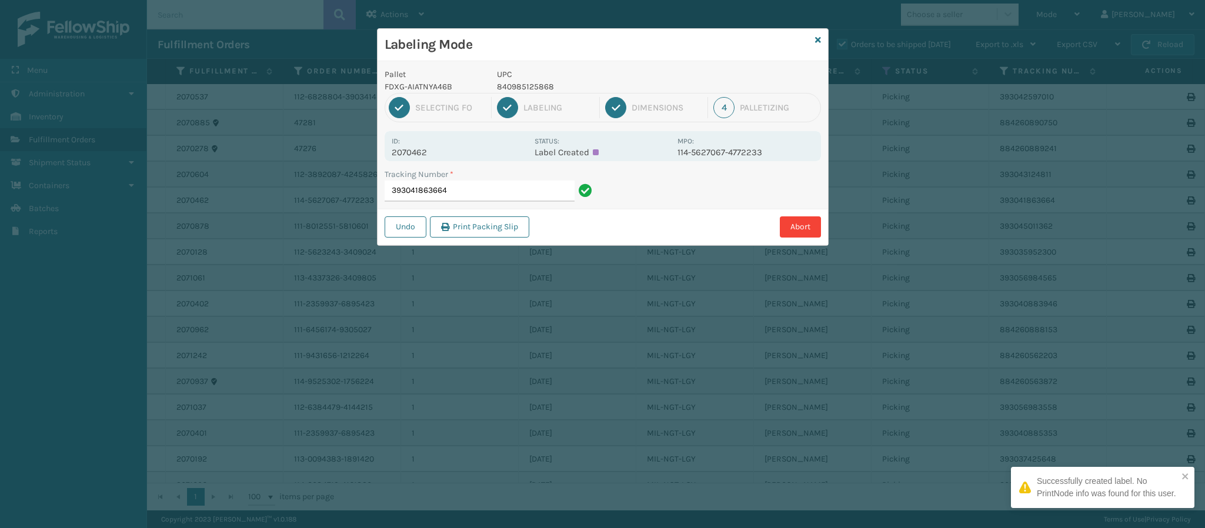
click at [426, 151] on p "2070462" at bounding box center [460, 152] width 136 height 11
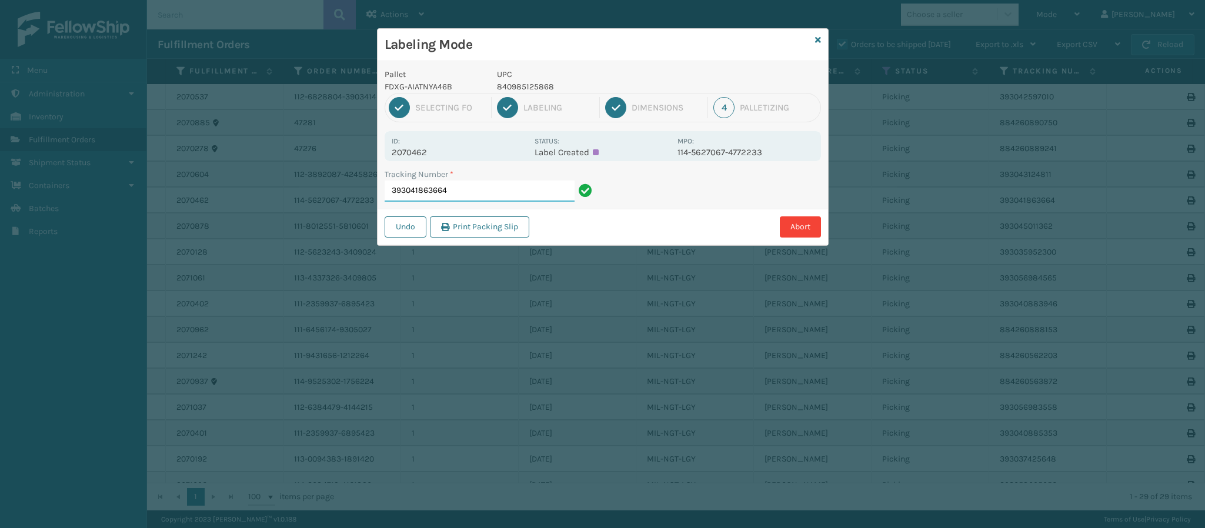
click at [484, 192] on input "393041863664" at bounding box center [480, 191] width 190 height 21
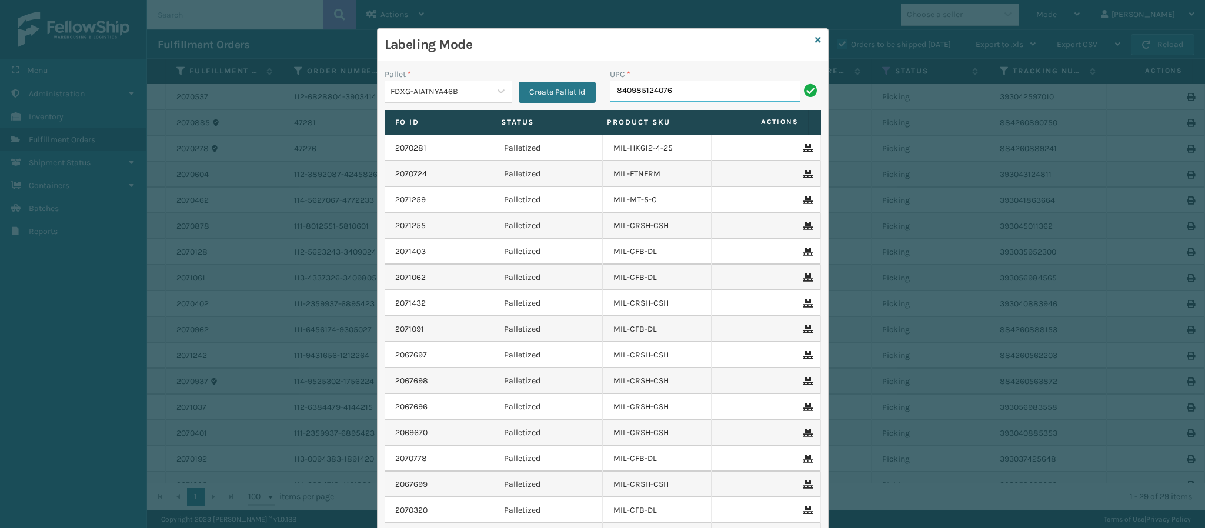
type input "840985124076"
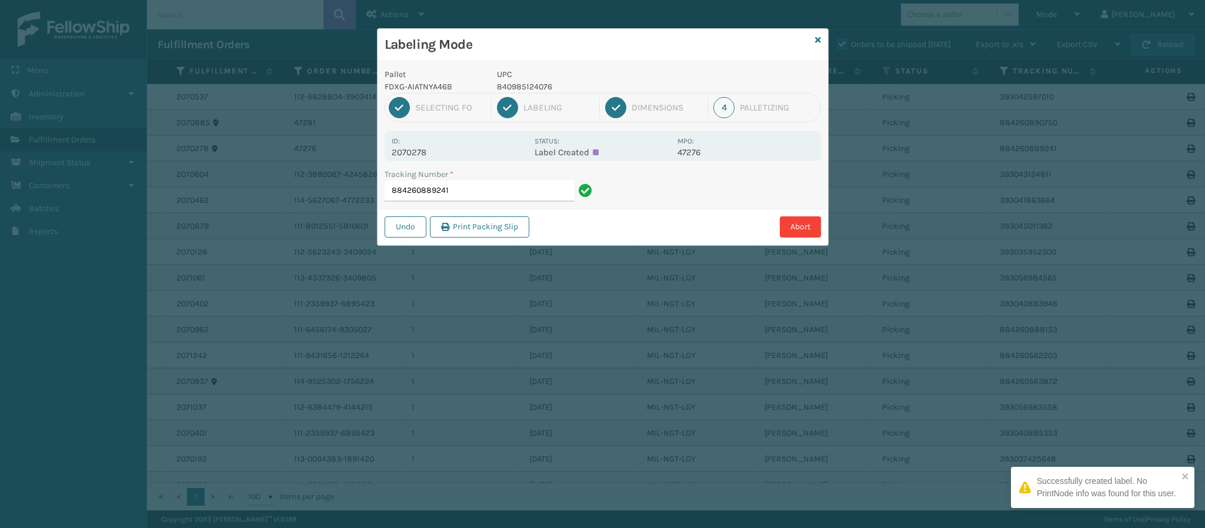
click at [425, 146] on div "Id: 2070278" at bounding box center [460, 146] width 136 height 23
click at [424, 151] on p "2070278" at bounding box center [460, 152] width 136 height 11
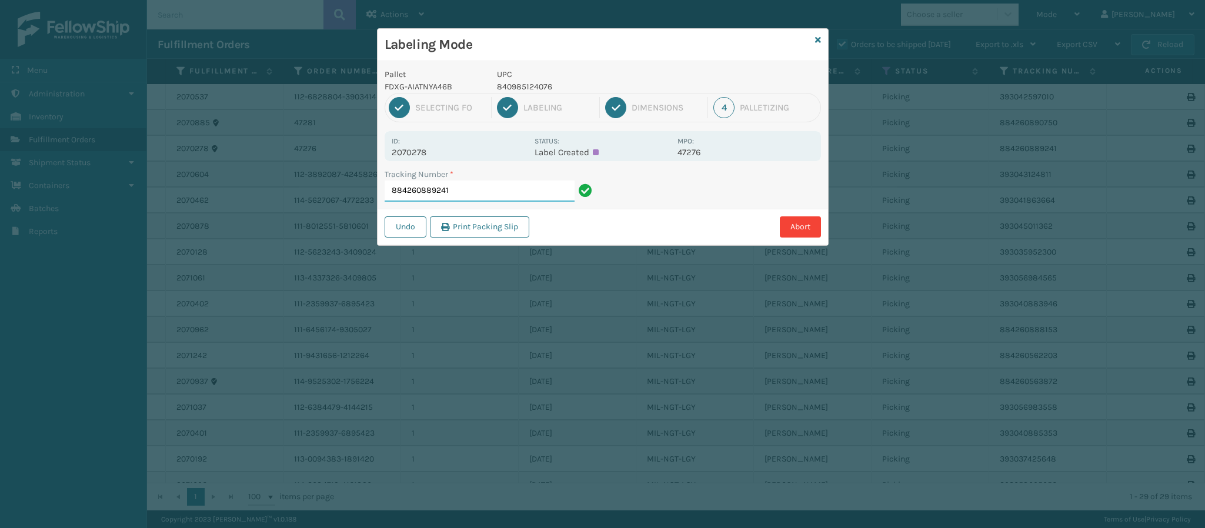
click at [459, 191] on input "884260889241" at bounding box center [480, 191] width 190 height 21
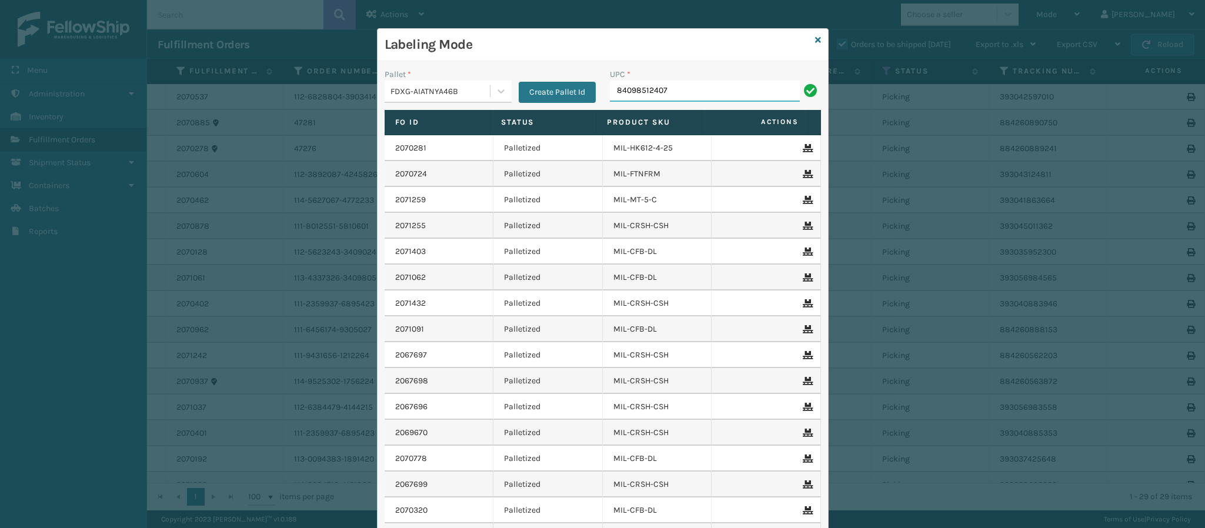
type input "840985124076"
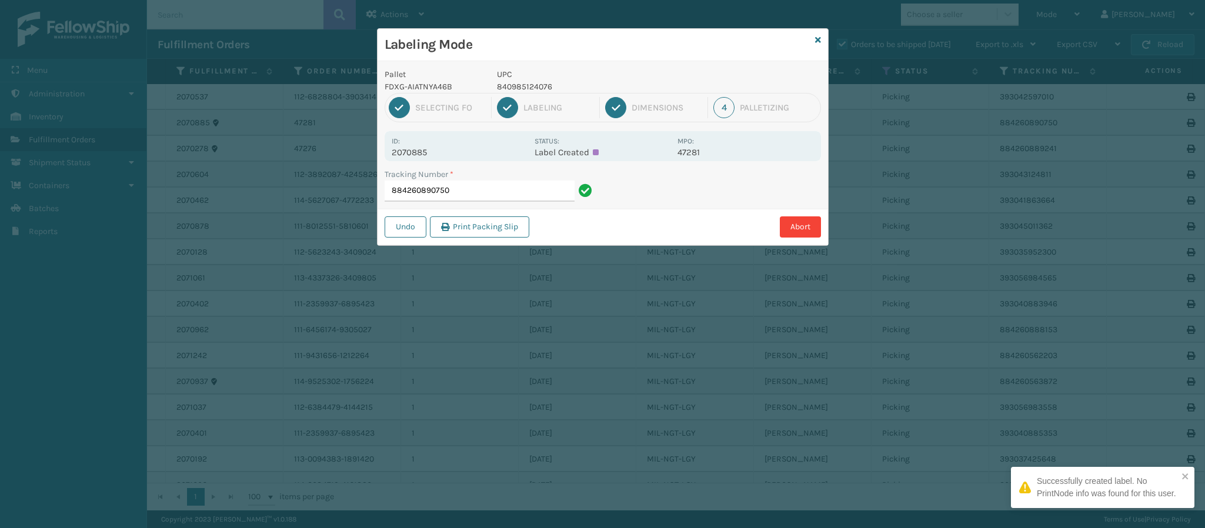
click at [426, 149] on p "2070885" at bounding box center [460, 152] width 136 height 11
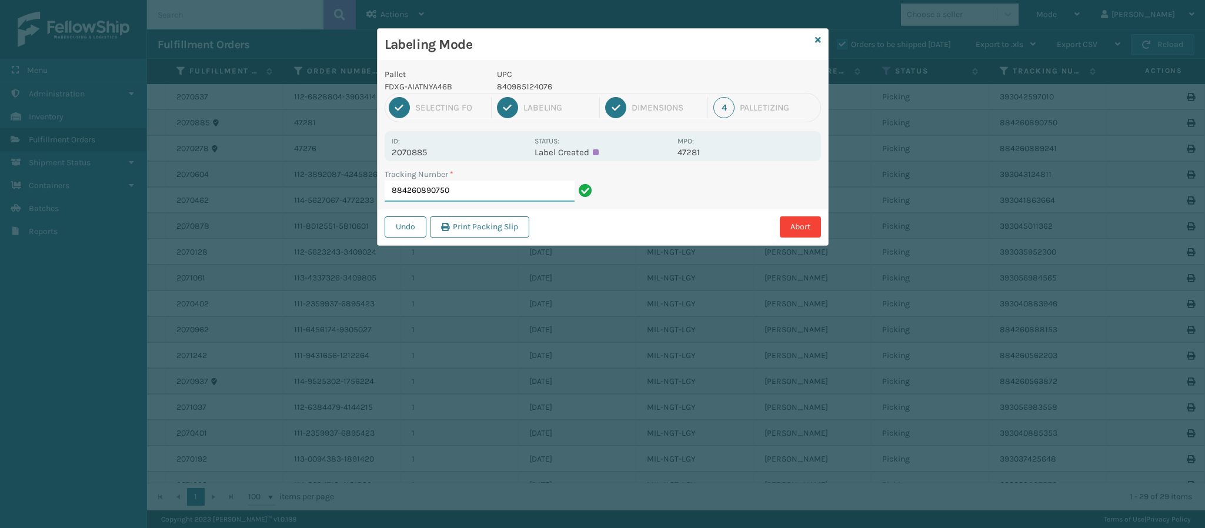
click at [486, 196] on input "884260890750" at bounding box center [480, 191] width 190 height 21
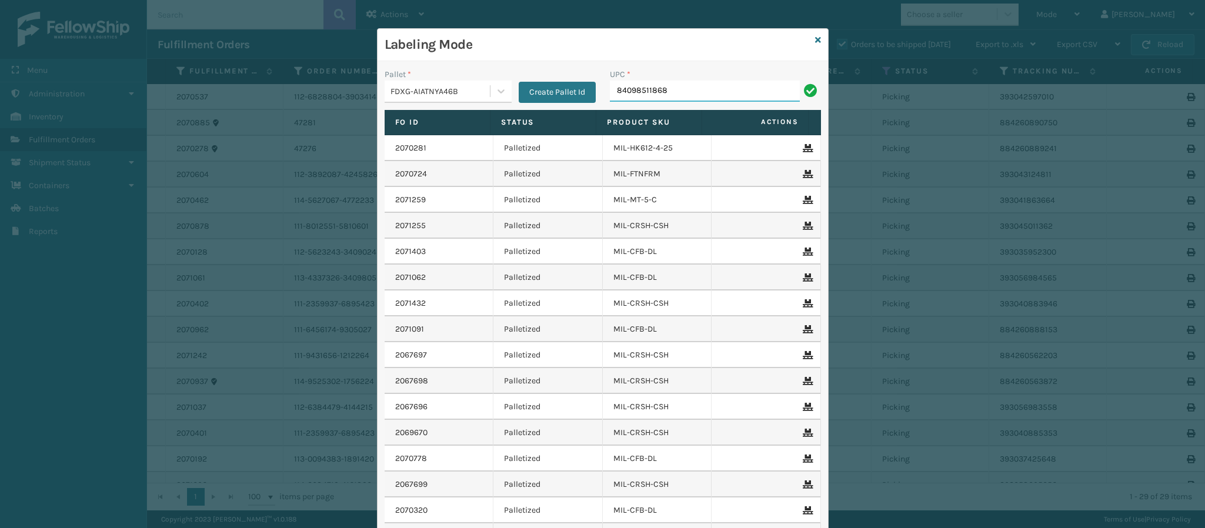
type input "840985118686"
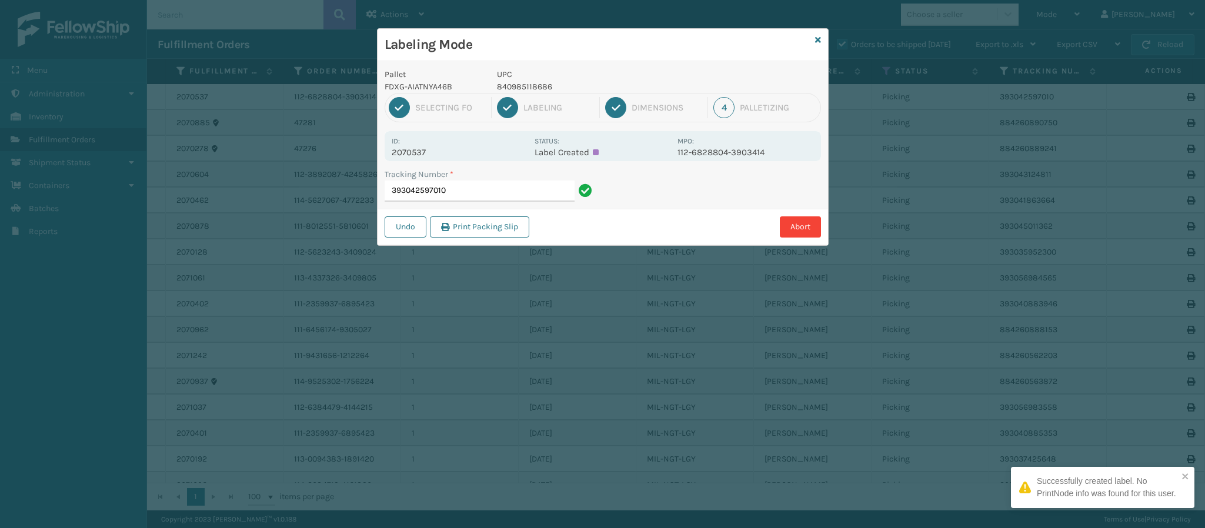
click at [421, 154] on p "2070537" at bounding box center [460, 152] width 136 height 11
click at [482, 193] on input "393042597010" at bounding box center [480, 191] width 190 height 21
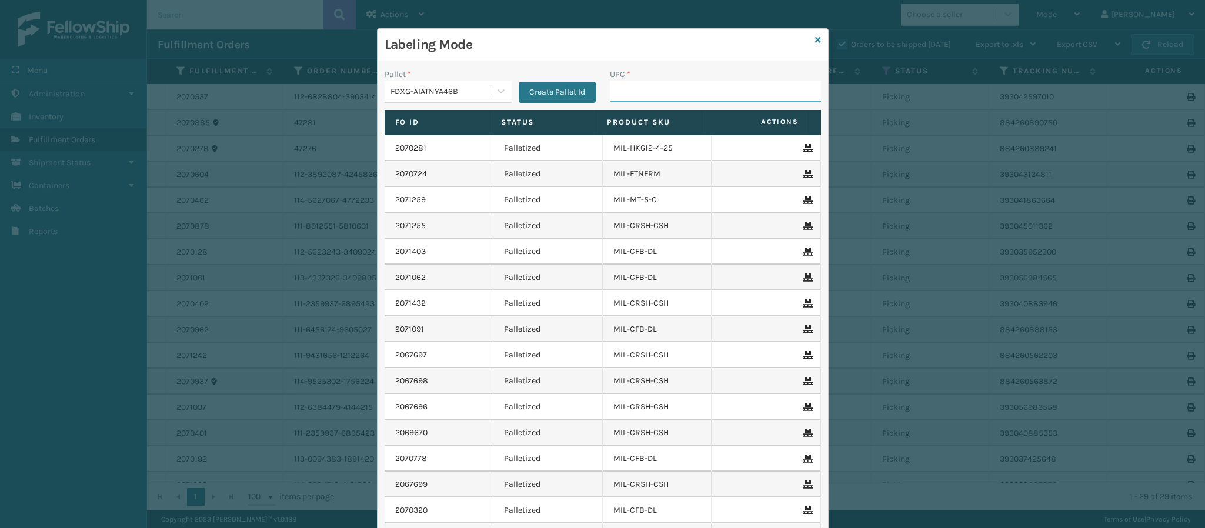
type input "f"
type input "MIL-HK612-6"
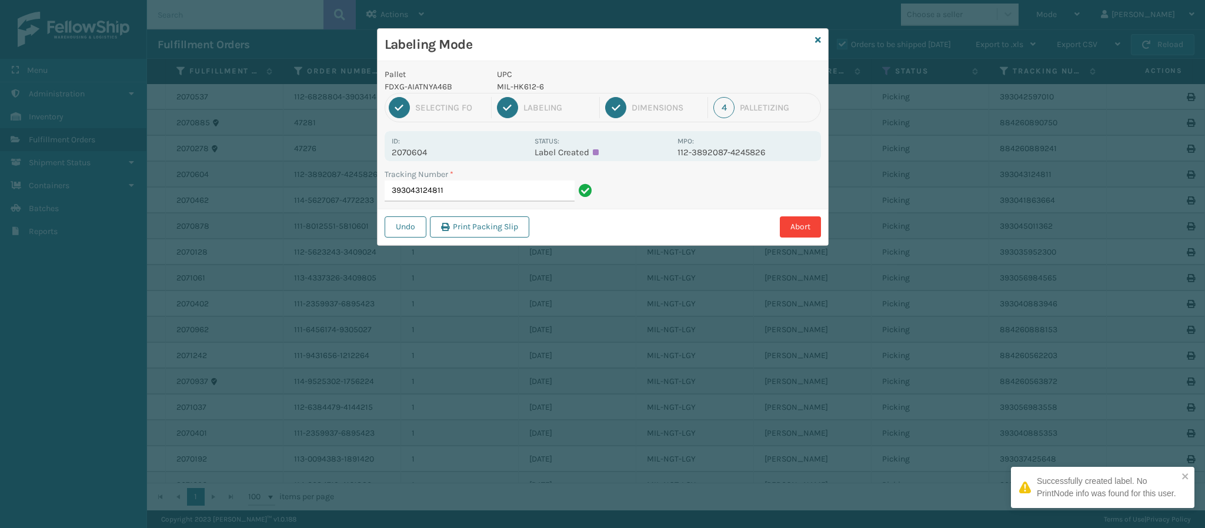
click at [424, 154] on p "2070604" at bounding box center [460, 152] width 136 height 11
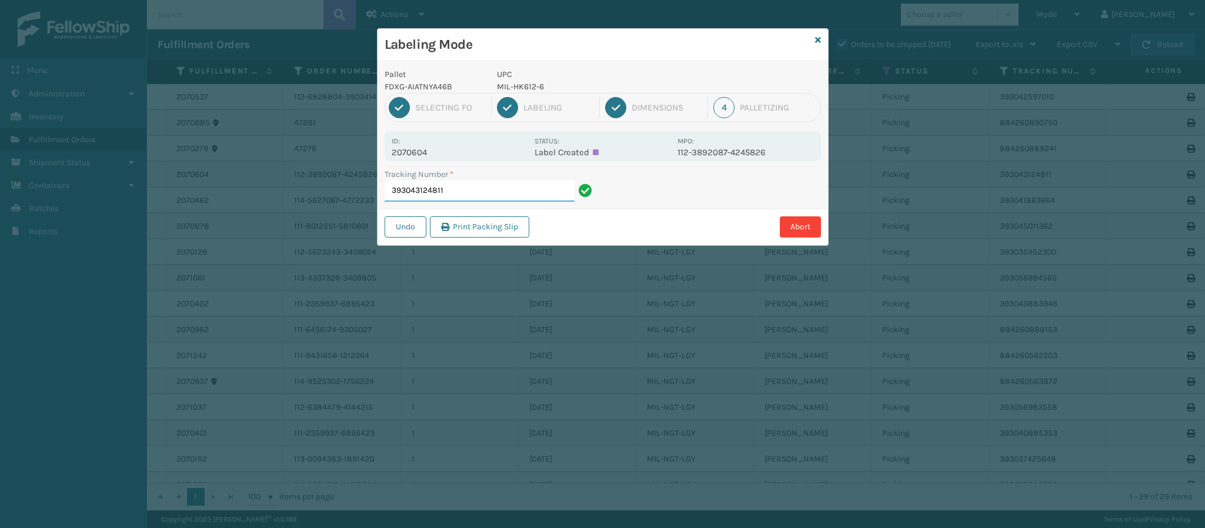
click at [500, 196] on input "393043124811" at bounding box center [480, 191] width 190 height 21
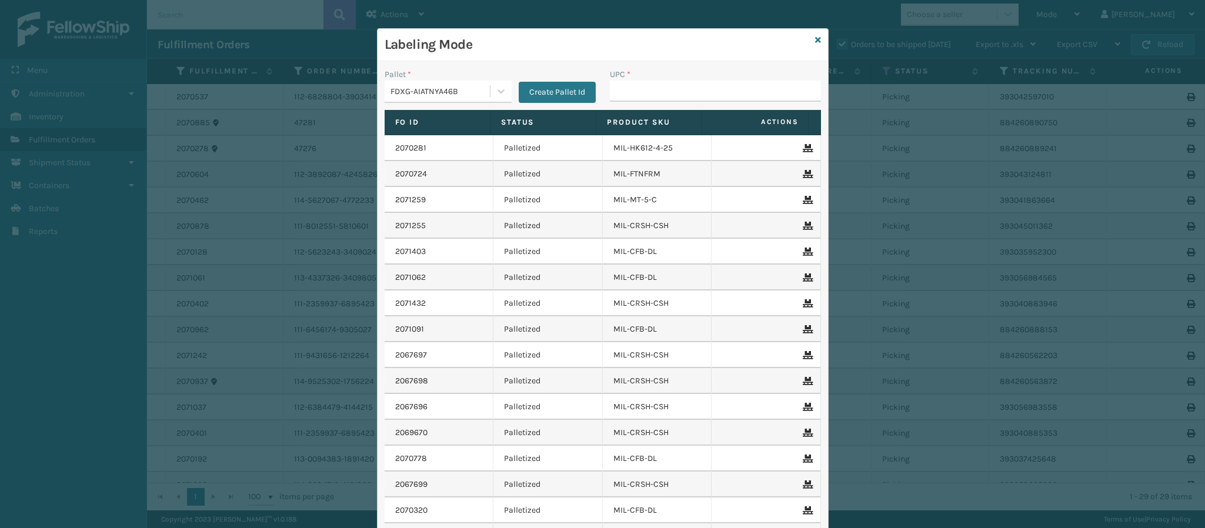
click at [807, 41] on div "Labeling Mode" at bounding box center [603, 45] width 451 height 32
click at [815, 39] on icon at bounding box center [818, 40] width 6 height 8
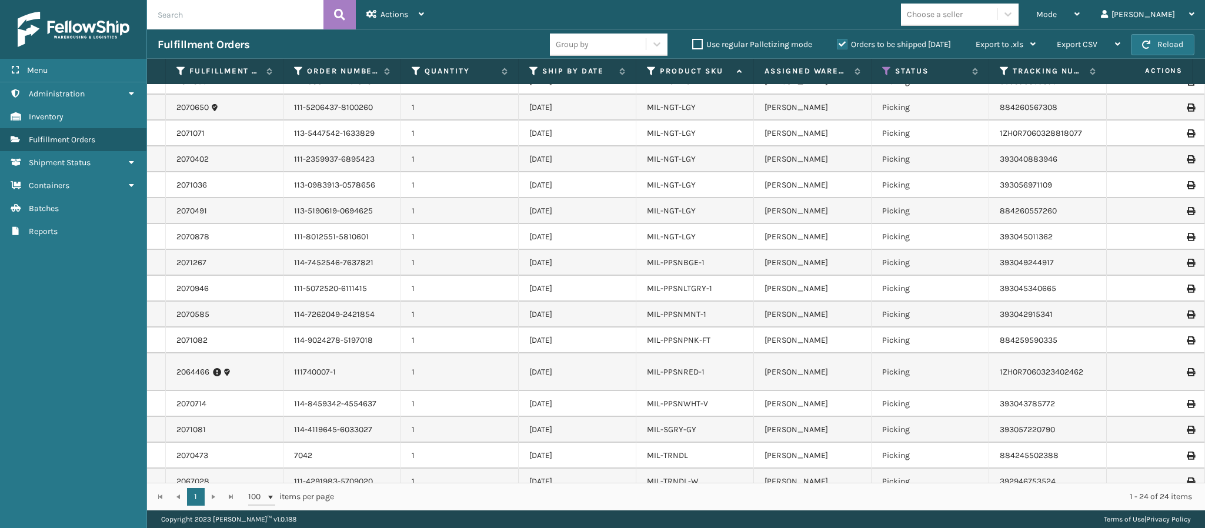
scroll to position [248, 0]
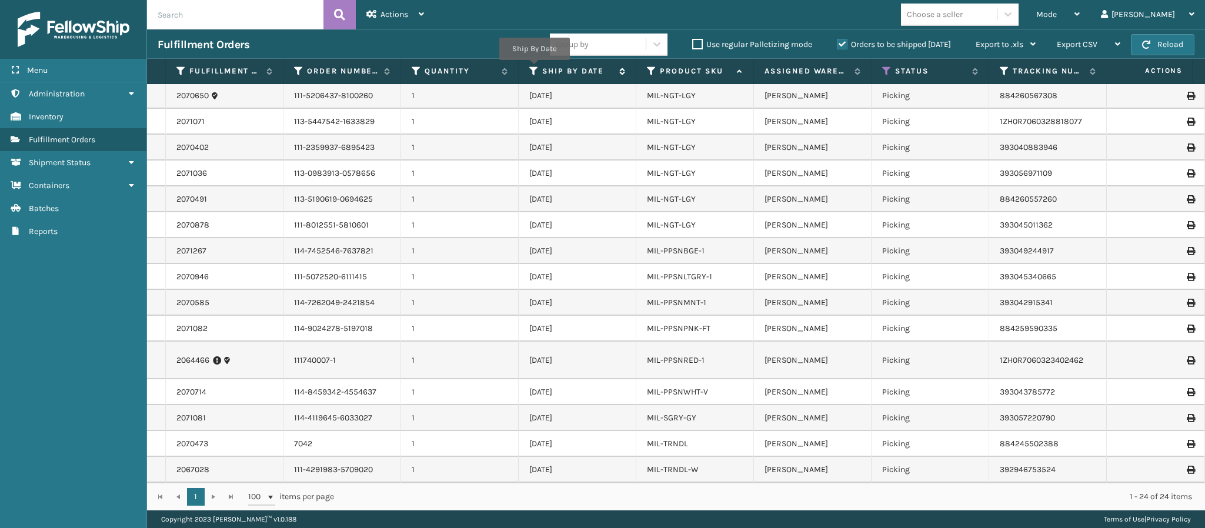
click at [535, 69] on icon at bounding box center [533, 71] width 9 height 11
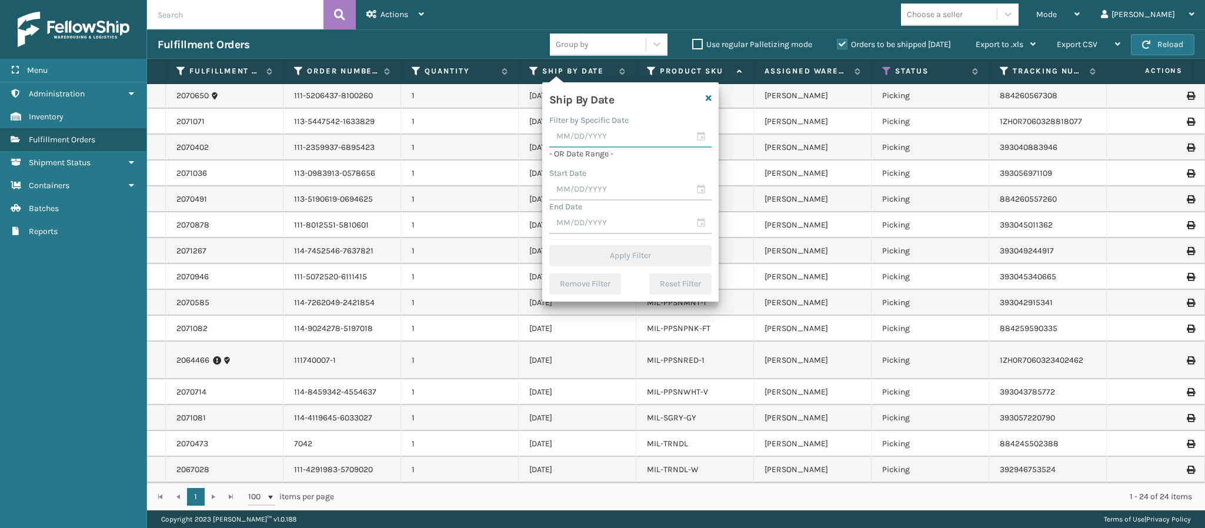
click at [582, 138] on input "text" at bounding box center [630, 136] width 162 height 21
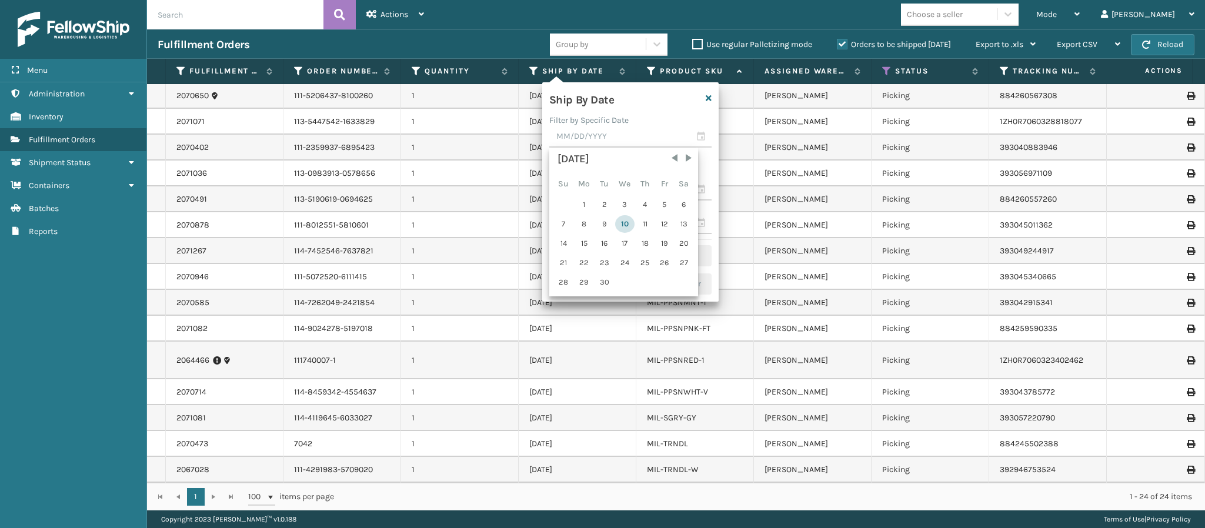
click at [619, 221] on div "10" at bounding box center [624, 224] width 19 height 18
type input "[DATE]"
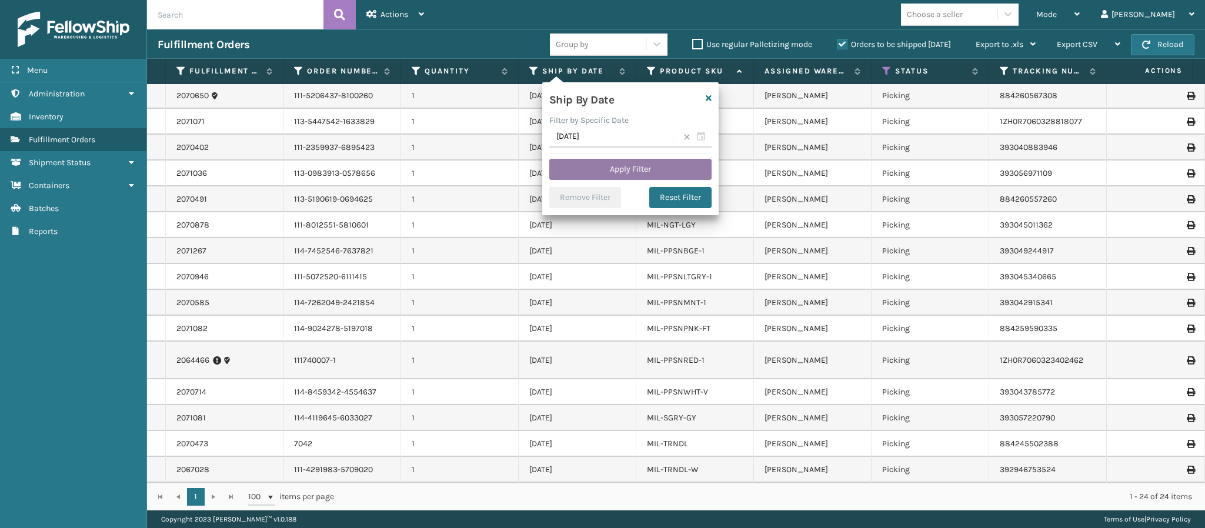
click at [637, 169] on button "Apply Filter" at bounding box center [630, 169] width 162 height 21
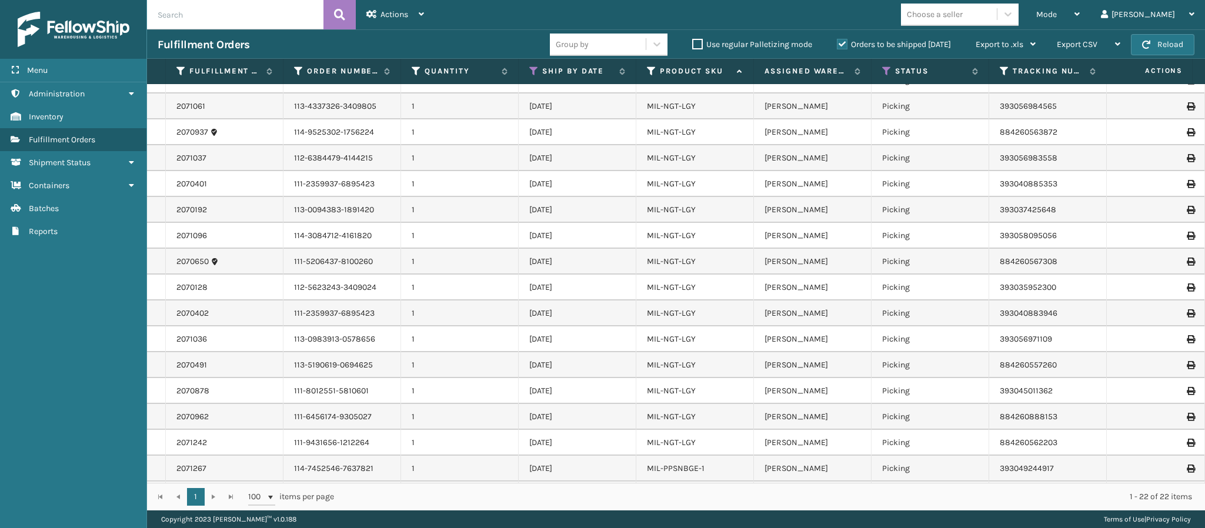
scroll to position [0, 0]
